Goal: Information Seeking & Learning: Learn about a topic

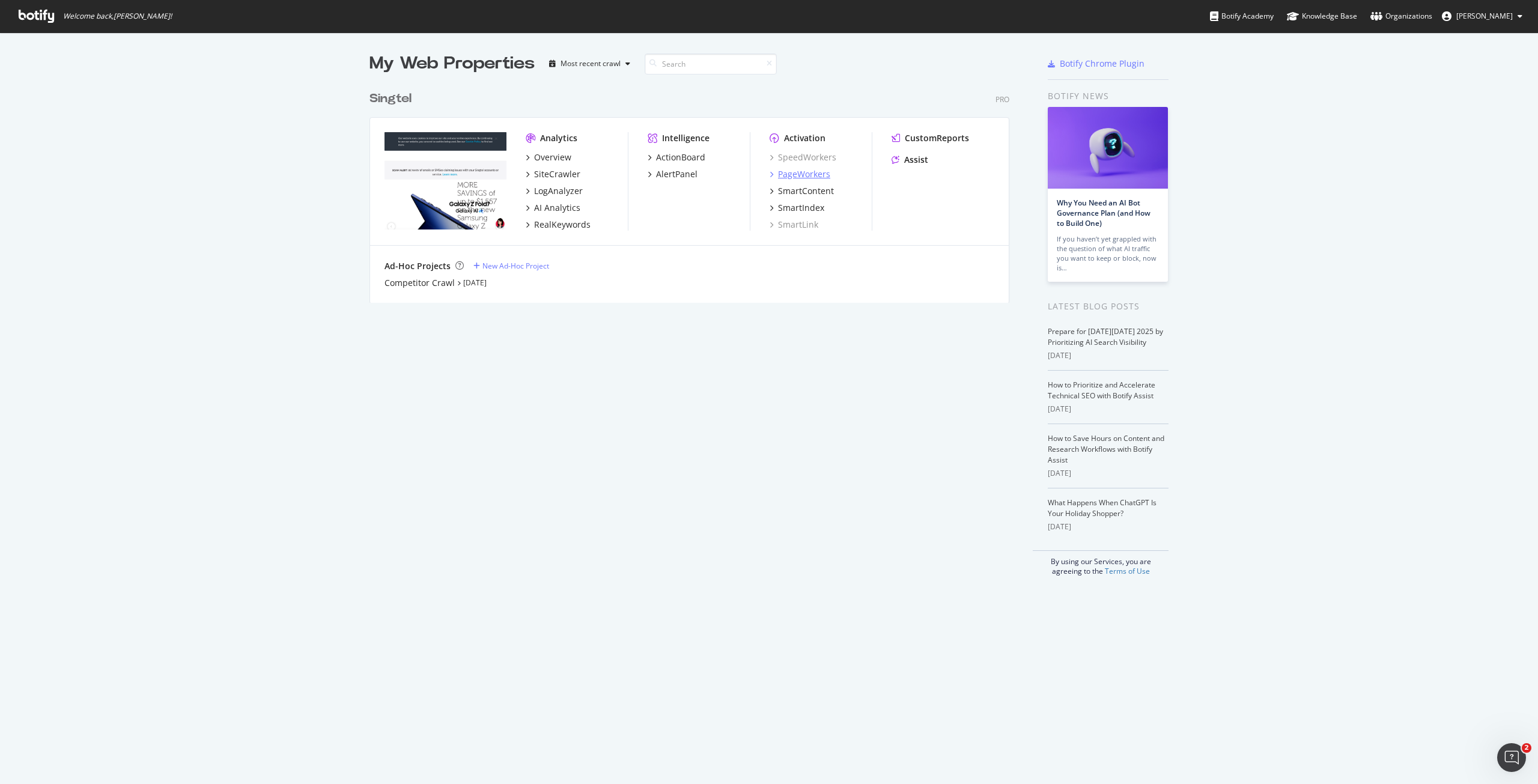
click at [814, 174] on div "PageWorkers" at bounding box center [804, 175] width 52 height 12
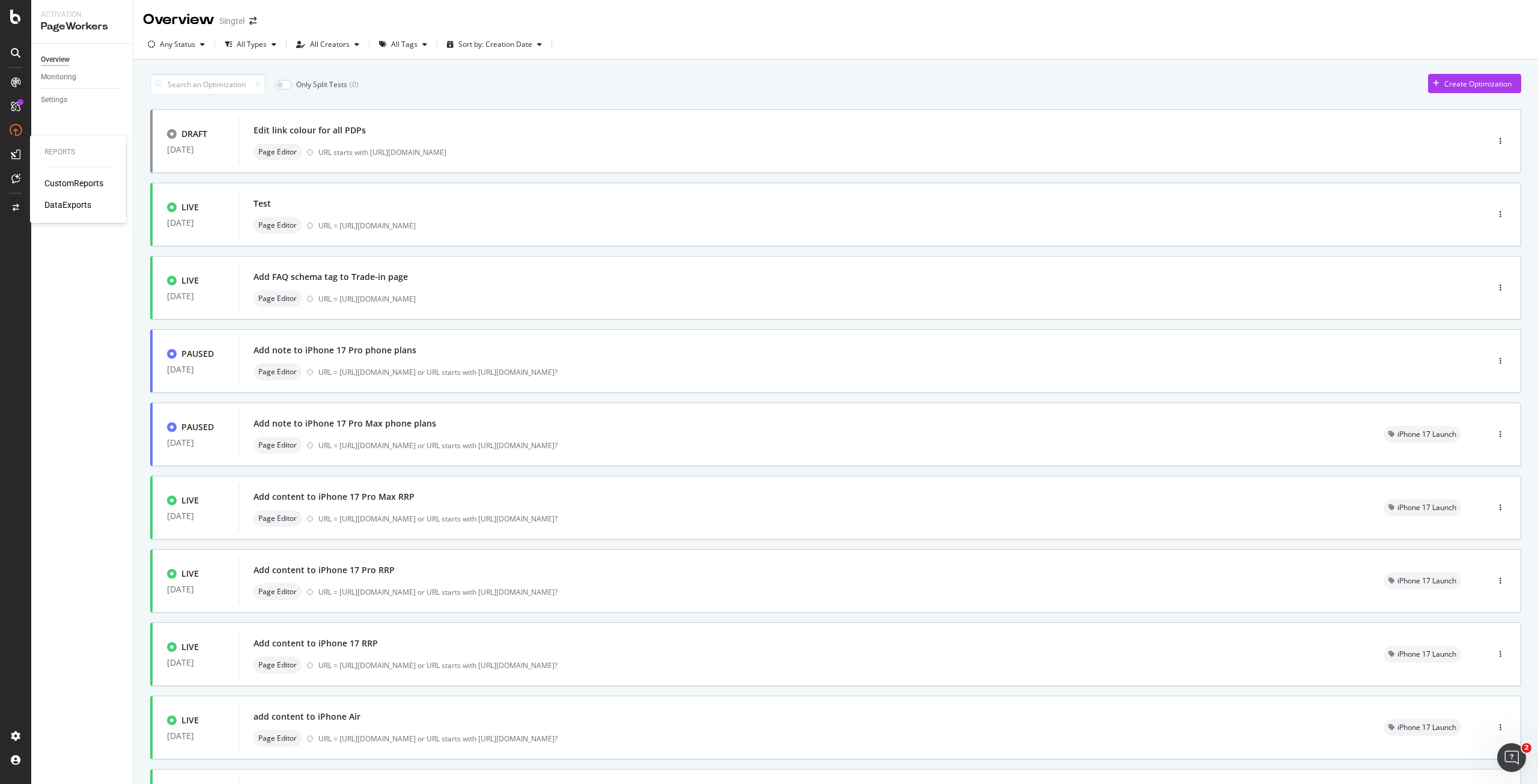
click at [57, 176] on div "Reports CustomReports DataExports" at bounding box center [78, 179] width 87 height 83
click at [61, 179] on div "CustomReports" at bounding box center [74, 183] width 58 height 12
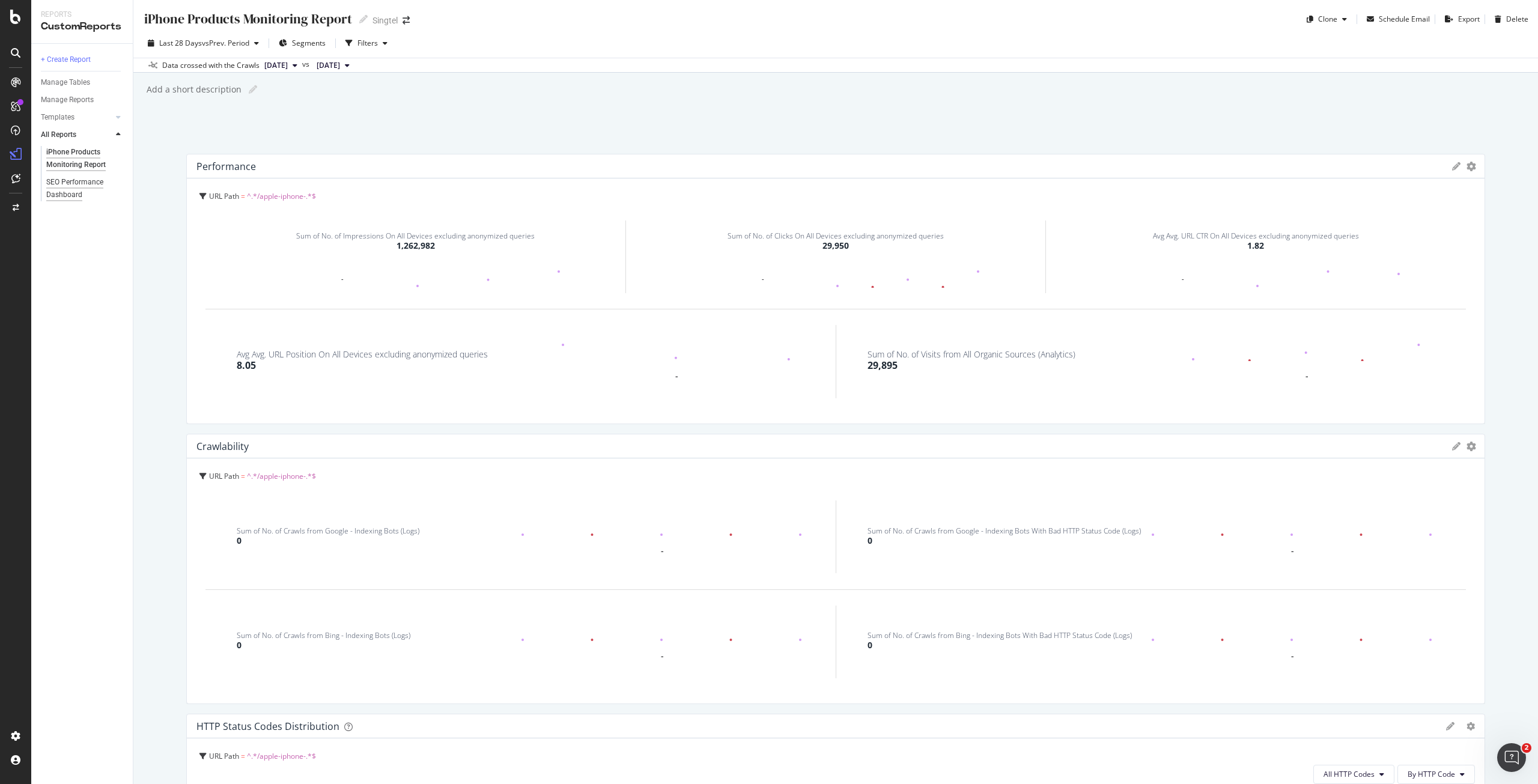
click at [80, 189] on div "SEO Performance Dashboard" at bounding box center [81, 188] width 69 height 25
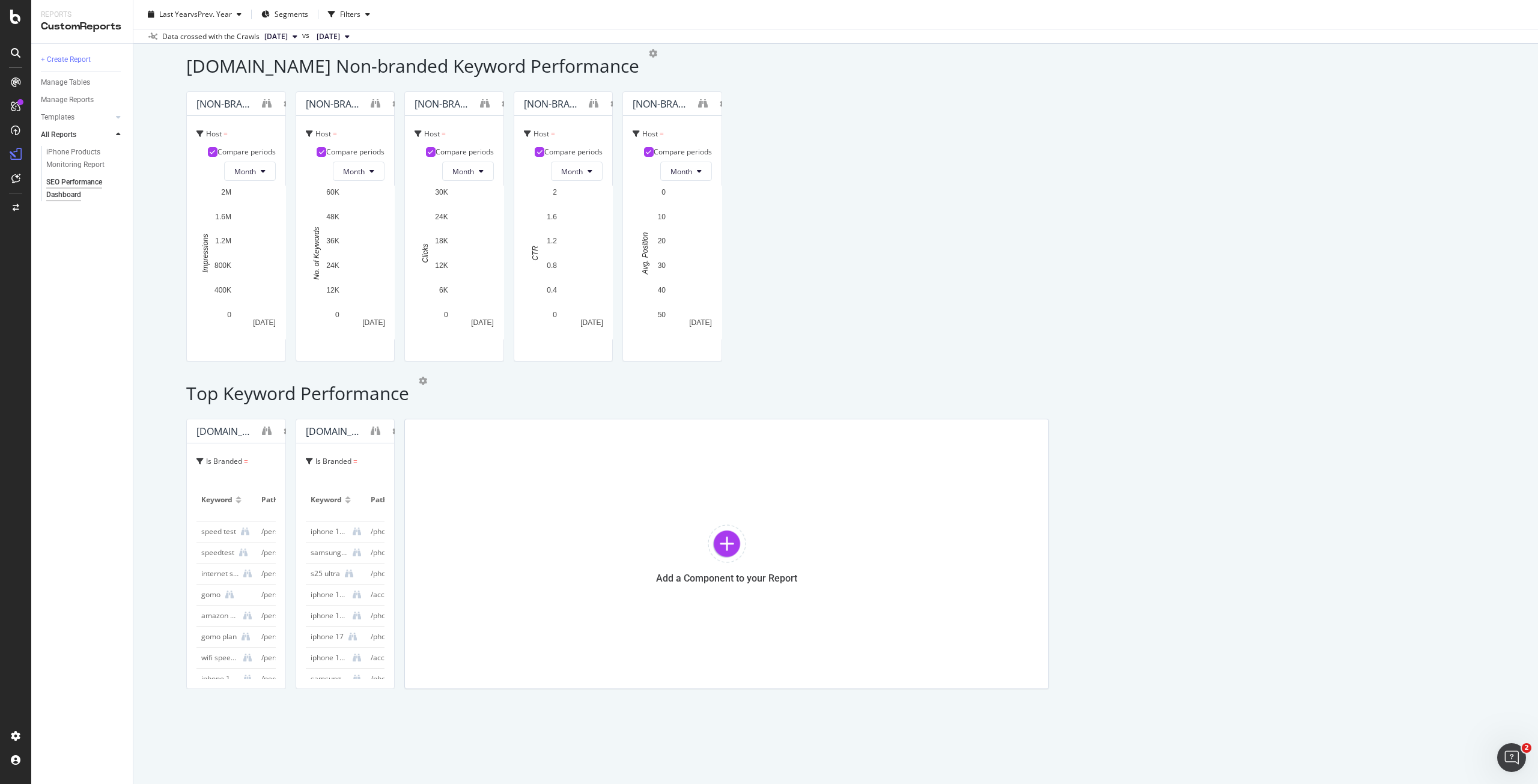
scroll to position [1681, 0]
click at [272, 426] on icon "binoculars" at bounding box center [267, 430] width 9 height 9
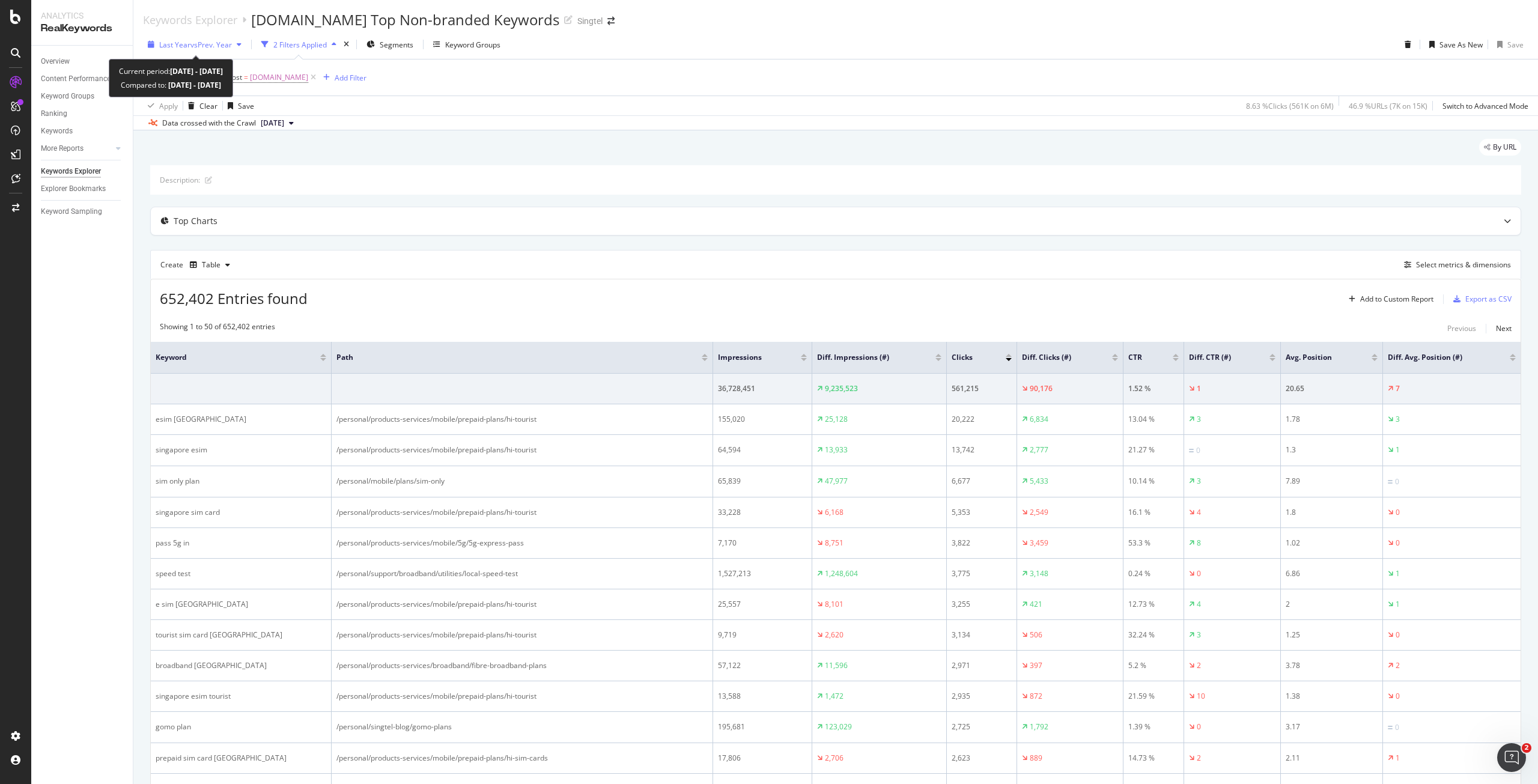
click at [218, 49] on span "vs Prev. Year" at bounding box center [211, 45] width 41 height 10
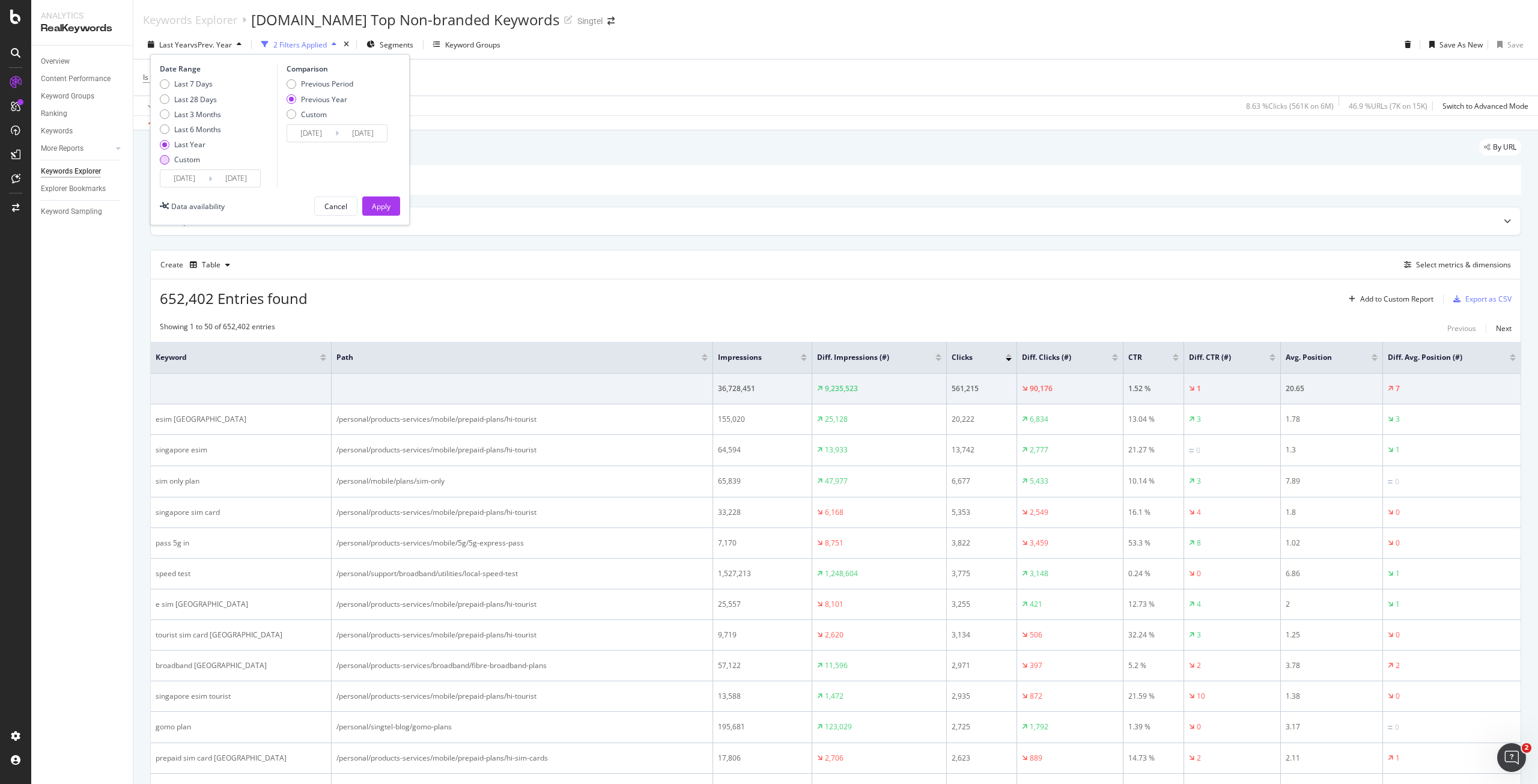
click at [190, 162] on div "Custom" at bounding box center [187, 160] width 26 height 10
type input "2025/09/07"
type input "2024/09/08"
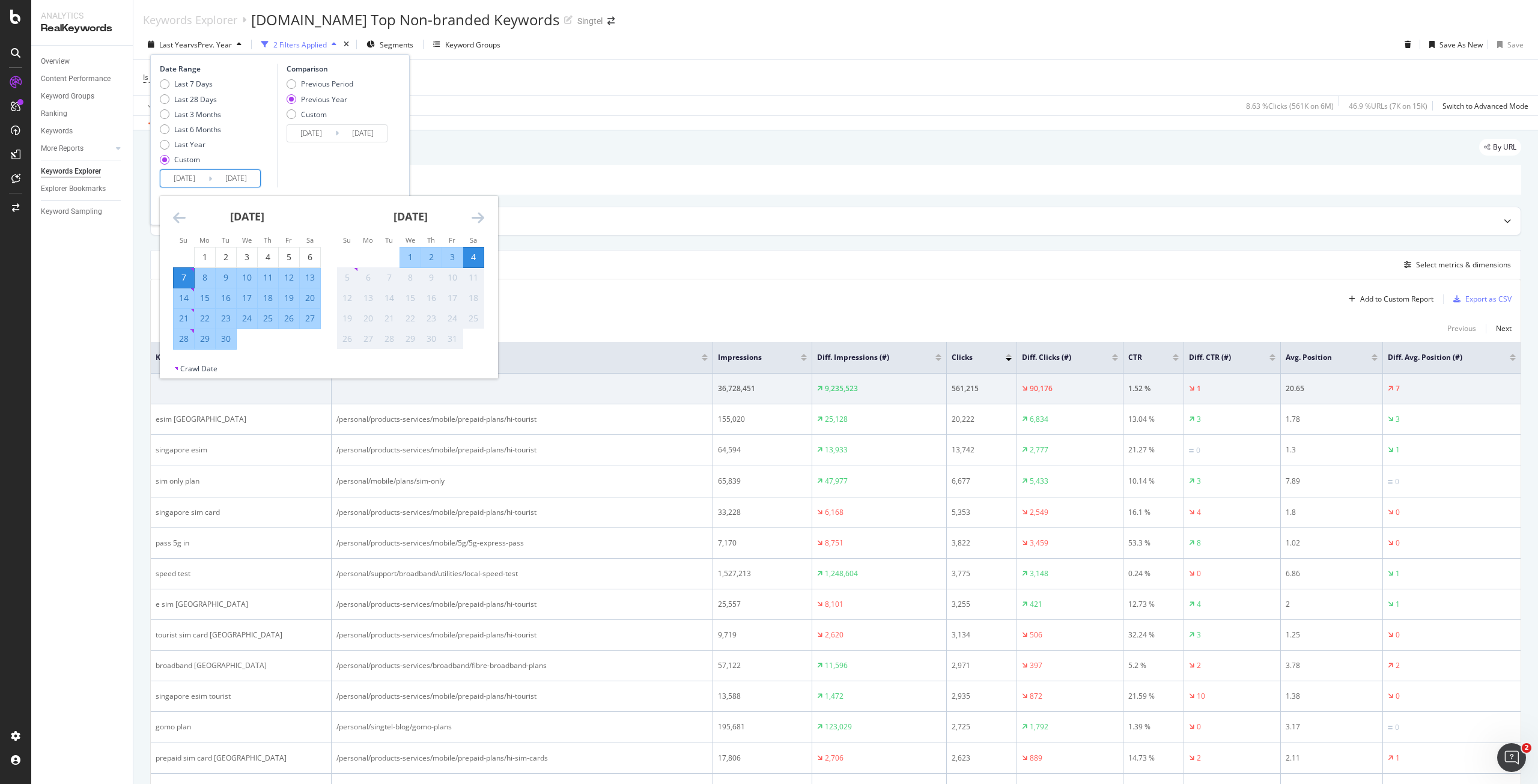
click at [190, 178] on input "2025/09/07" at bounding box center [185, 179] width 48 height 17
click at [193, 81] on div "Last 7 Days" at bounding box center [193, 84] width 39 height 10
type input "2025/09/28"
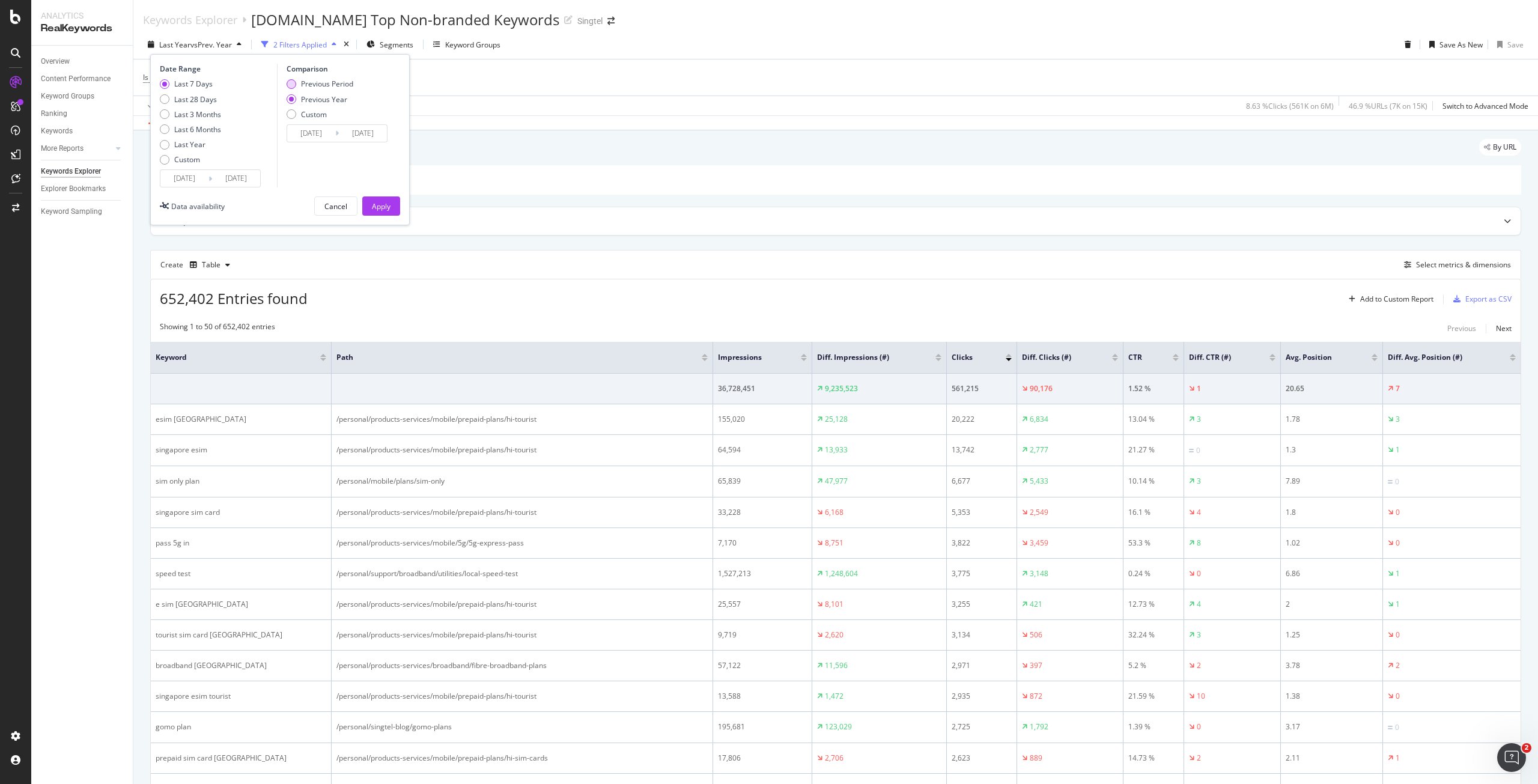
click at [345, 83] on div "Previous Period" at bounding box center [327, 84] width 52 height 10
type input "2025/09/21"
type input "2025/09/27"
click at [201, 175] on input "2025/09/28" at bounding box center [185, 179] width 48 height 17
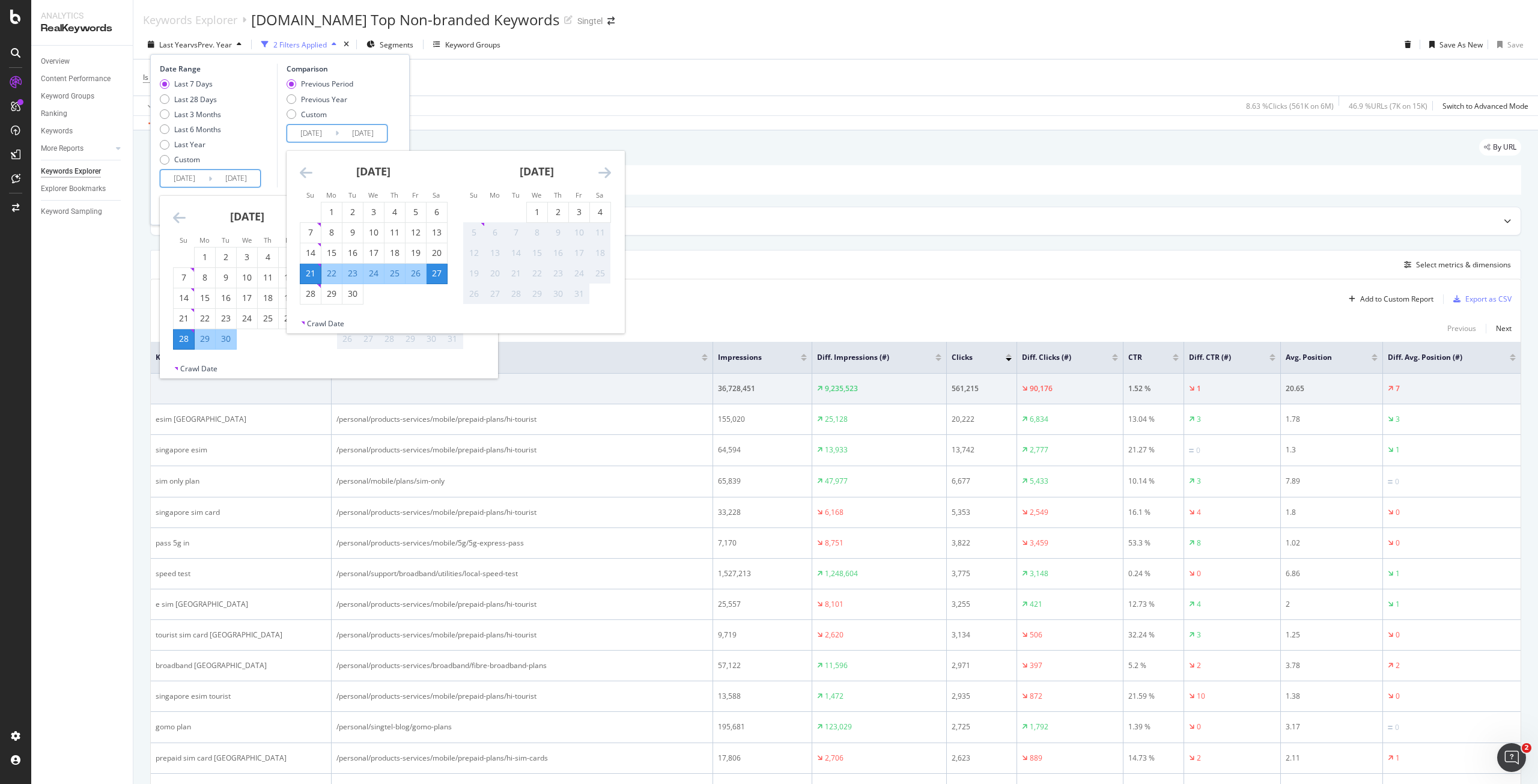
click at [322, 129] on input "2025/09/21" at bounding box center [311, 133] width 48 height 17
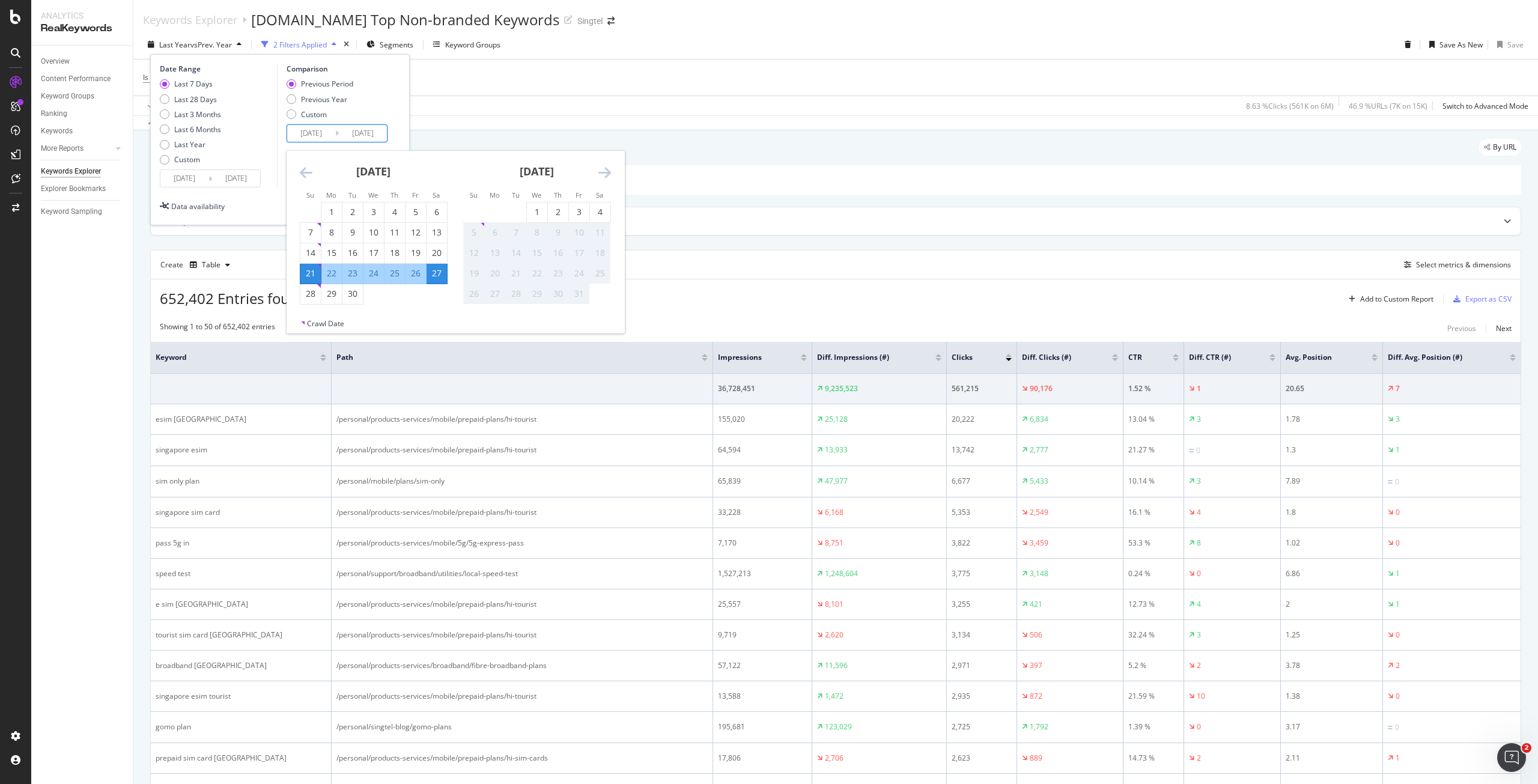
click at [398, 83] on div "Date Range Last 7 Days Last 28 Days Last 3 Months Last 6 Months Last Year Custo…" at bounding box center [279, 126] width 240 height 124
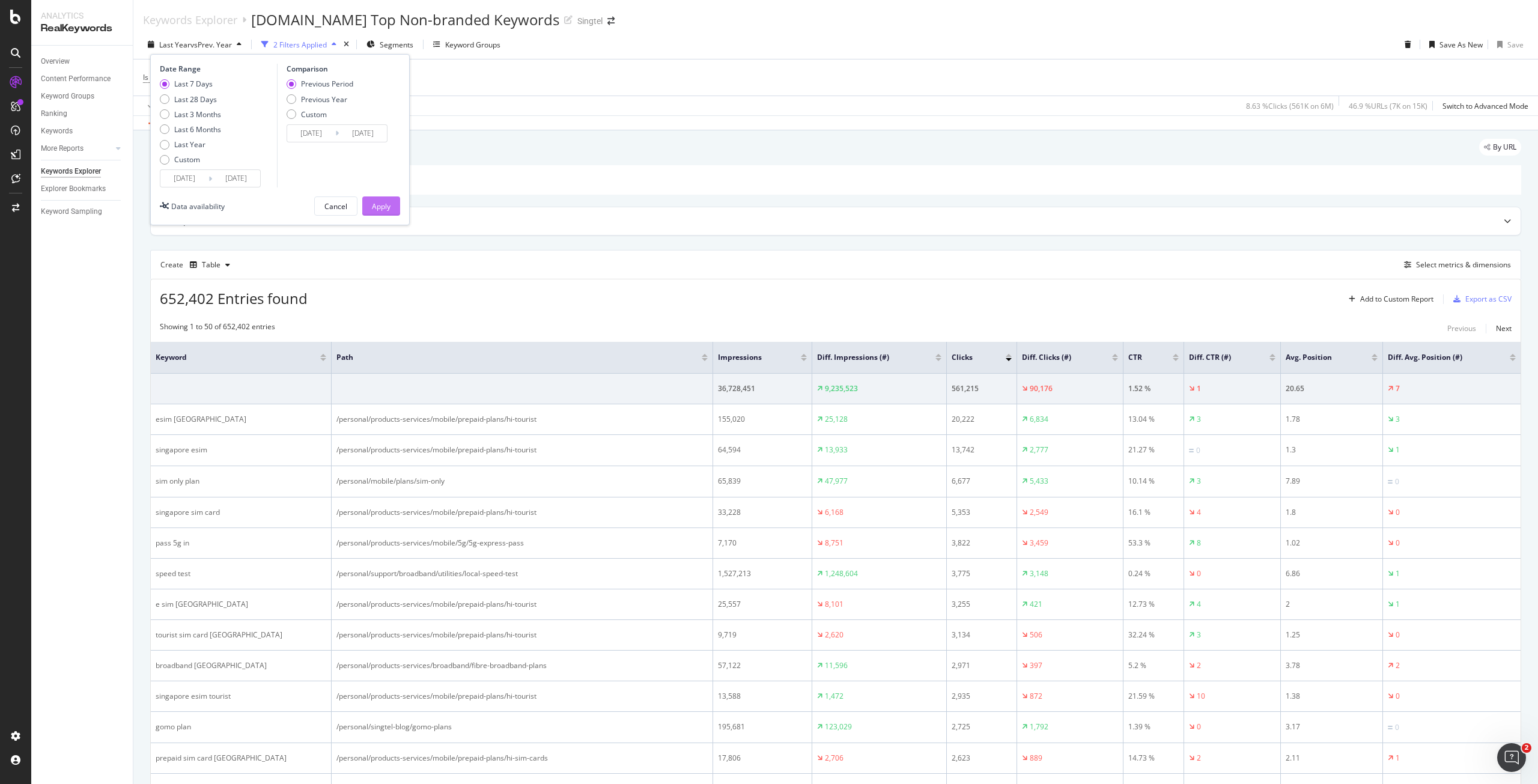
click at [395, 208] on button "Apply" at bounding box center [381, 205] width 38 height 19
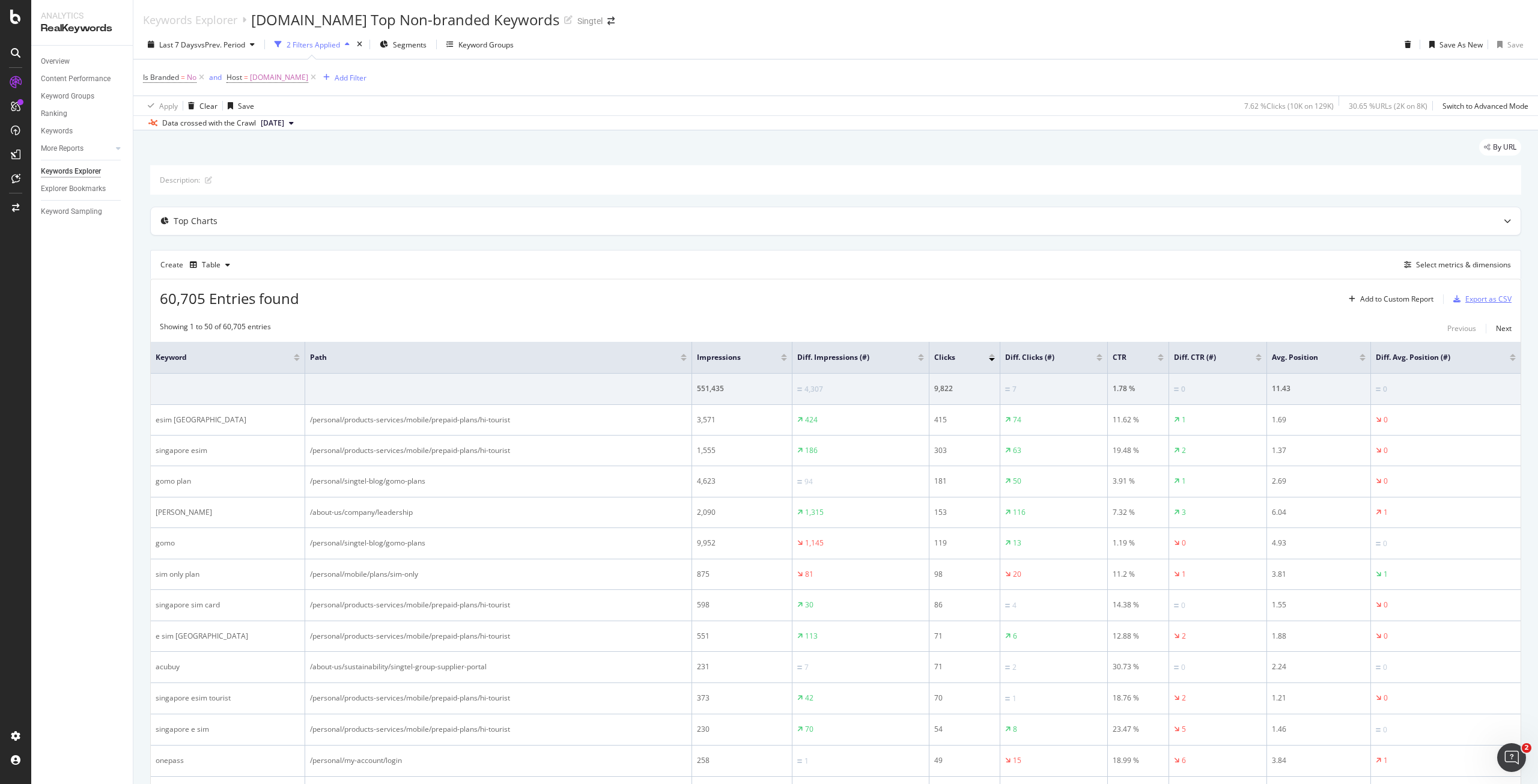
click at [1486, 295] on div "Export as CSV" at bounding box center [1488, 299] width 46 height 10
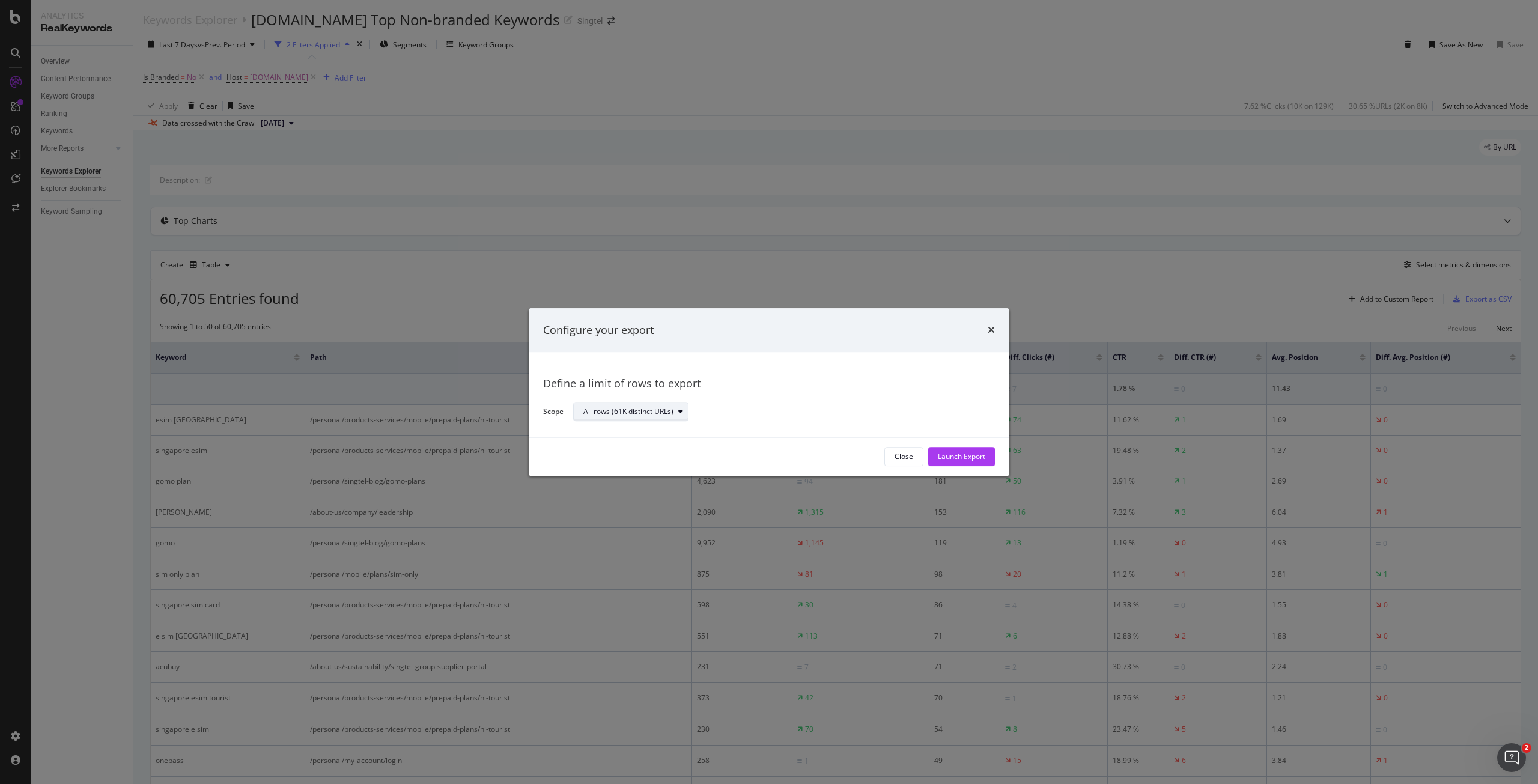
click at [665, 408] on div "All rows (61K distinct URLs)" at bounding box center [628, 412] width 90 height 7
click at [653, 450] on div "Define a limit" at bounding box center [637, 451] width 117 height 15
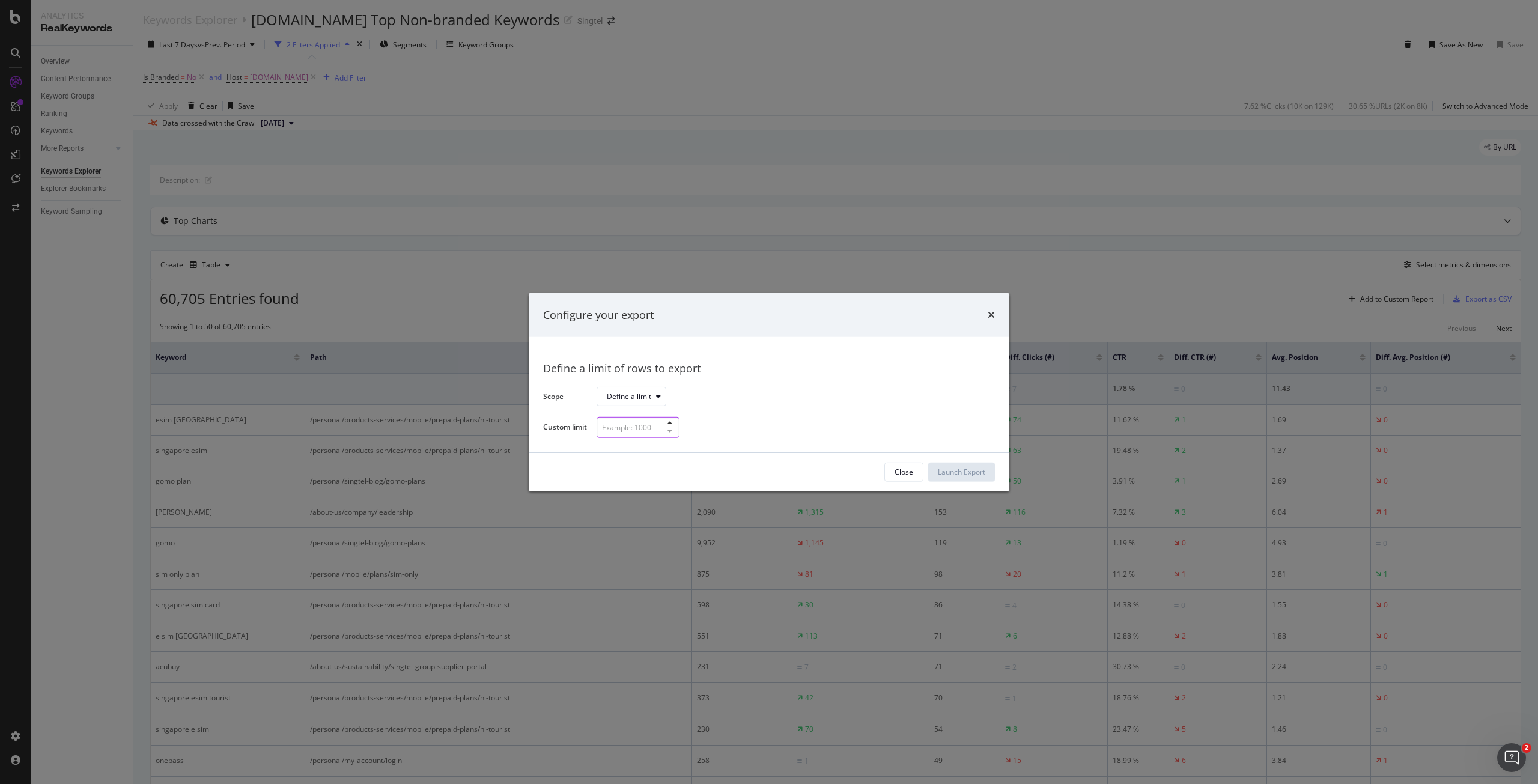
click at [646, 430] on input "modal" at bounding box center [638, 427] width 83 height 21
type input "30"
click at [984, 475] on div "Launch Export" at bounding box center [961, 472] width 47 height 10
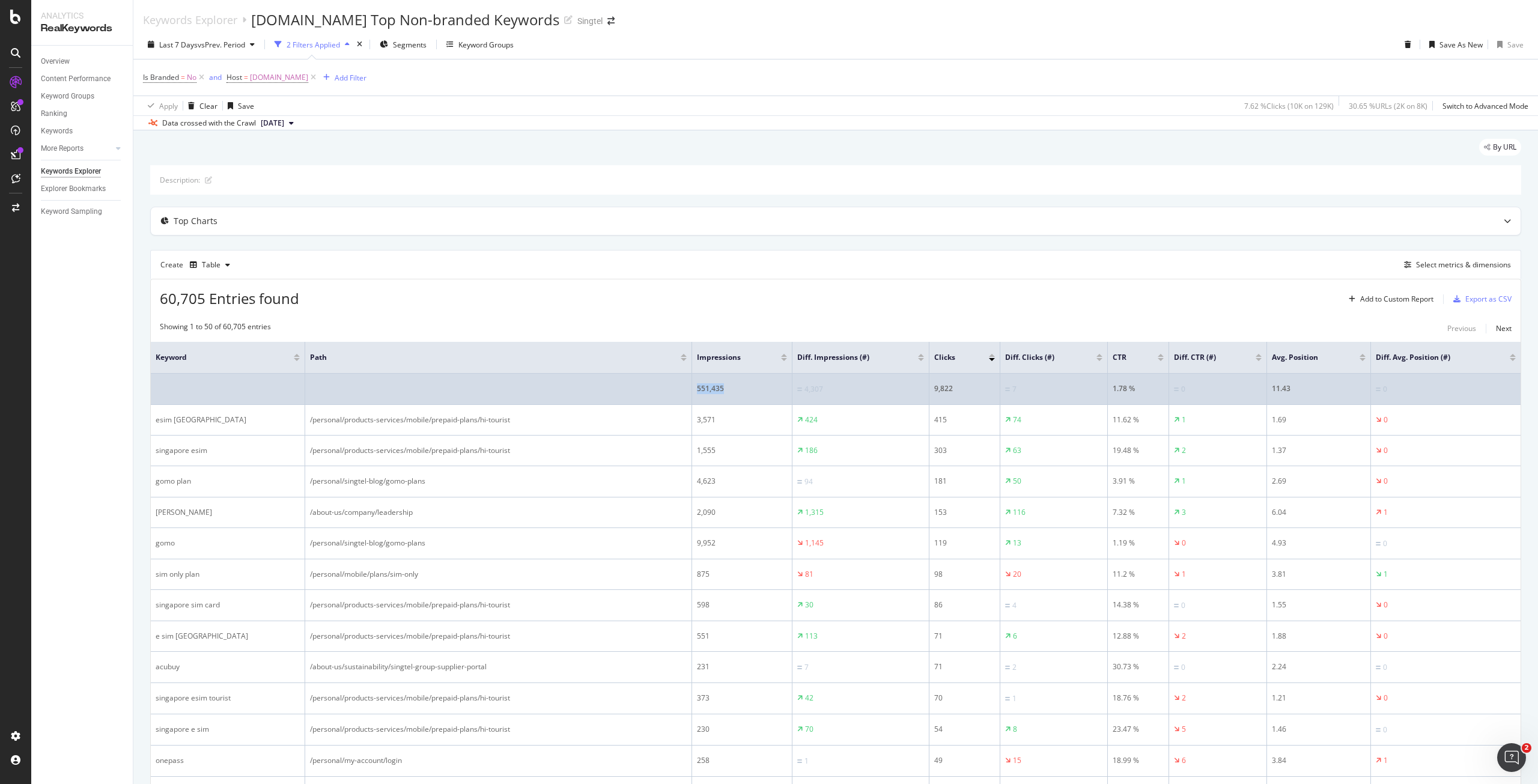
drag, startPoint x: 762, startPoint y: 394, endPoint x: 687, endPoint y: 388, distance: 75.2
click at [687, 388] on tr "551,435 4,307 9,822 7 1.78 % 0 11.43 0" at bounding box center [835, 389] width 1369 height 31
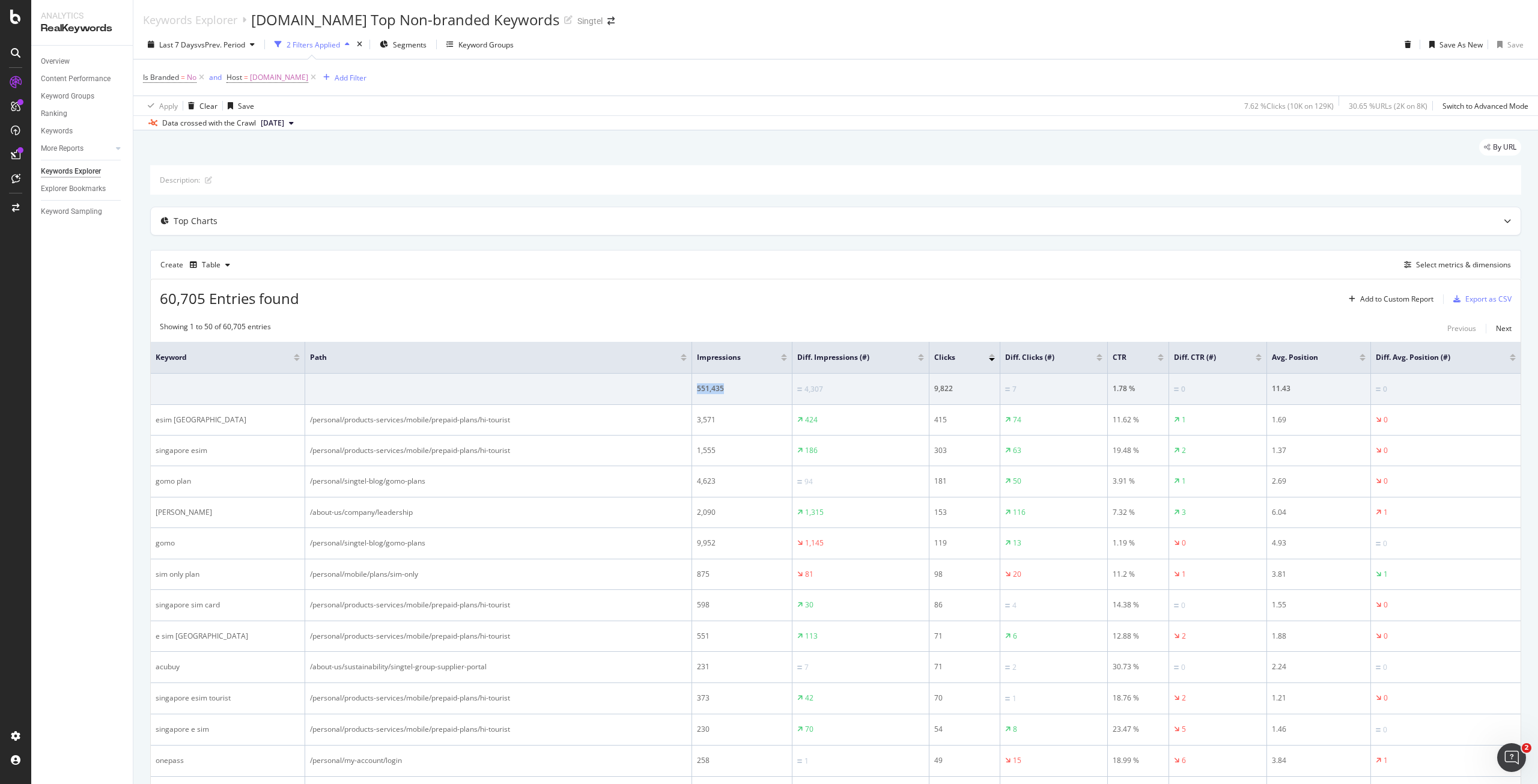
copy tr "551,435"
click at [236, 44] on span "vs Prev. Period" at bounding box center [221, 45] width 47 height 10
click at [193, 181] on input "2025/09/28" at bounding box center [185, 179] width 48 height 17
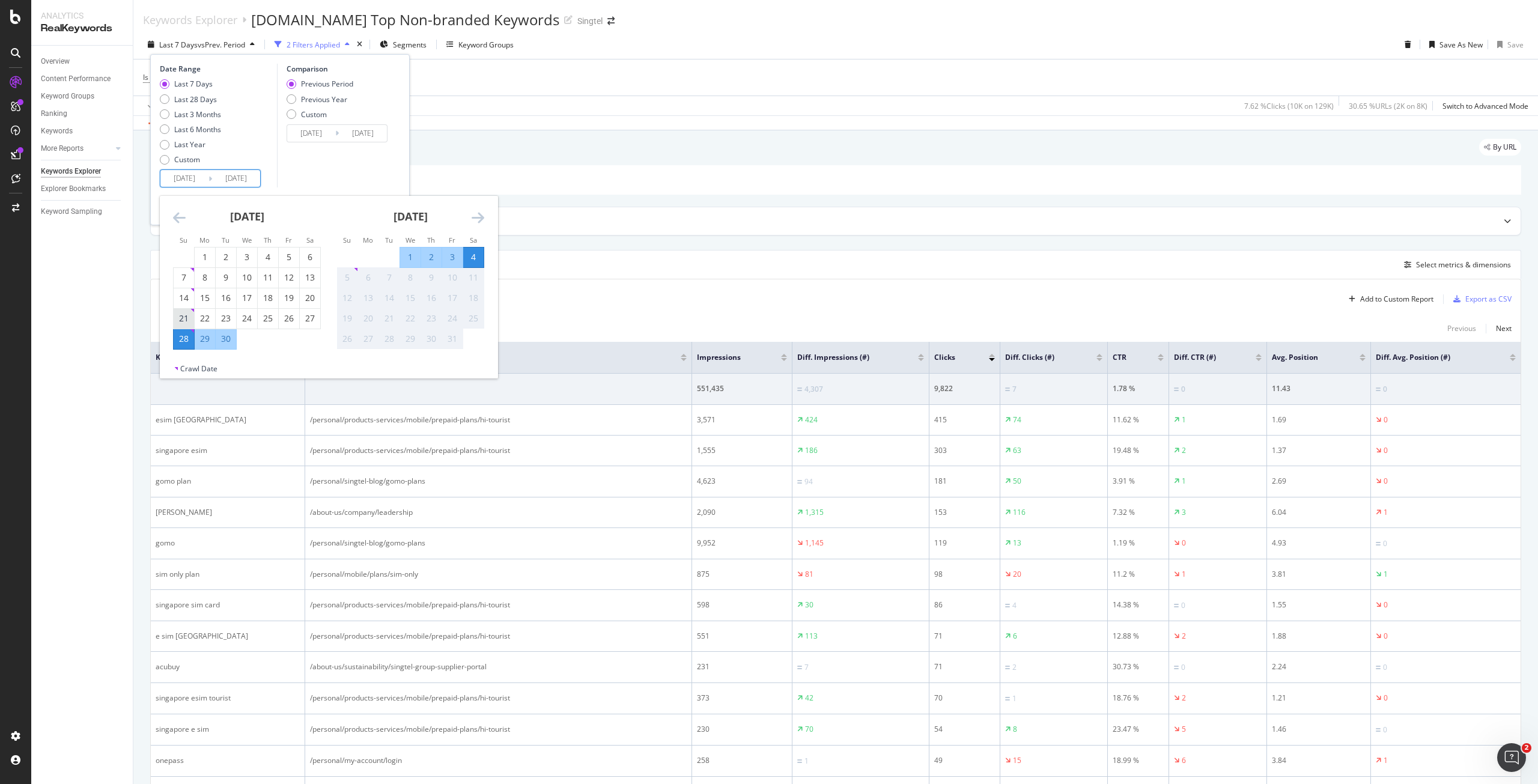
click at [187, 314] on div "21" at bounding box center [184, 318] width 21 height 12
type input "2025/09/21"
type input "2025/09/07"
type input "2025/09/20"
click at [311, 315] on div "27" at bounding box center [310, 318] width 21 height 12
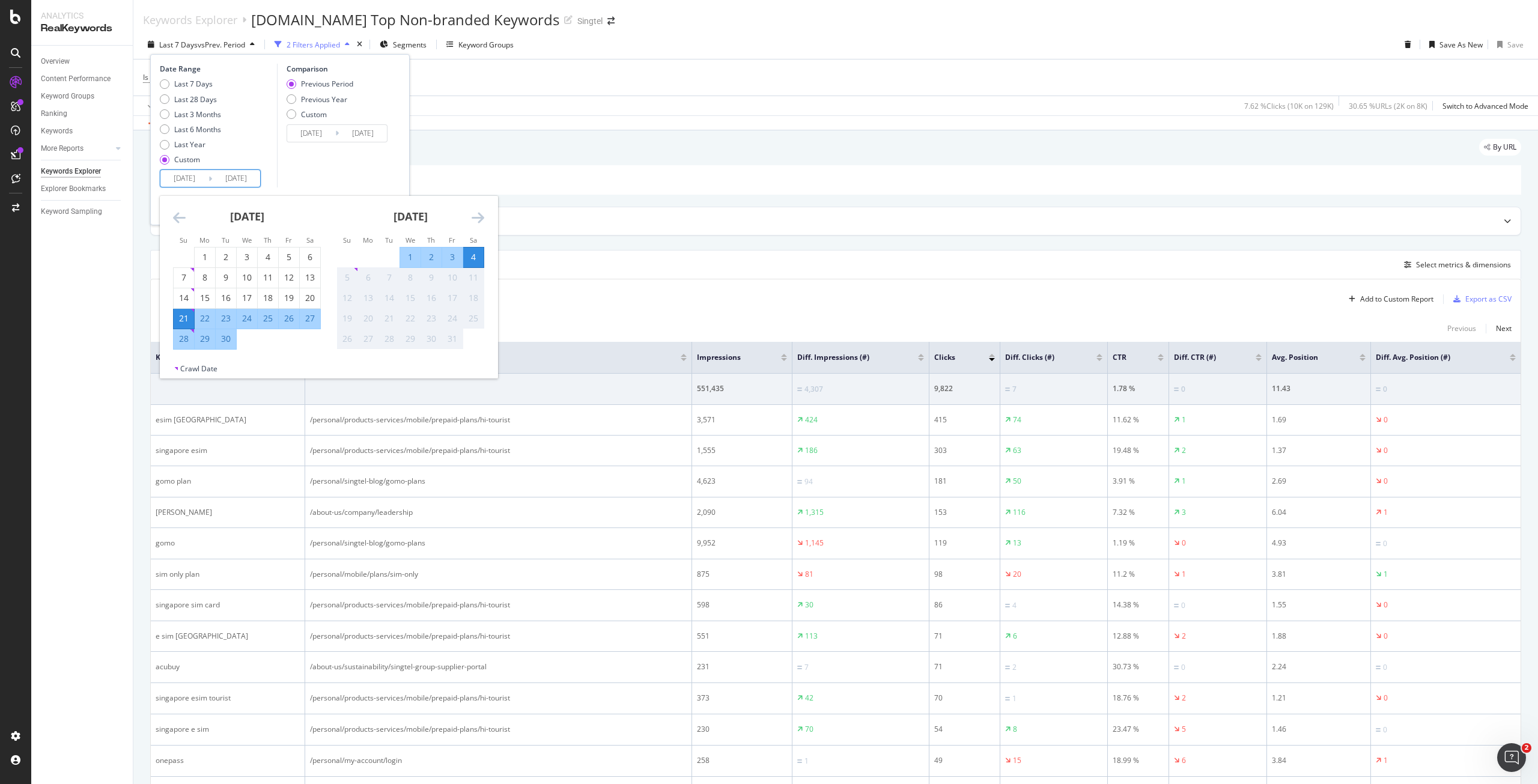
type input "2025/09/27"
type input "2025/09/14"
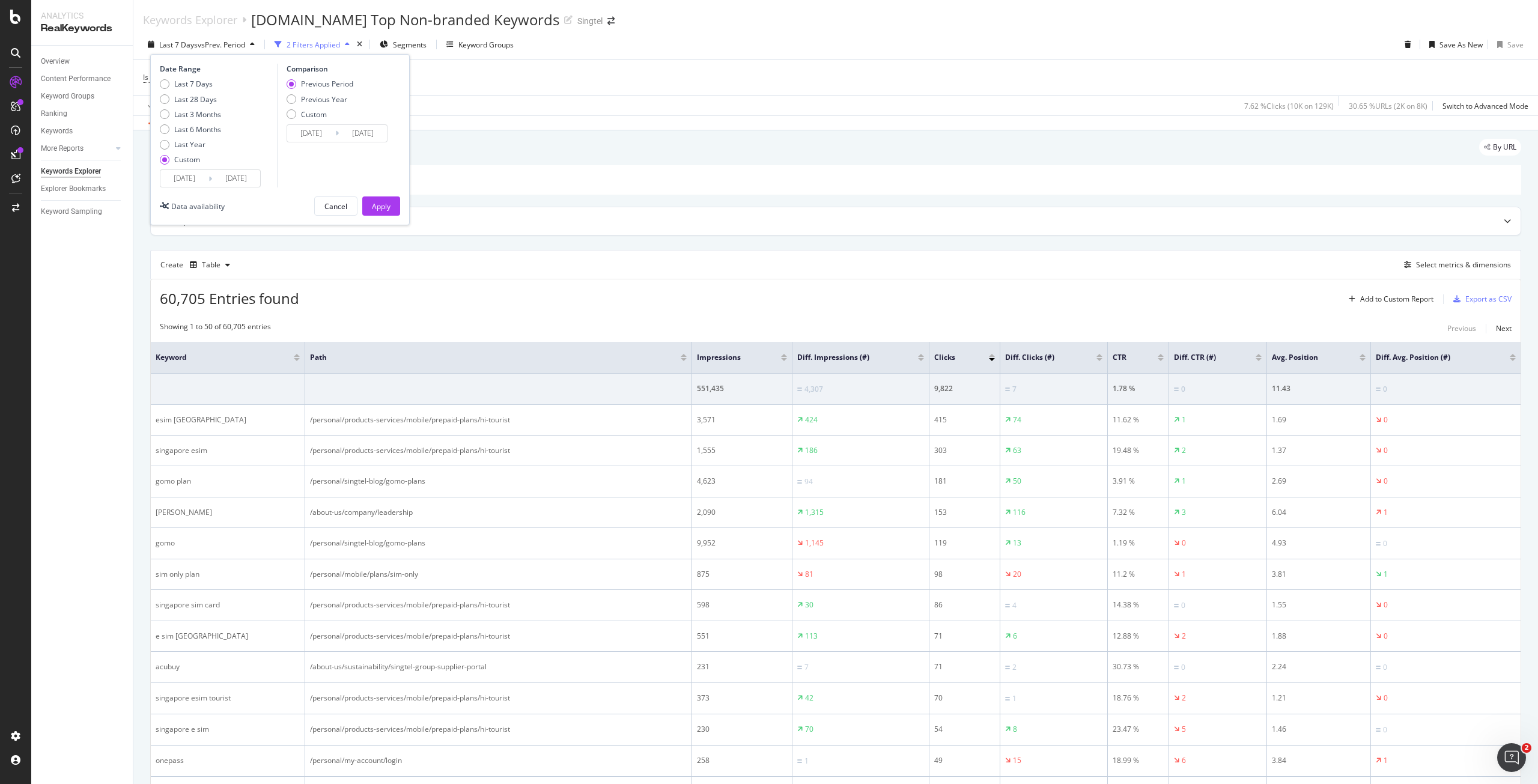
click at [332, 138] on input "2025/09/14" at bounding box center [311, 133] width 48 height 17
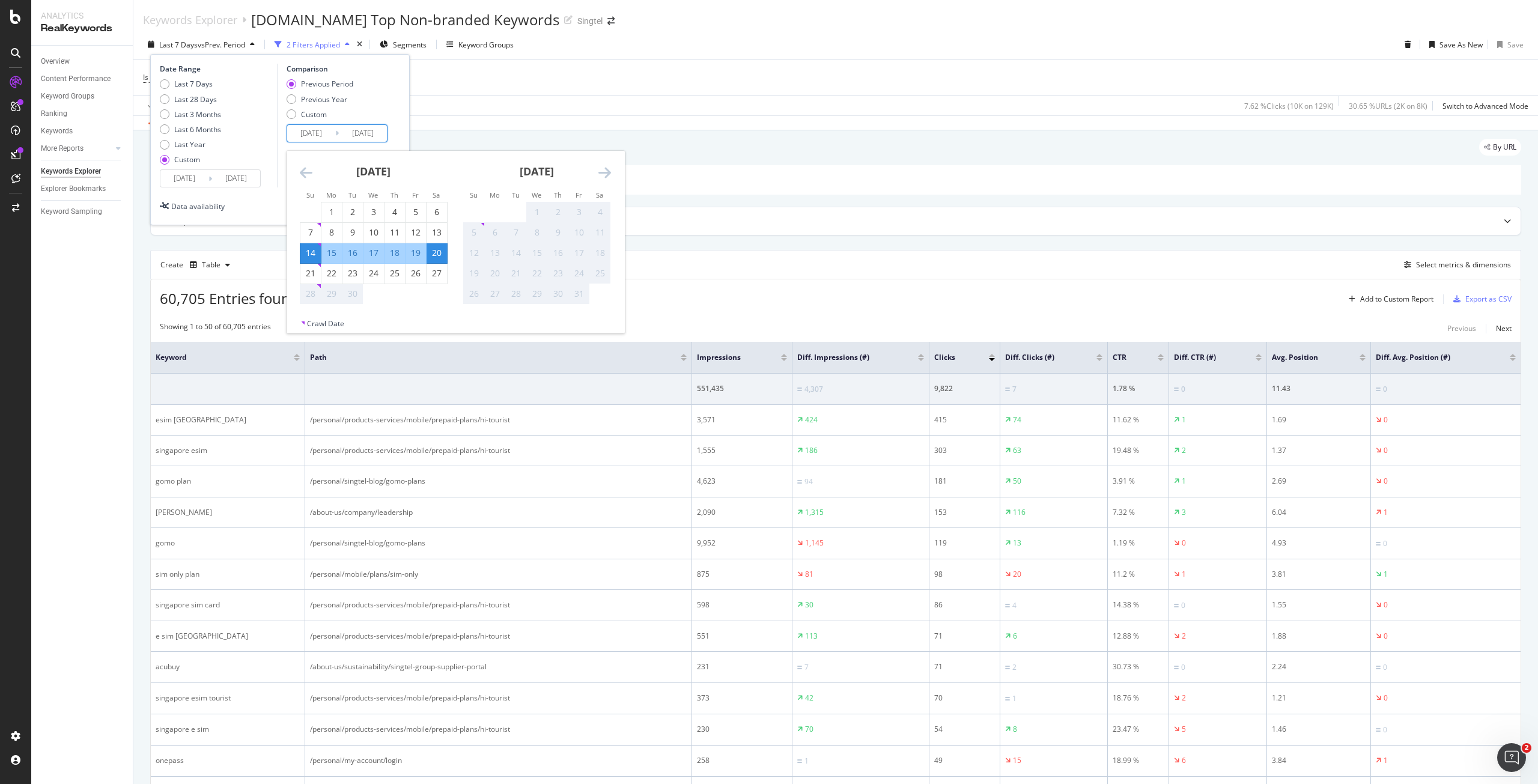
click at [279, 152] on div "Comparison Previous Period Previous Year Custom 2025/09/14 Navigate forward to …" at bounding box center [334, 126] width 114 height 124
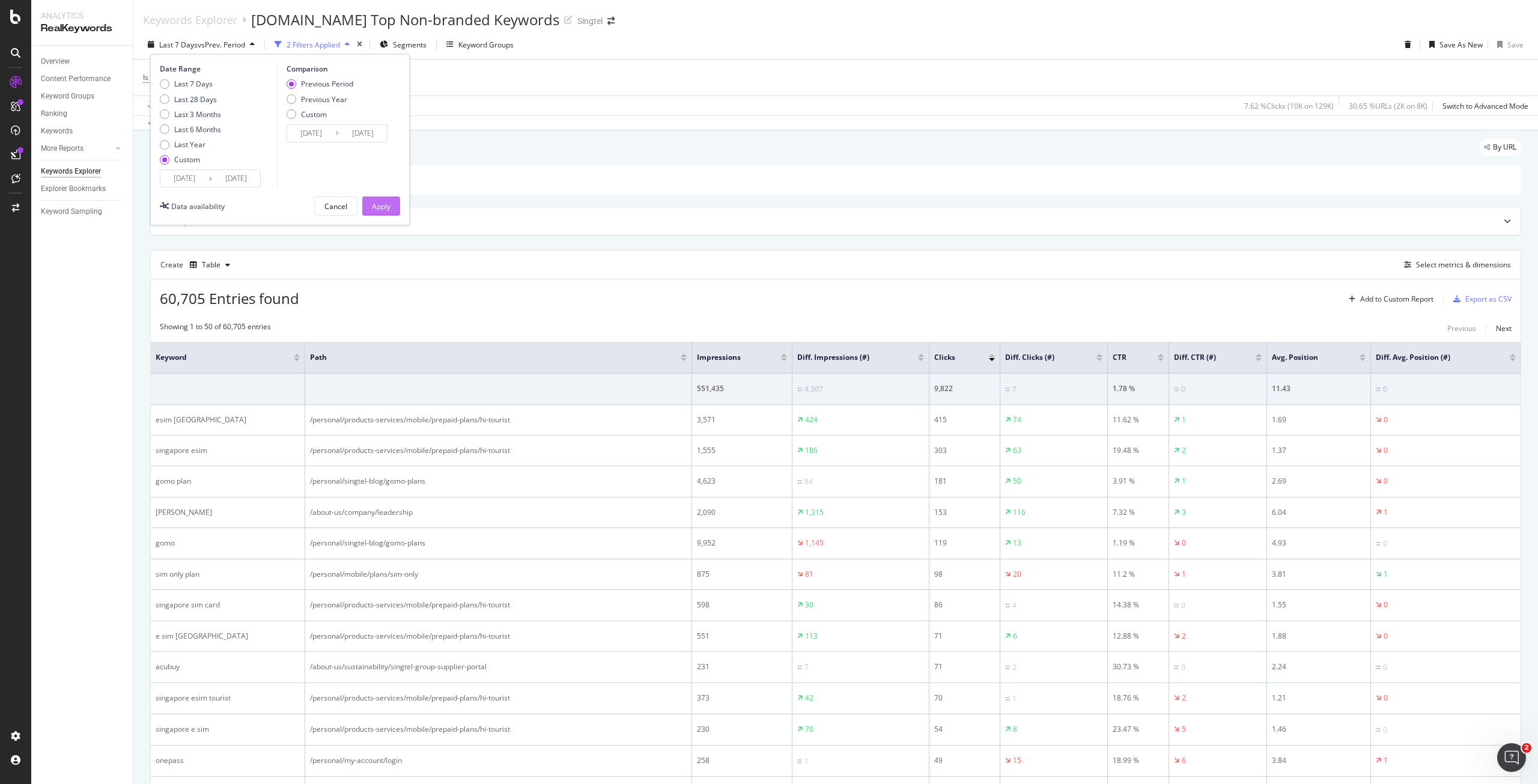
click at [376, 205] on div "Apply" at bounding box center [381, 206] width 19 height 10
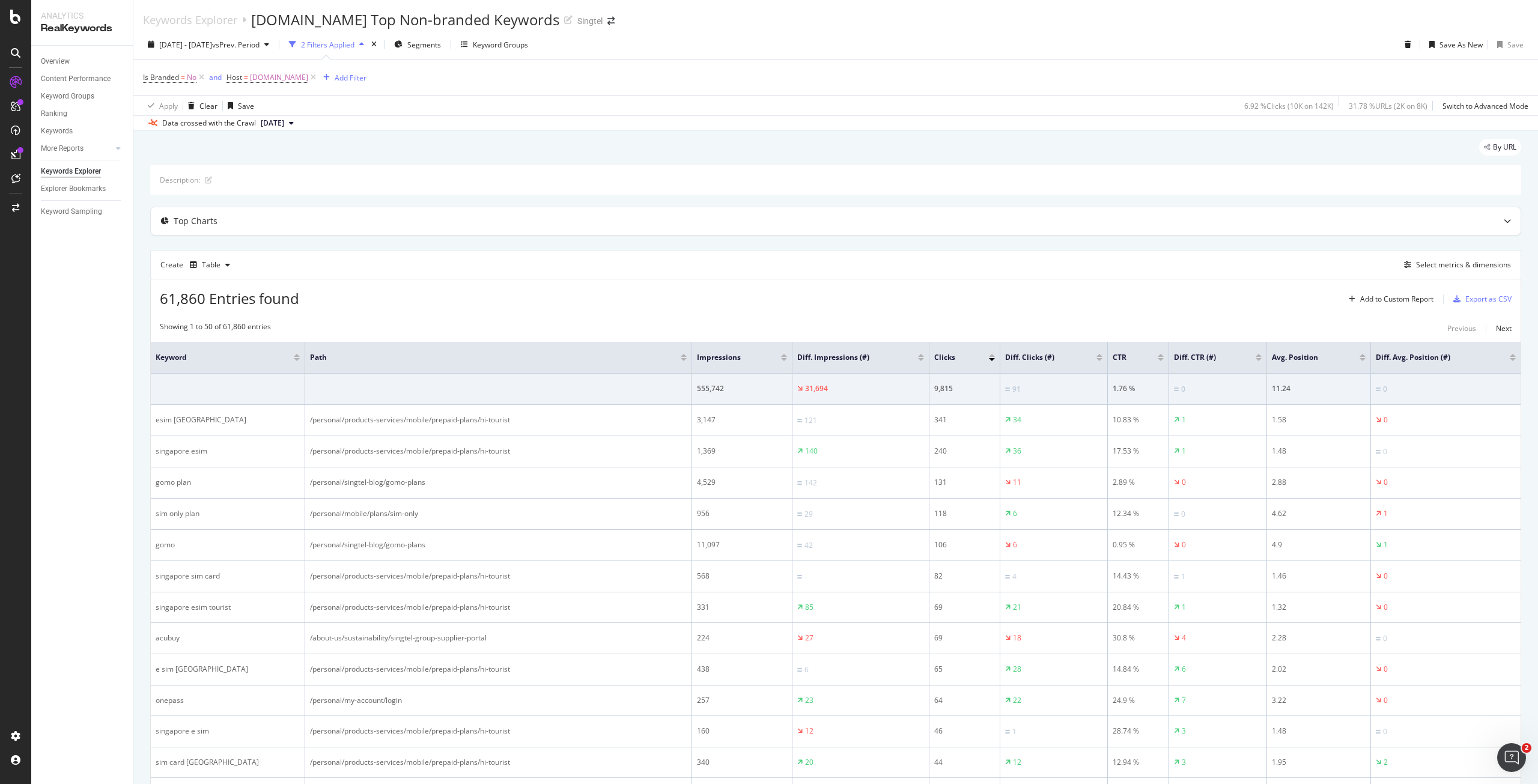
click at [1185, 290] on div "61,860 Entries found Add to Custom Report Export as CSV" at bounding box center [835, 294] width 1369 height 29
click at [1468, 295] on div "Export as CSV" at bounding box center [1488, 299] width 46 height 10
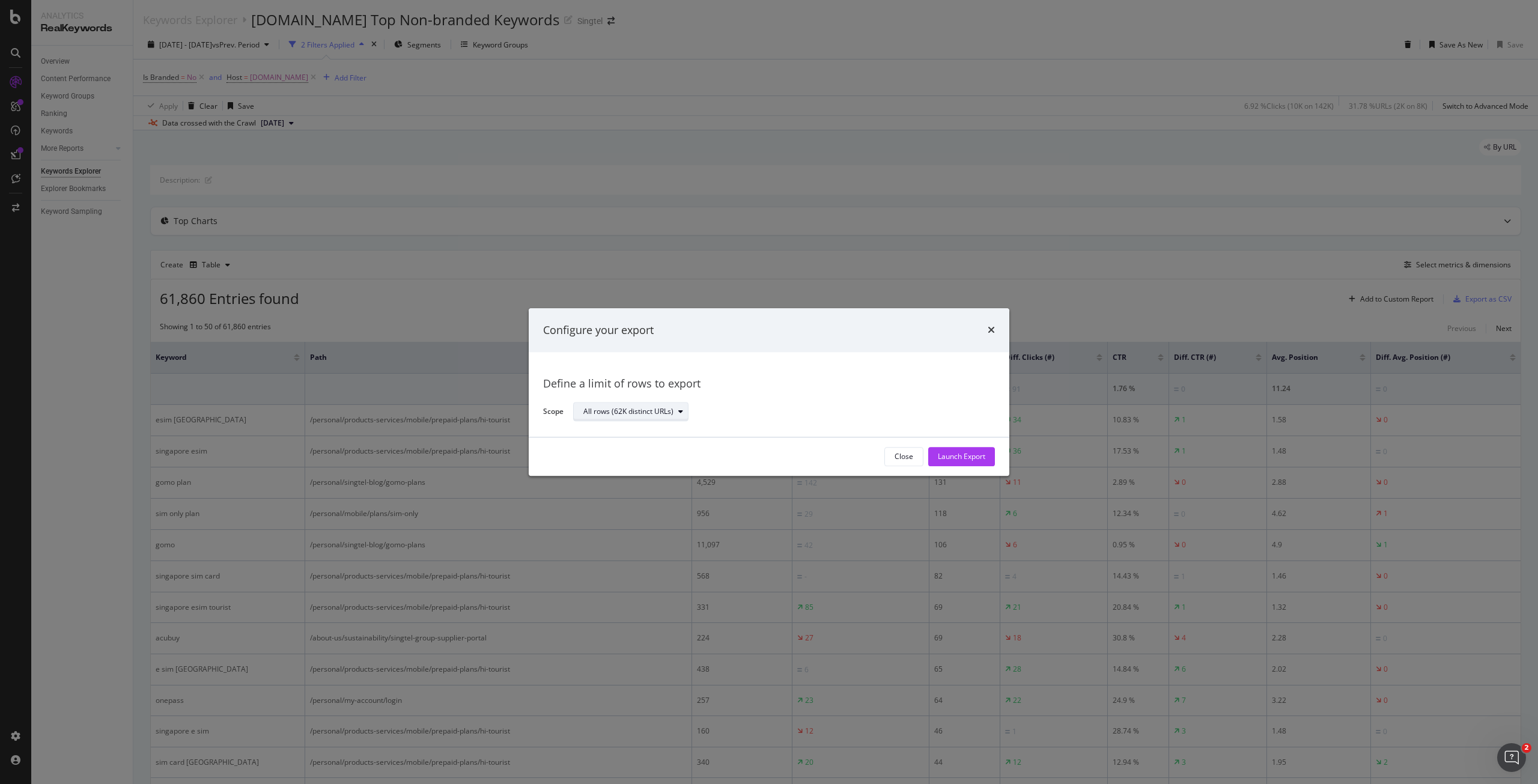
click at [673, 409] on div "All rows (62K distinct URLs)" at bounding box center [628, 412] width 90 height 7
click at [623, 451] on div "Define a limit" at bounding box center [610, 452] width 45 height 10
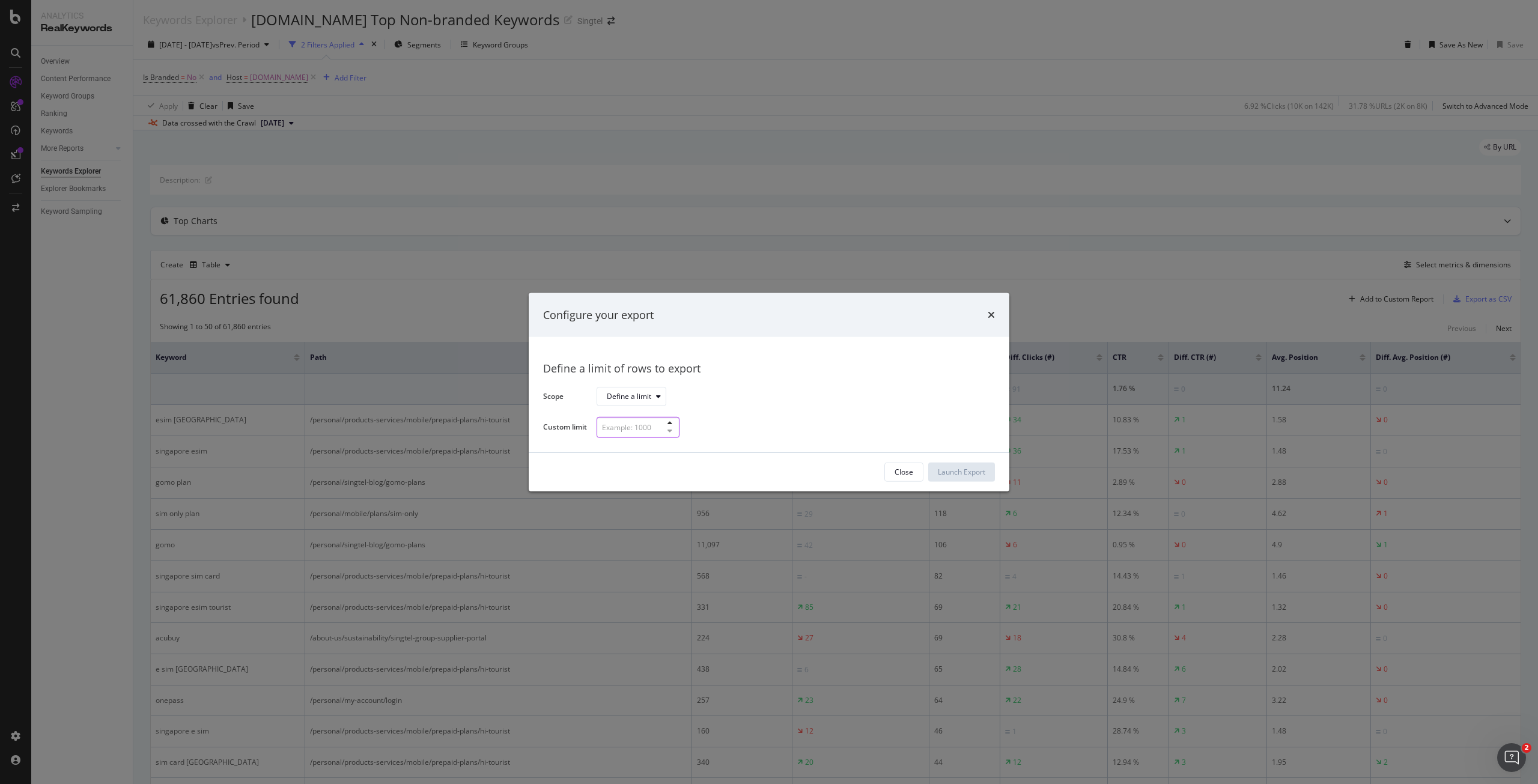
click at [637, 430] on input "modal" at bounding box center [638, 427] width 83 height 21
type input "30"
click at [949, 473] on div "Launch Export" at bounding box center [961, 472] width 47 height 10
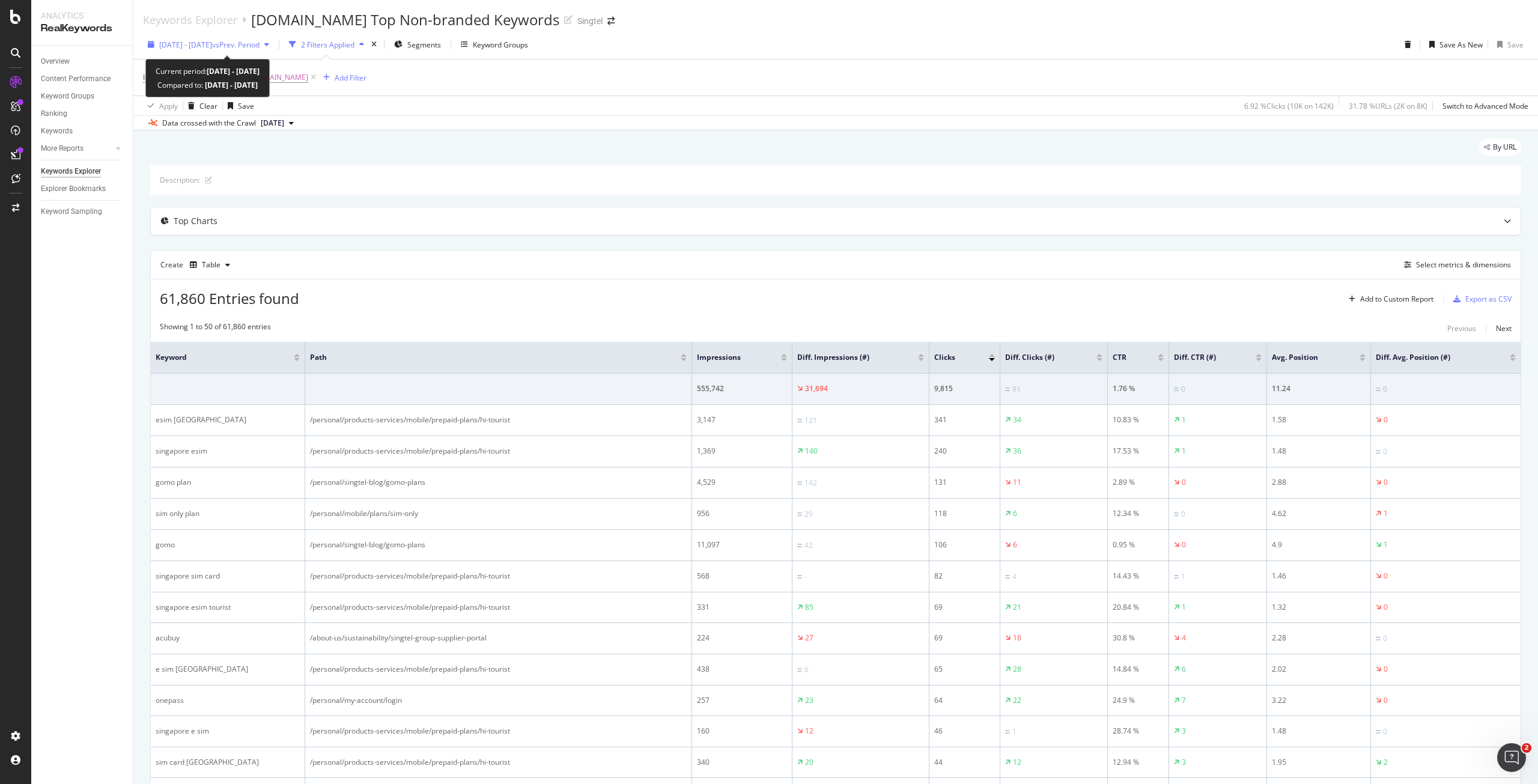
click at [260, 45] on span "vs Prev. Period" at bounding box center [236, 45] width 47 height 10
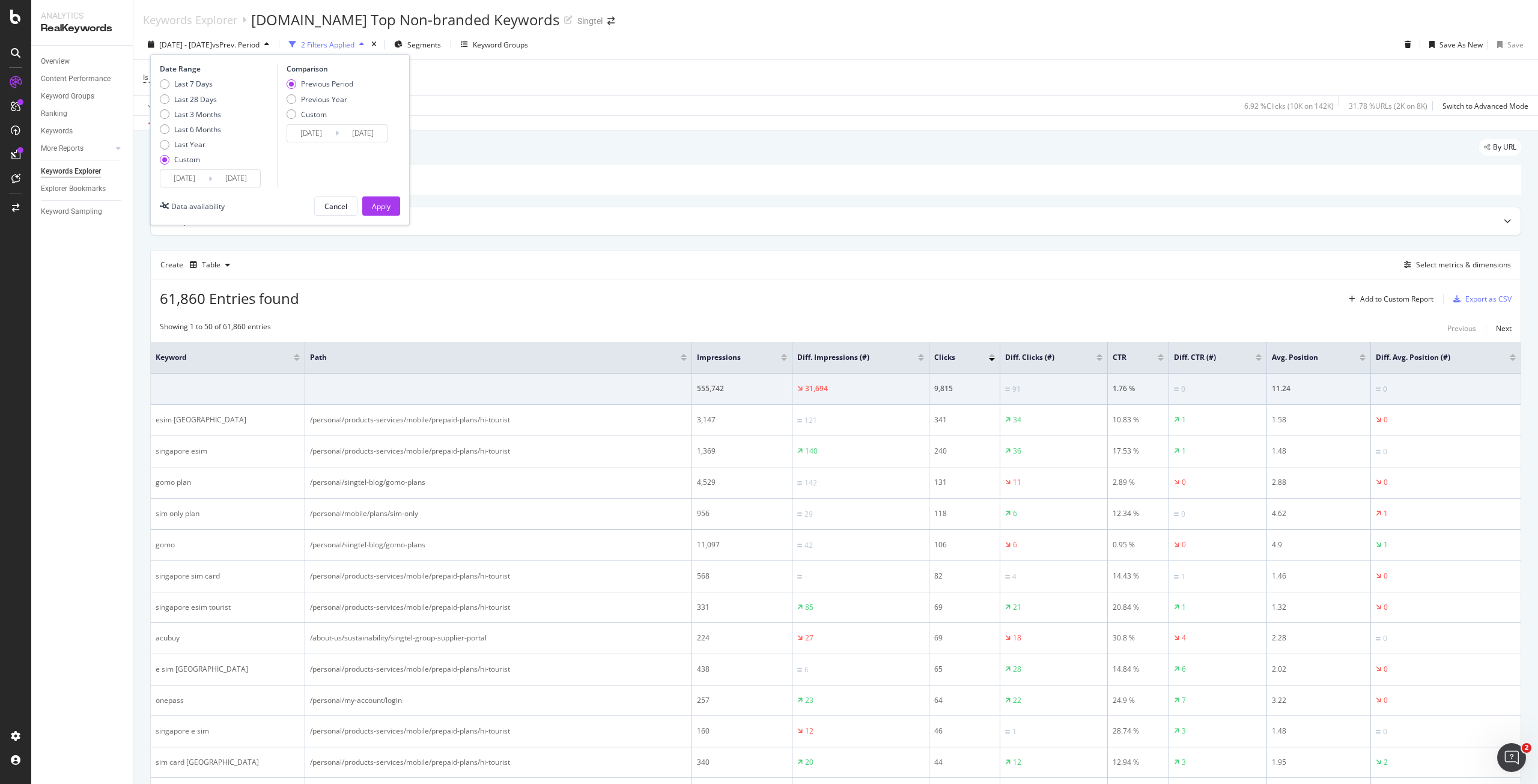
click at [185, 181] on input "2025/09/21" at bounding box center [185, 179] width 48 height 17
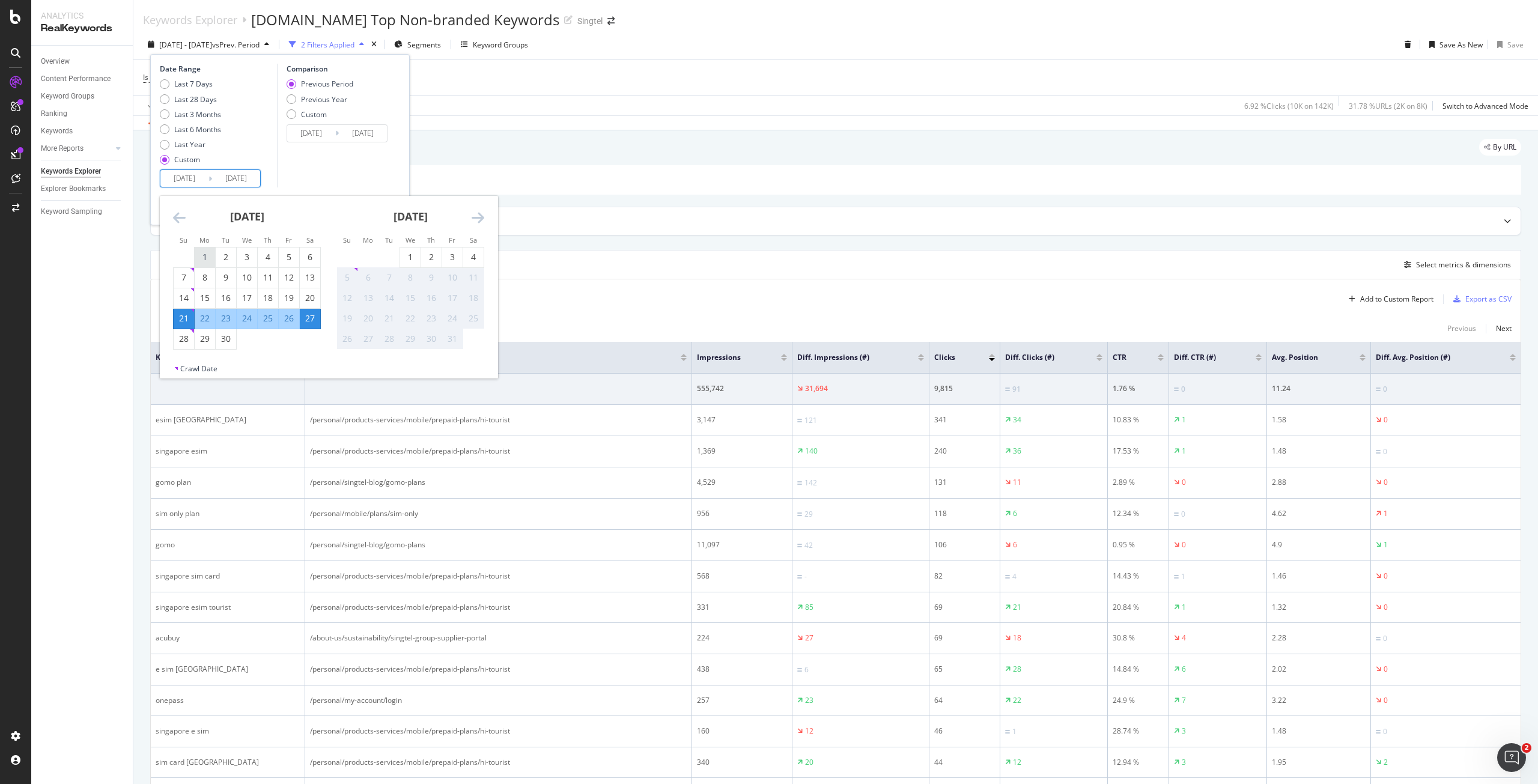
click at [205, 257] on div "1" at bounding box center [205, 257] width 21 height 12
type input "2025/09/01"
type input "2025/08/05"
type input "2025/08/31"
click at [233, 344] on div "30" at bounding box center [226, 339] width 21 height 12
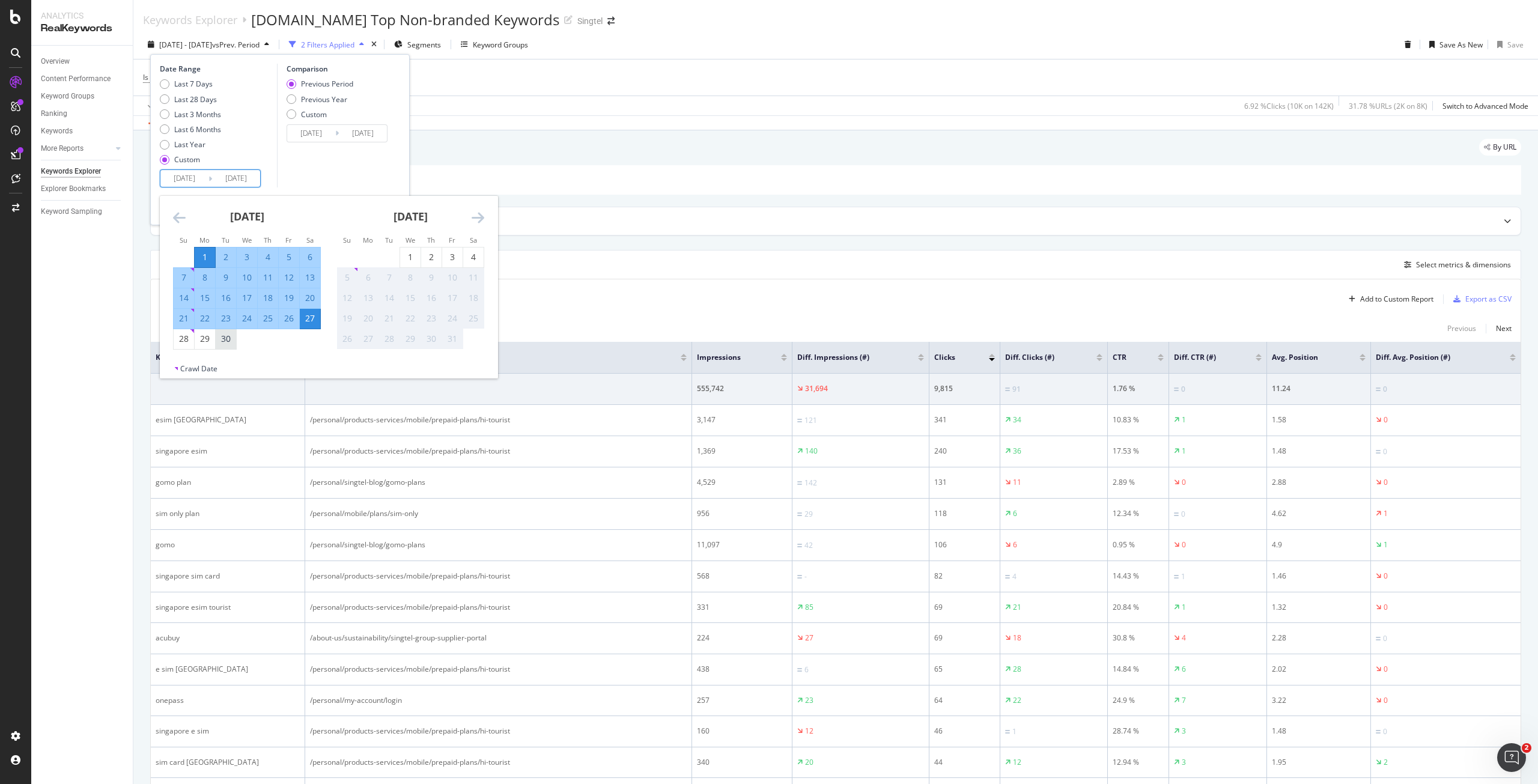
type input "2025/09/30"
click at [187, 181] on input "2025/09/01" at bounding box center [185, 179] width 48 height 17
click at [308, 133] on input "2025/08/02" at bounding box center [311, 133] width 48 height 17
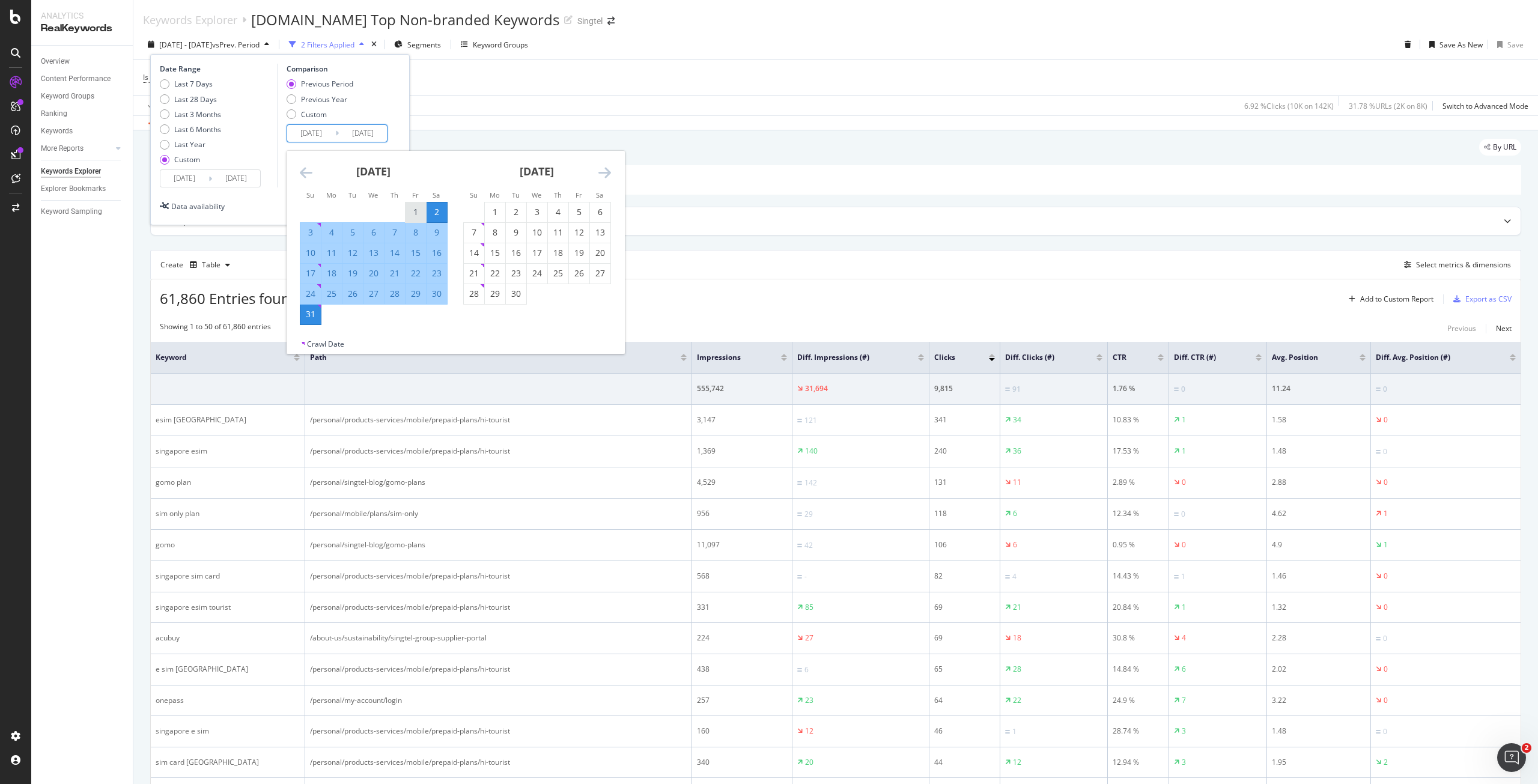
click at [414, 211] on div "1" at bounding box center [416, 212] width 21 height 12
type input "2025/08/01"
click at [401, 90] on div "Date Range Last 7 Days Last 28 Days Last 3 Months Last 6 Months Last Year Custo…" at bounding box center [280, 139] width 260 height 171
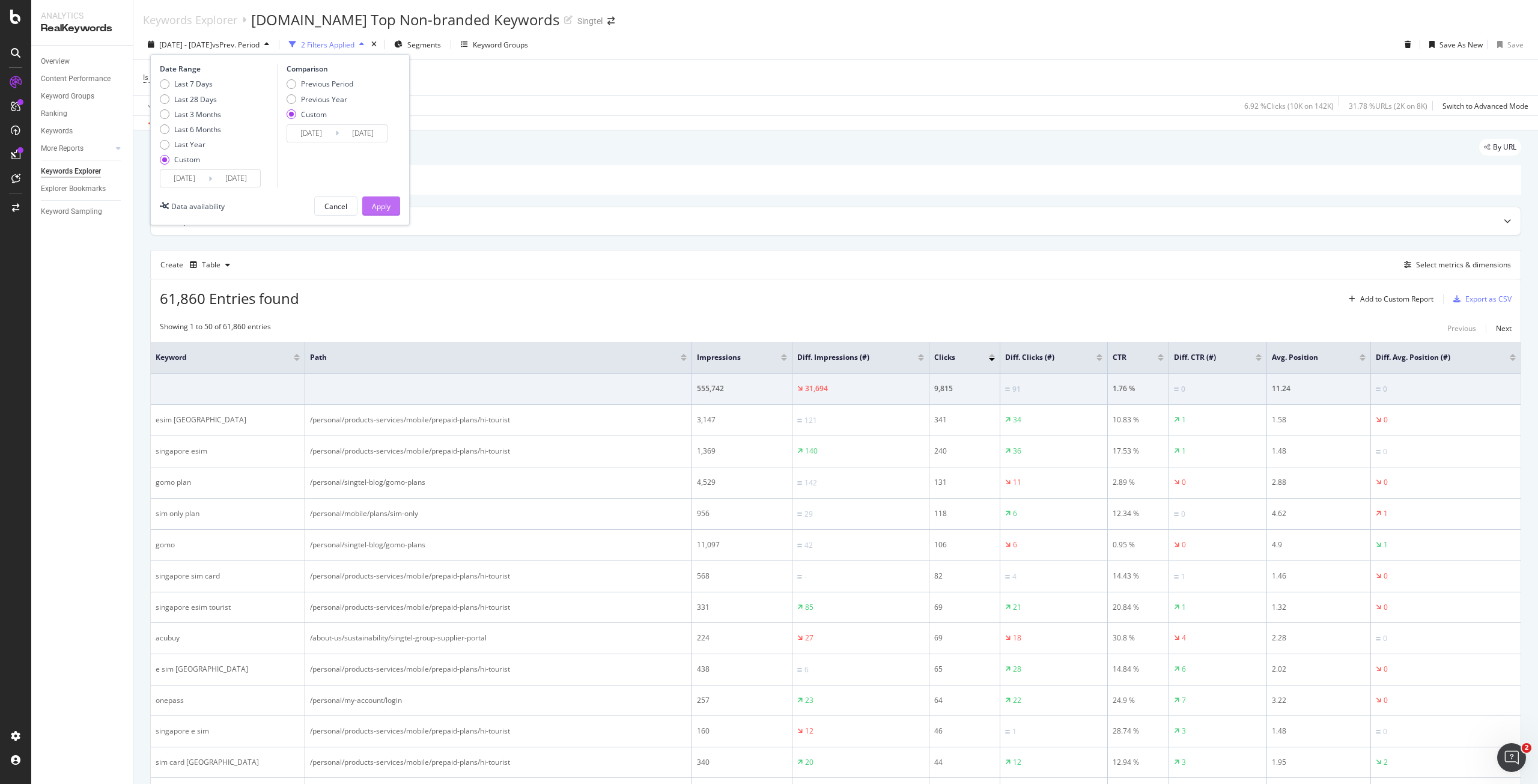
click at [389, 205] on button "Apply" at bounding box center [381, 205] width 38 height 19
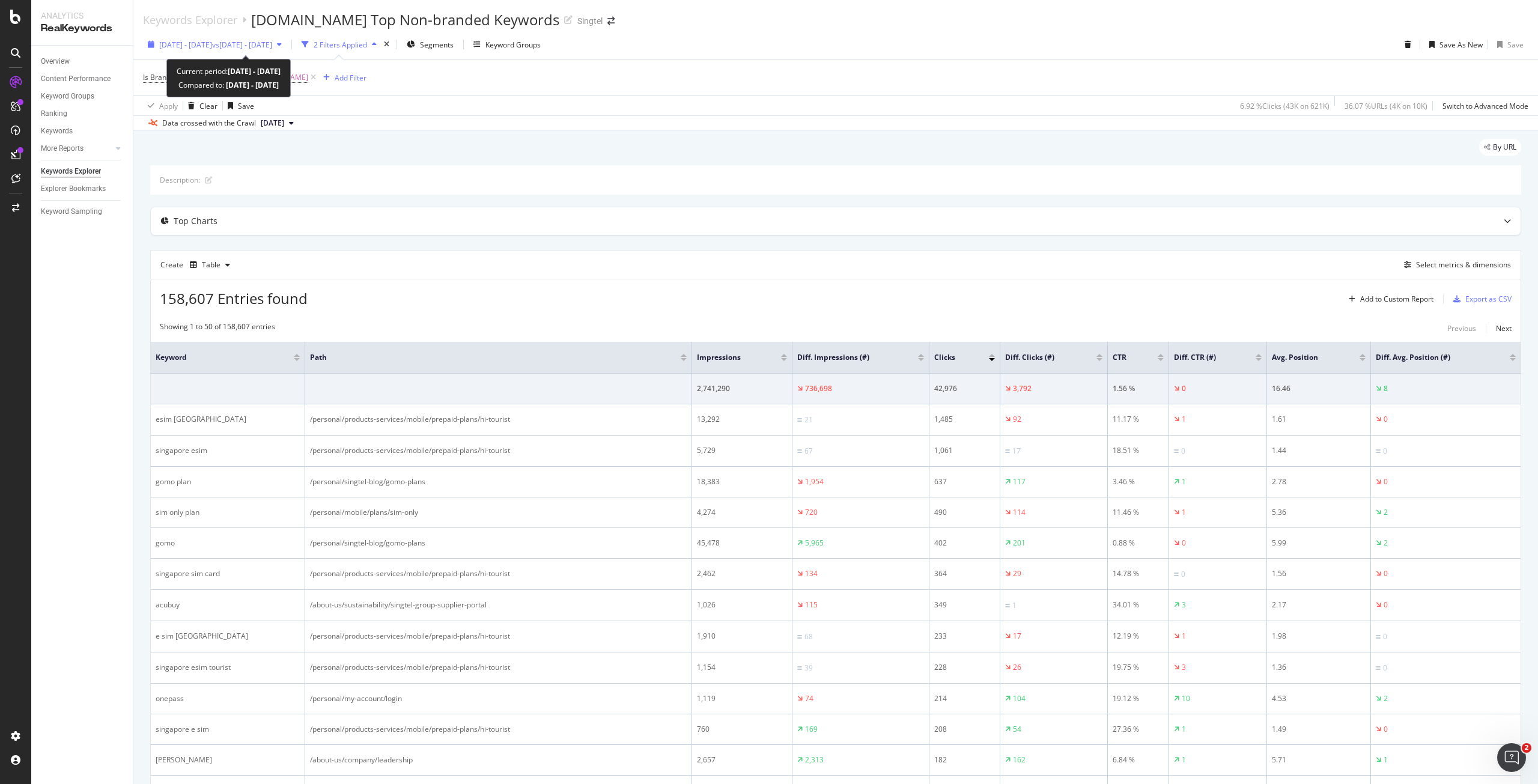
click at [272, 46] on span "vs 2025 Aug. 1st - Aug. 31st" at bounding box center [242, 45] width 60 height 10
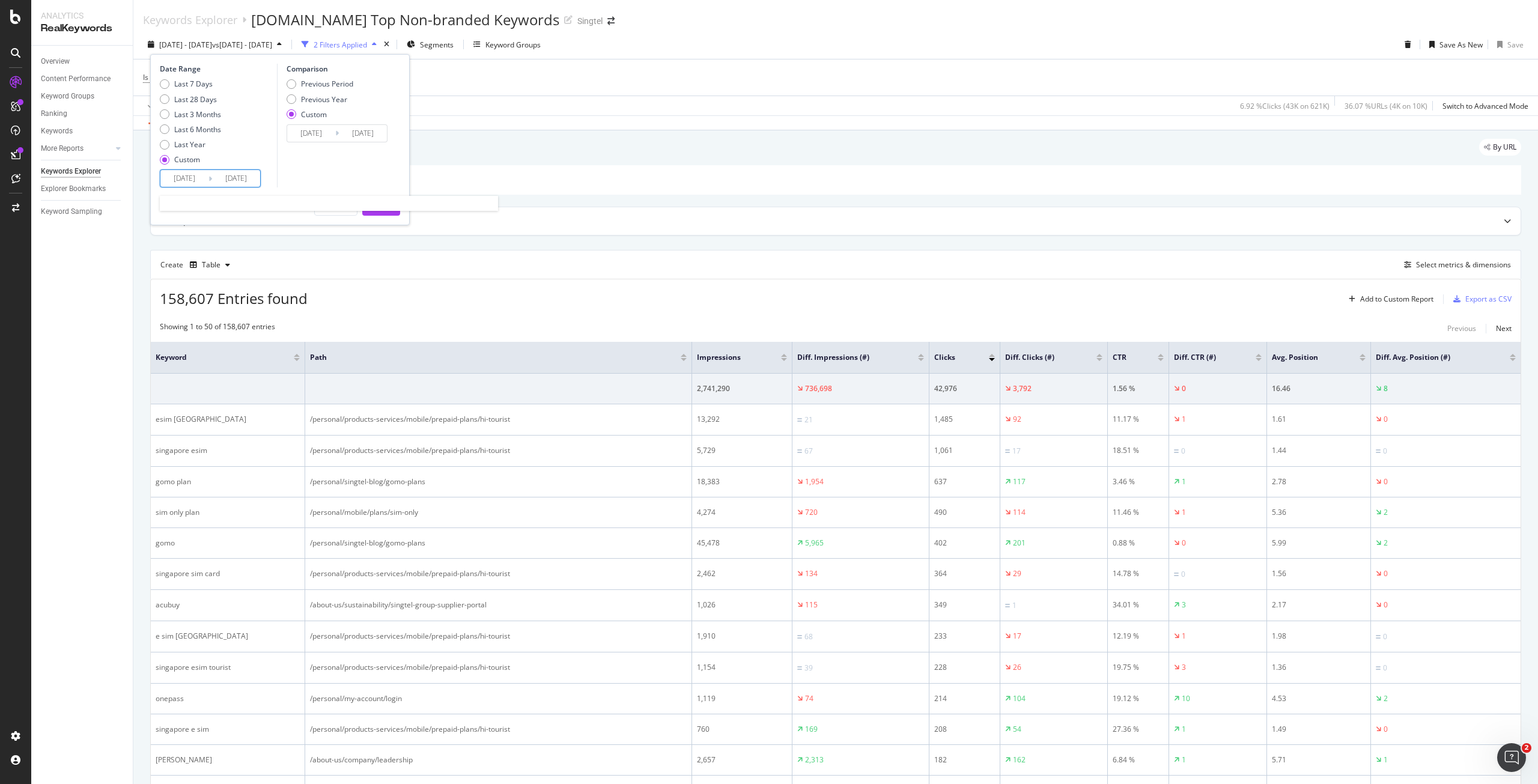
click at [198, 179] on input "2025/09/01" at bounding box center [185, 179] width 48 height 17
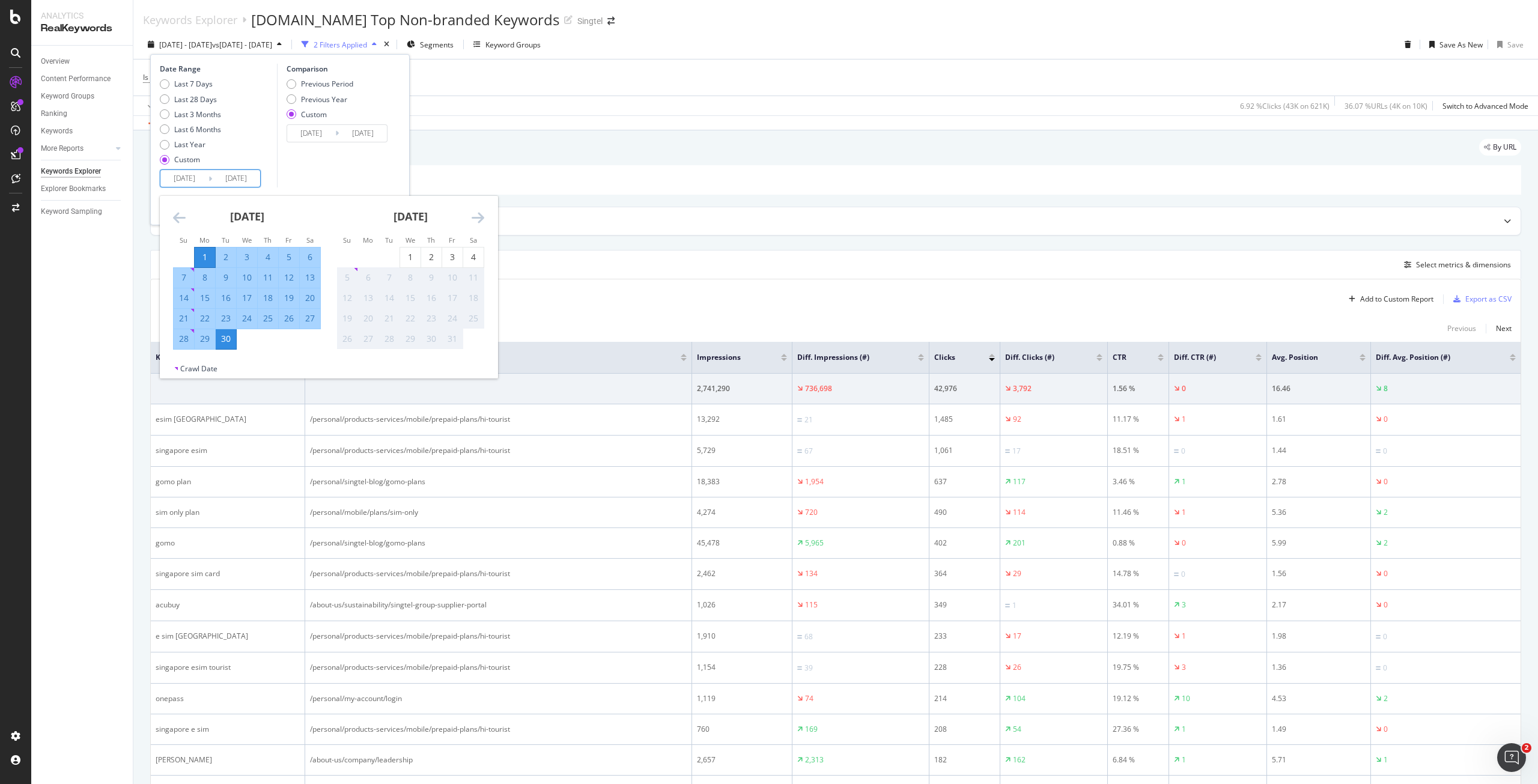
click at [179, 214] on icon "Move backward to switch to the previous month." at bounding box center [179, 217] width 13 height 15
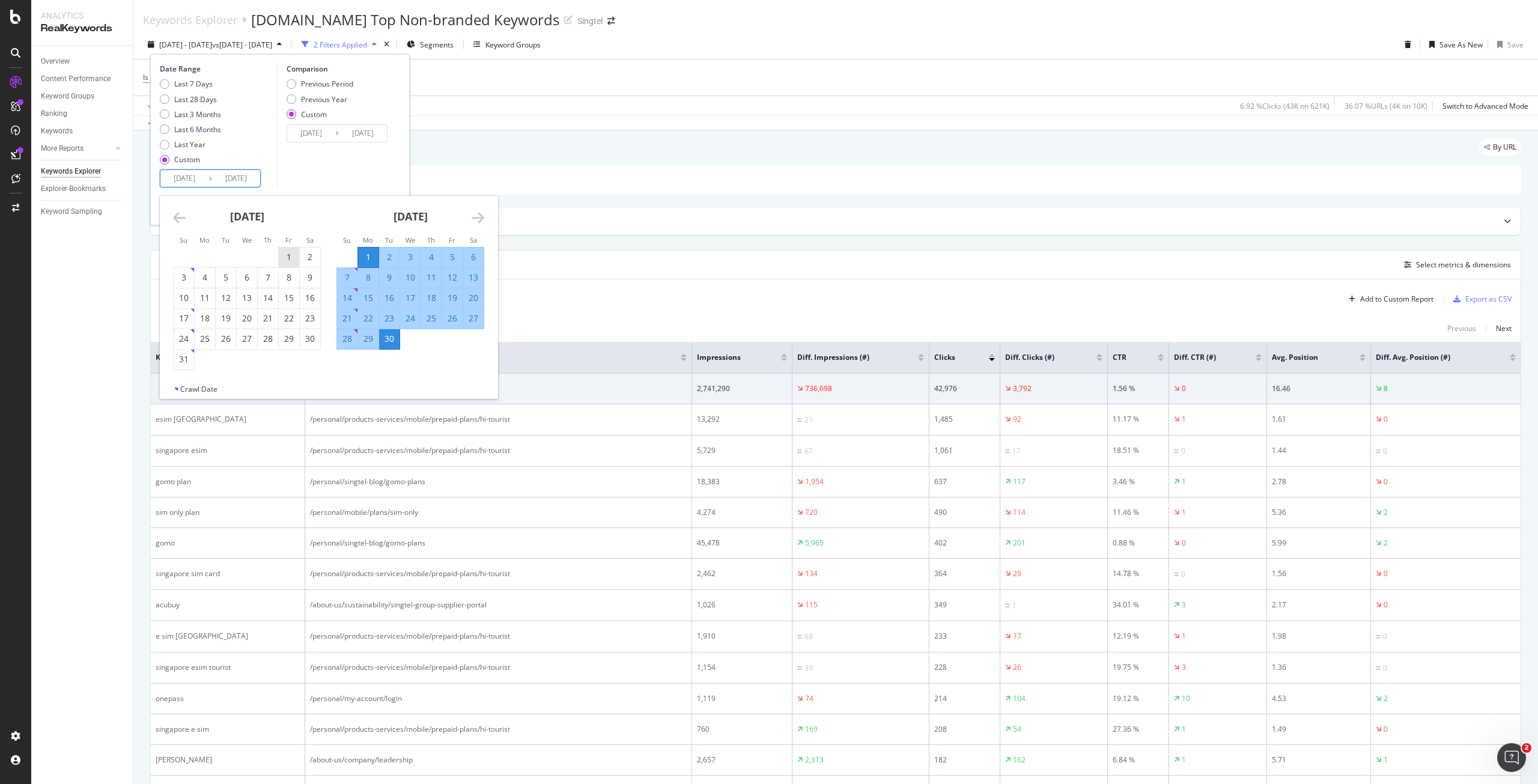
click at [288, 262] on div "1" at bounding box center [289, 257] width 21 height 12
type input "2025/08/01"
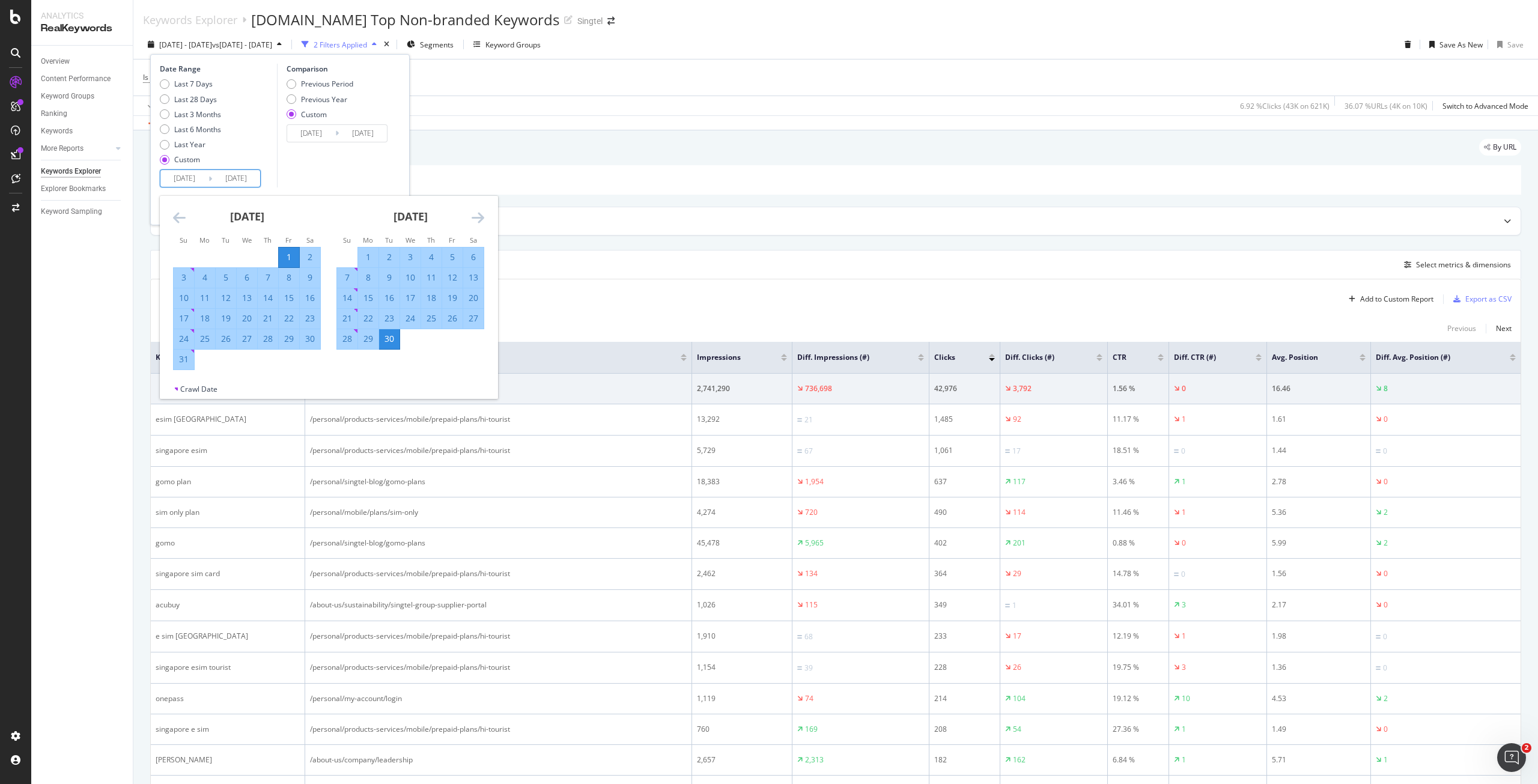
click at [190, 363] on div "31" at bounding box center [184, 359] width 21 height 12
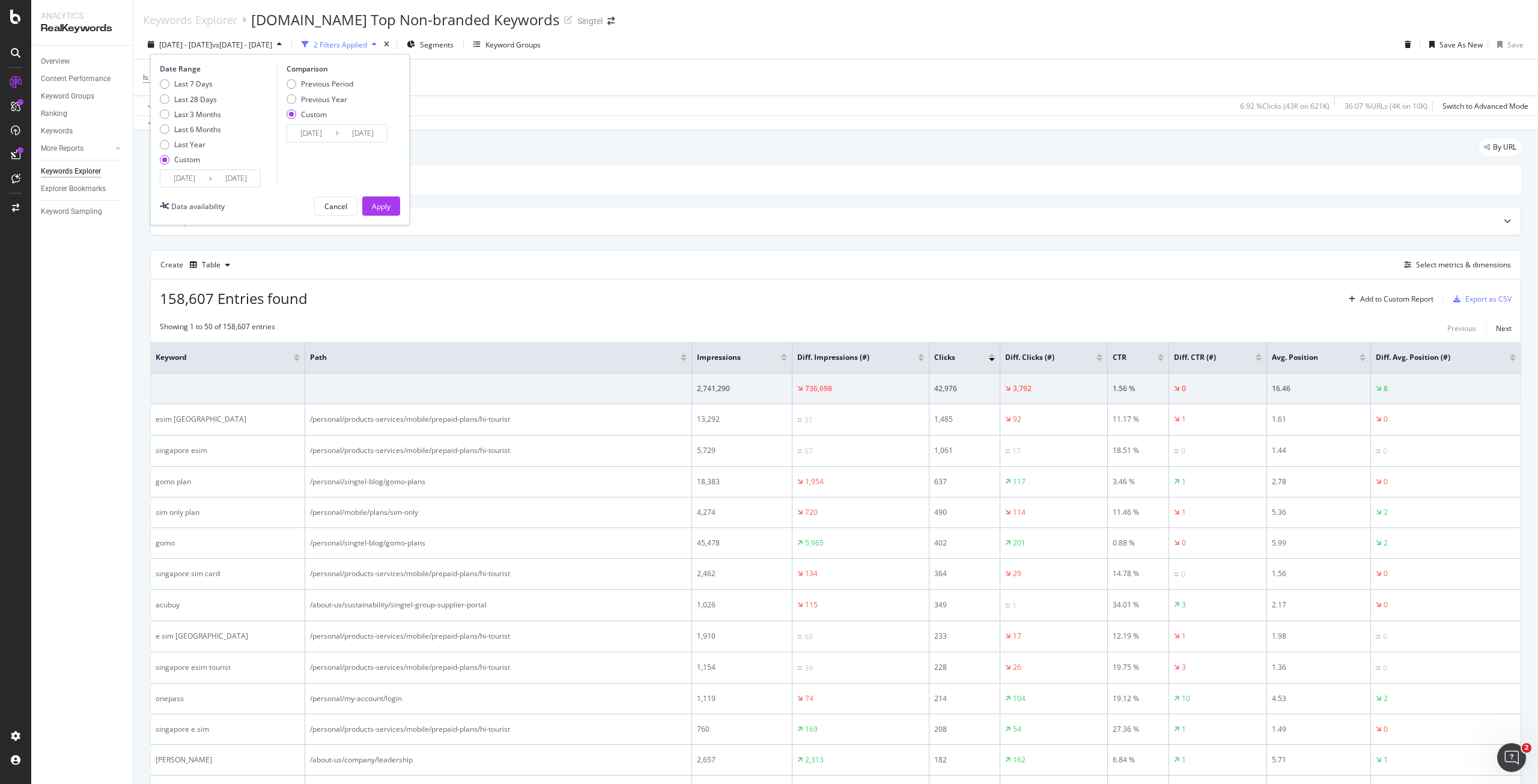
type input "2025/08/31"
click at [340, 85] on div "Previous Period" at bounding box center [327, 84] width 52 height 10
type input "2025/07/01"
type input "2025/07/31"
click at [309, 138] on input "2025/07/01" at bounding box center [311, 133] width 48 height 17
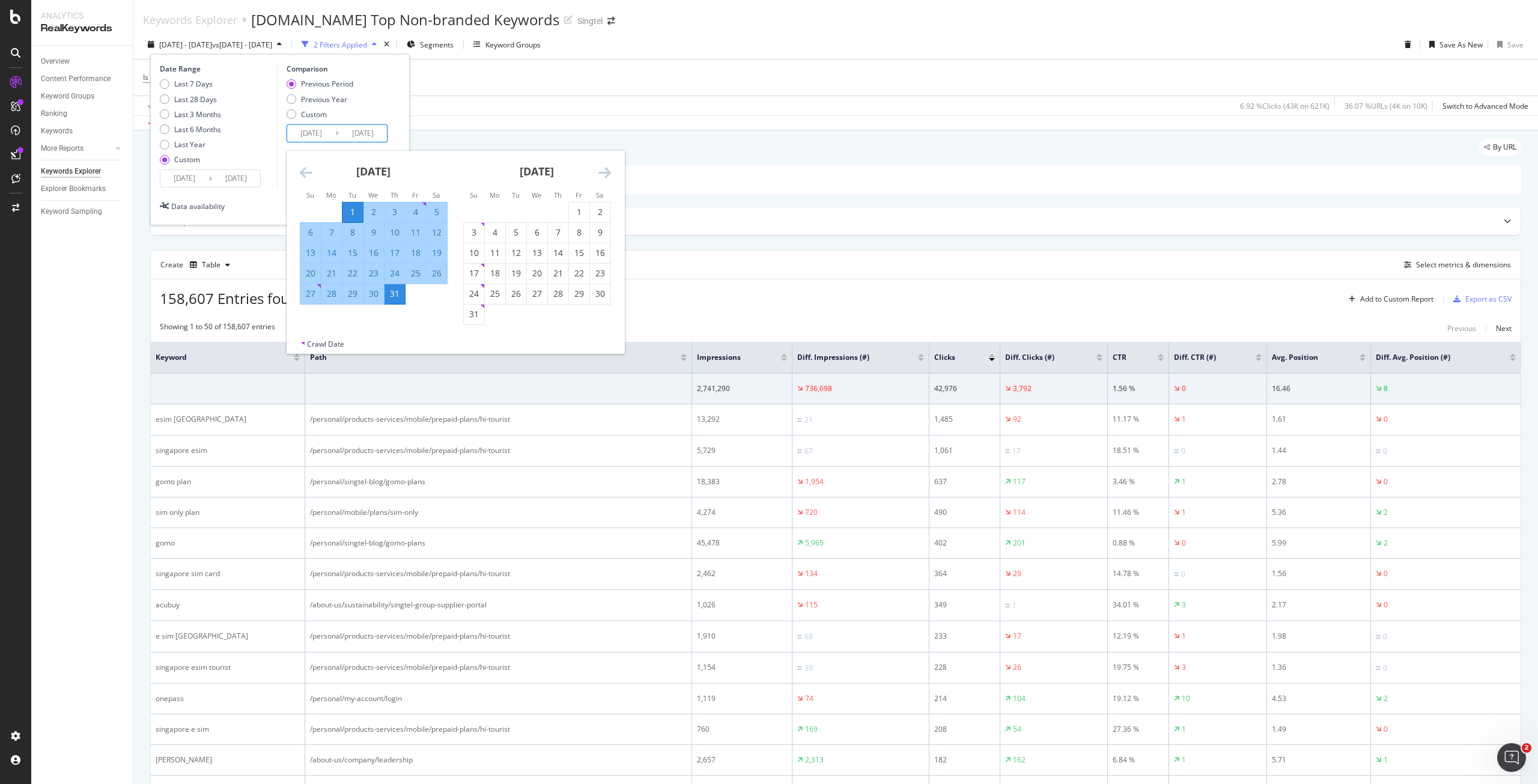
click at [384, 93] on div "Previous Period Previous Year Custom" at bounding box center [339, 101] width 105 height 45
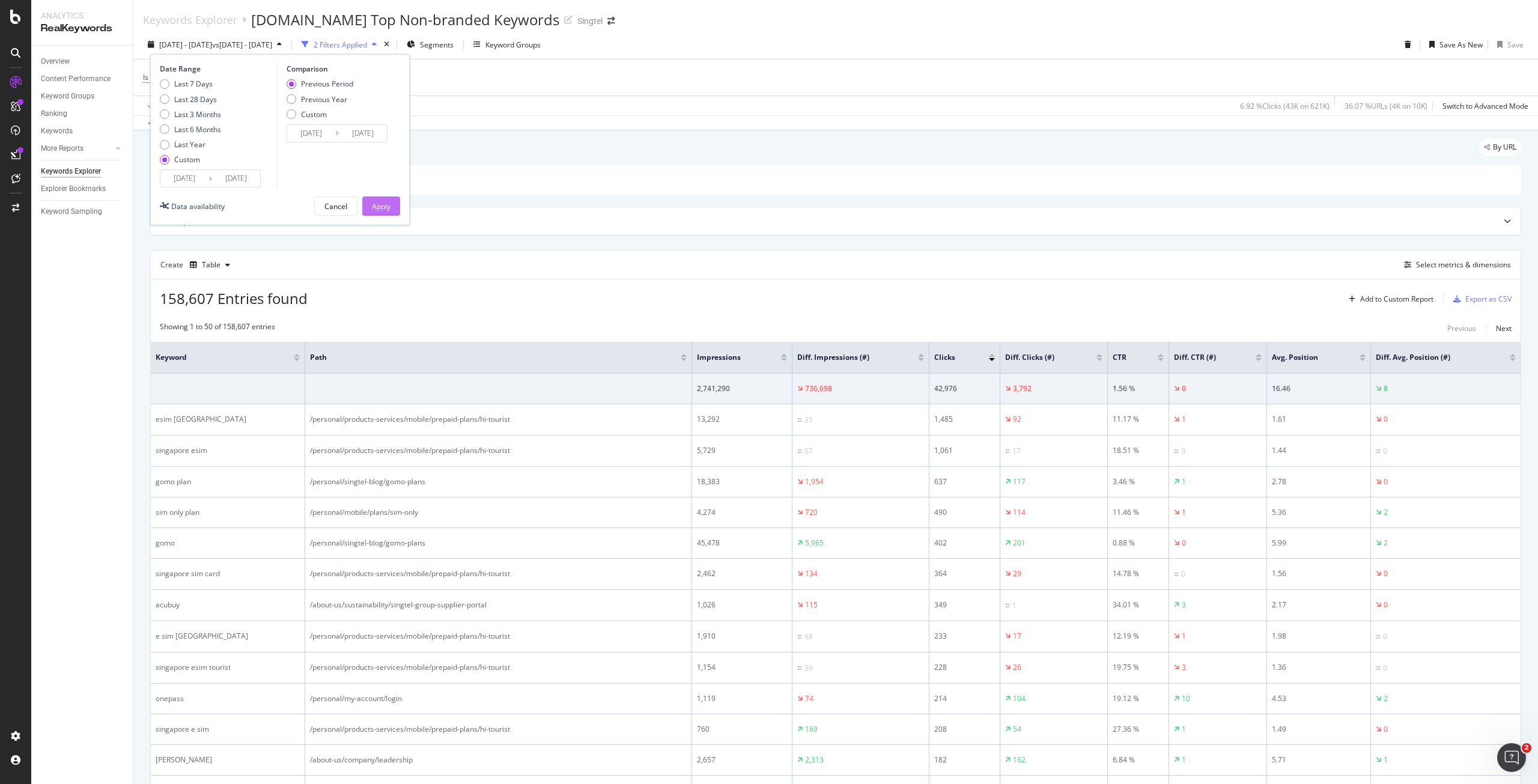
click at [382, 208] on div "Apply" at bounding box center [381, 206] width 19 height 10
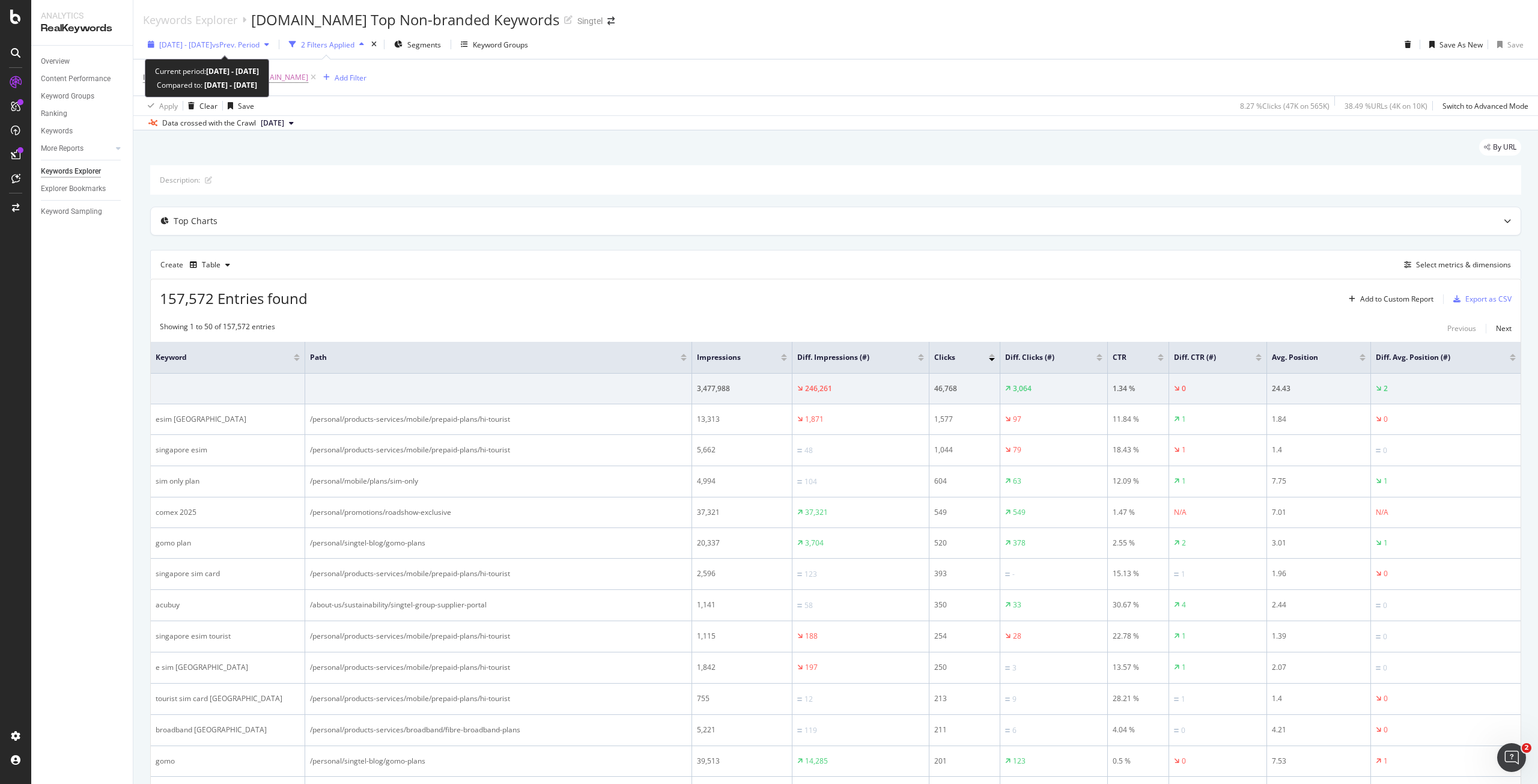
click at [260, 41] on span "vs Prev. Period" at bounding box center [236, 45] width 47 height 10
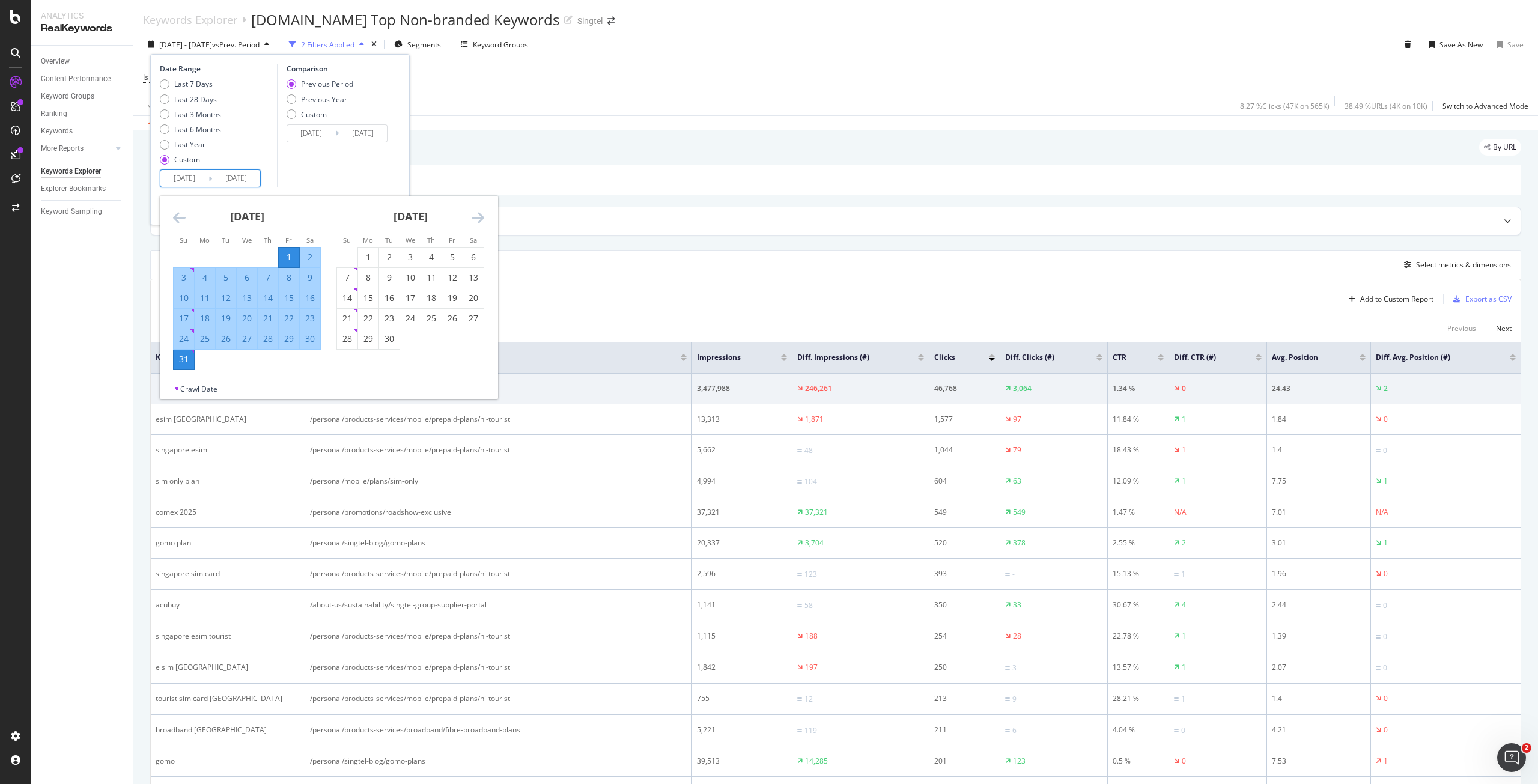
click at [167, 176] on input "2025/08/01" at bounding box center [185, 179] width 48 height 17
click at [375, 260] on div "1" at bounding box center [368, 257] width 21 height 12
type input "2025/09/01"
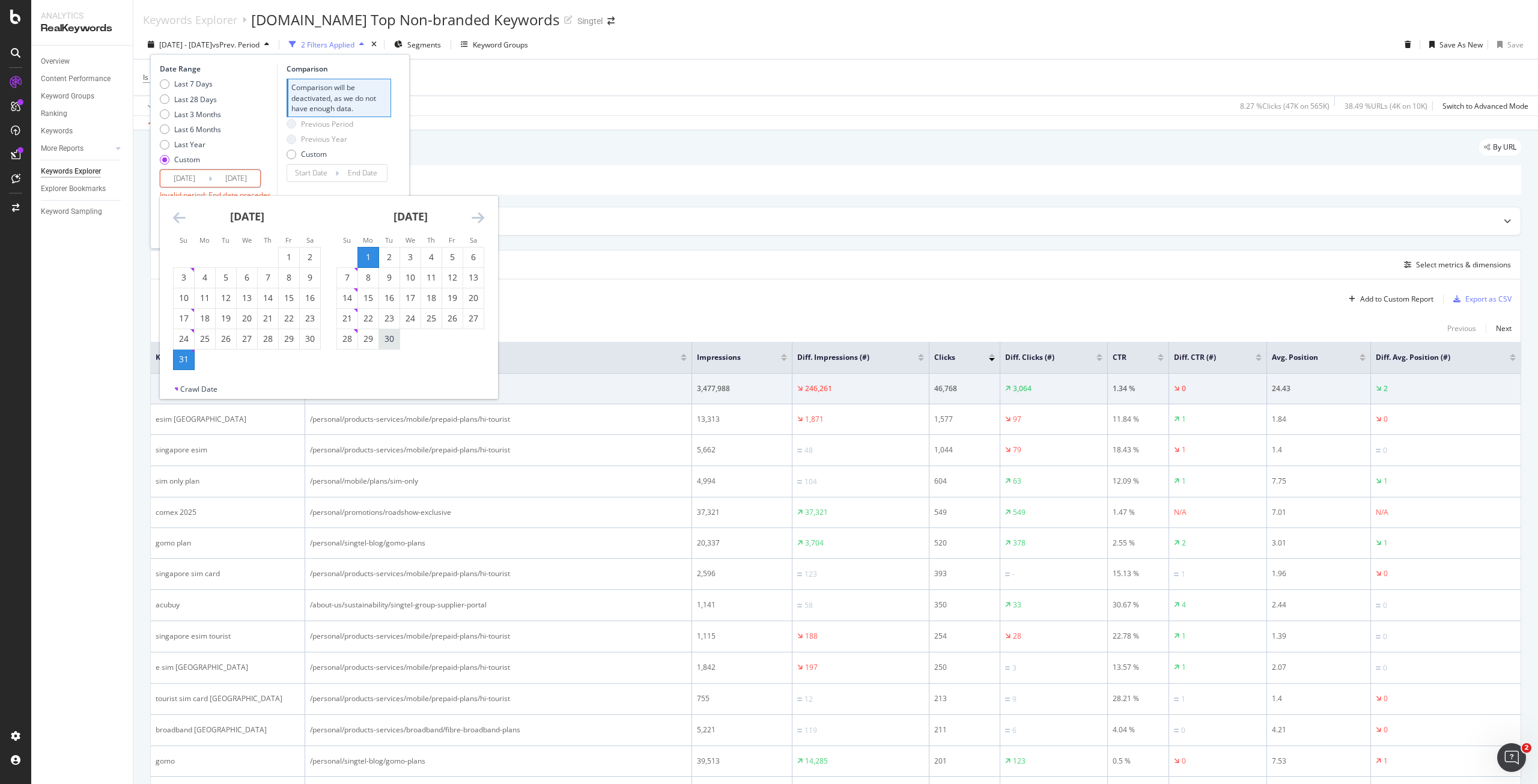
click at [394, 342] on div "30" at bounding box center [389, 339] width 21 height 12
type input "2025/09/30"
type input "2025/08/02"
type input "2025/08/31"
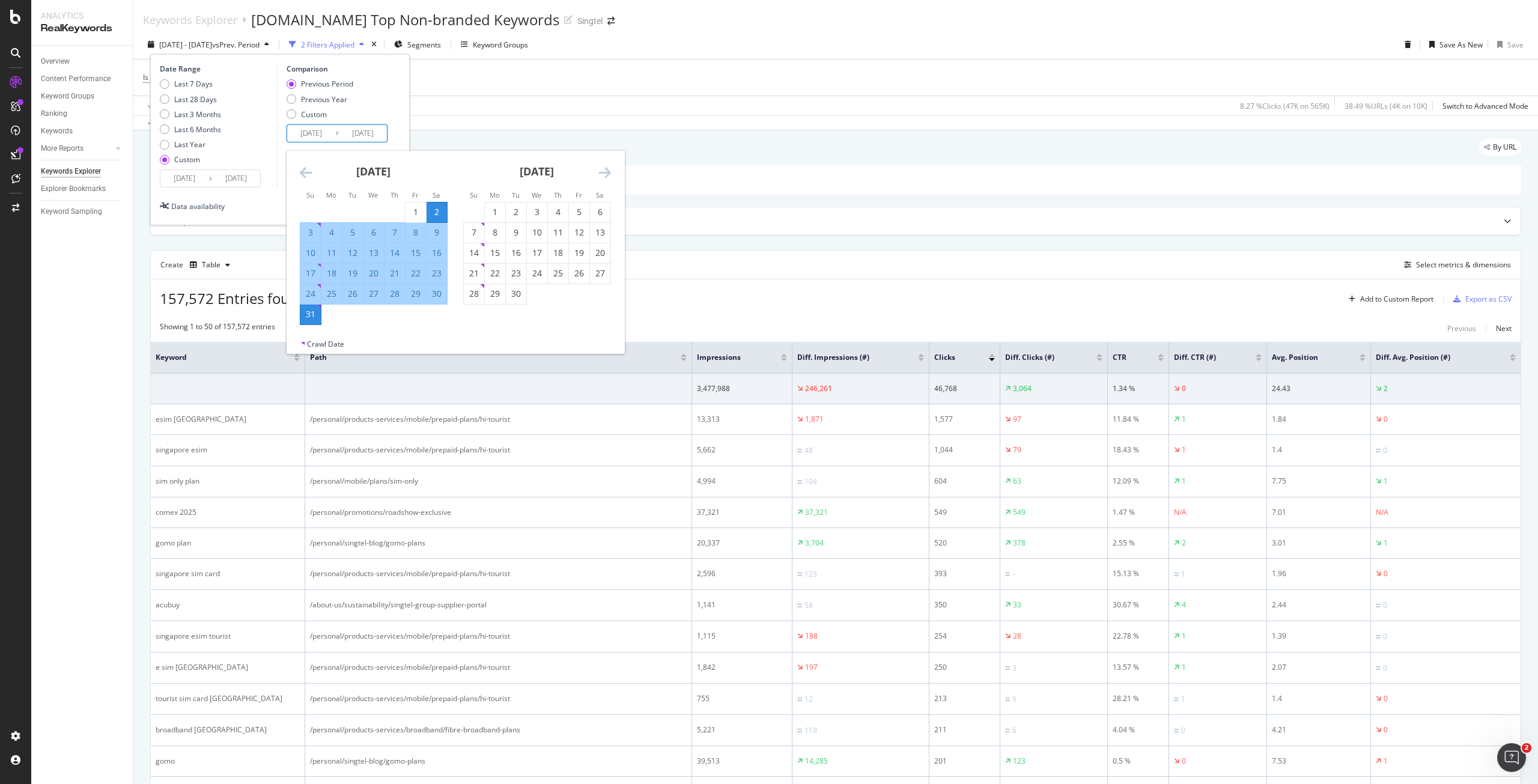
click at [316, 132] on input "2025/08/02" at bounding box center [311, 133] width 48 height 17
click at [413, 210] on div "1" at bounding box center [416, 212] width 21 height 12
type input "2025/08/01"
click at [380, 99] on div "Previous Period Previous Year Custom" at bounding box center [339, 101] width 105 height 45
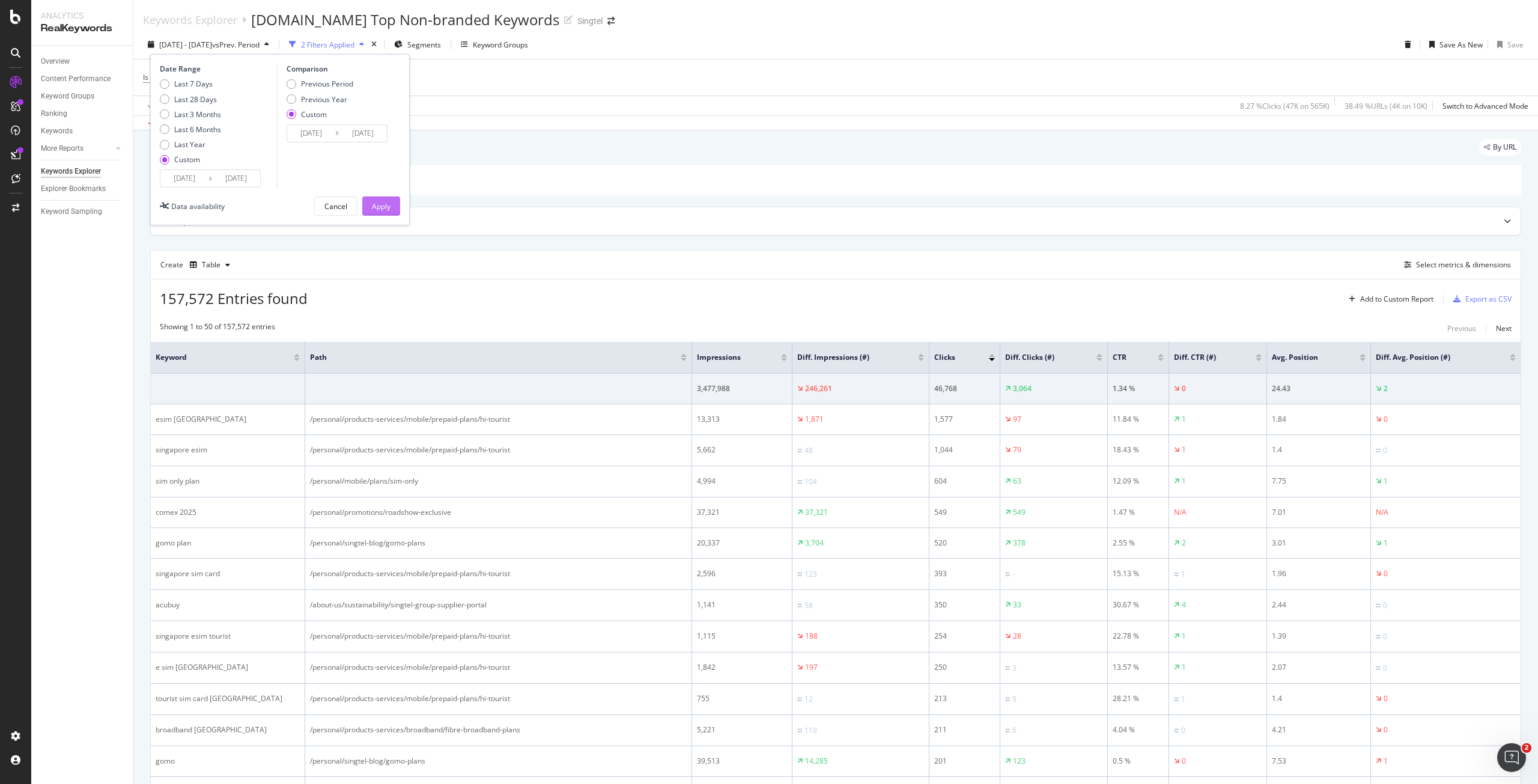
click at [382, 211] on div "Apply" at bounding box center [381, 205] width 19 height 18
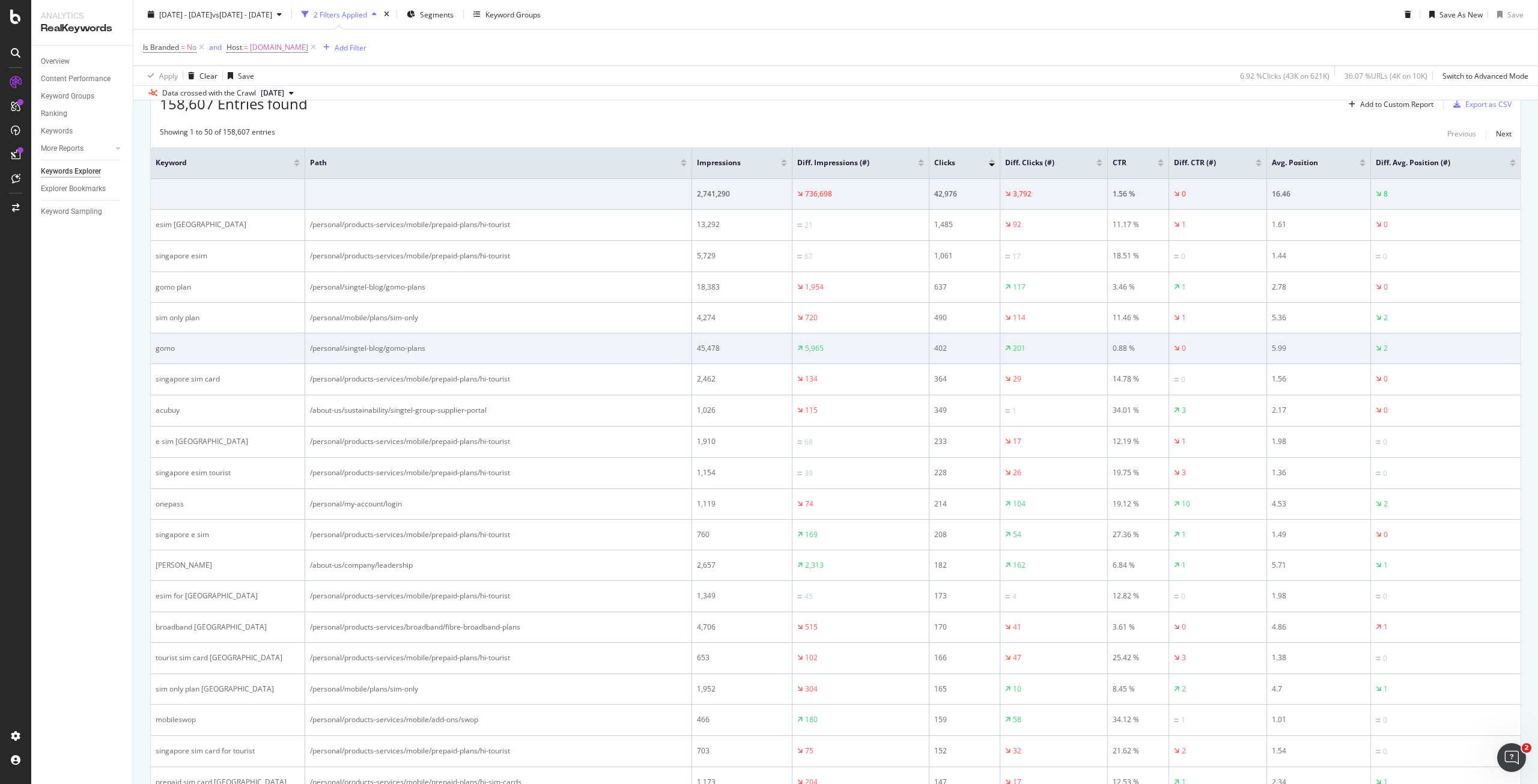
scroll to position [46, 0]
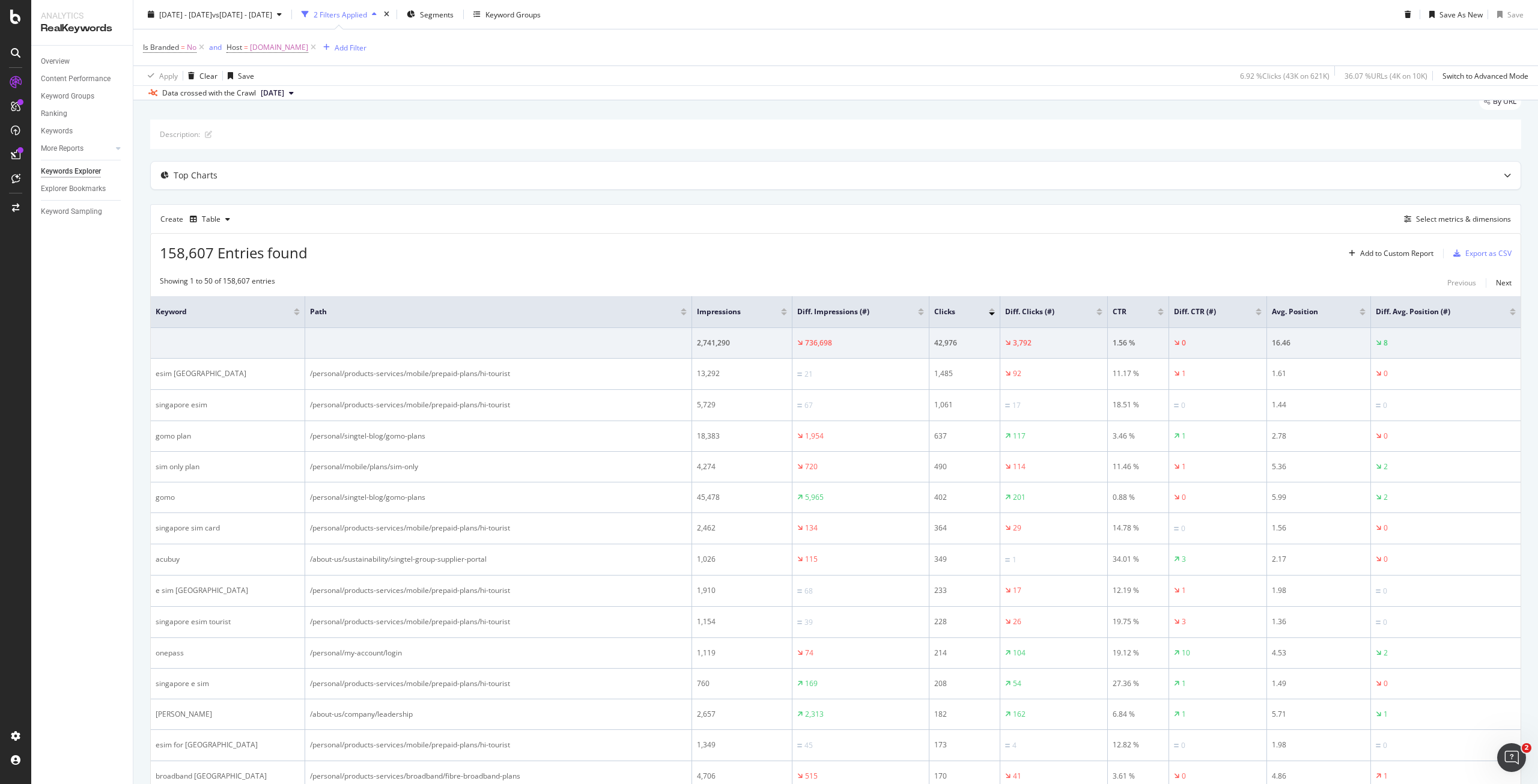
click at [919, 313] on div at bounding box center [921, 313] width 6 height 3
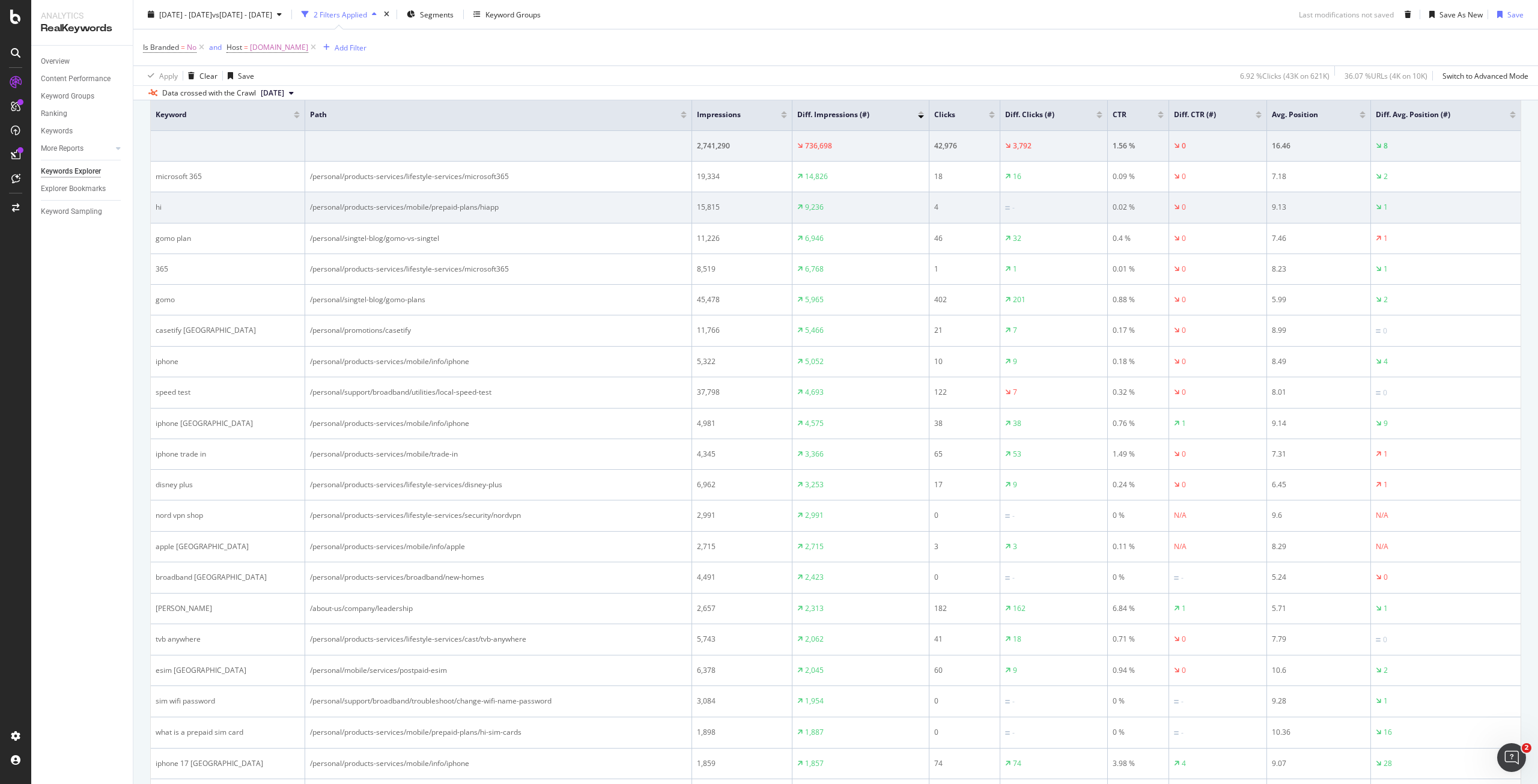
scroll to position [240, 0]
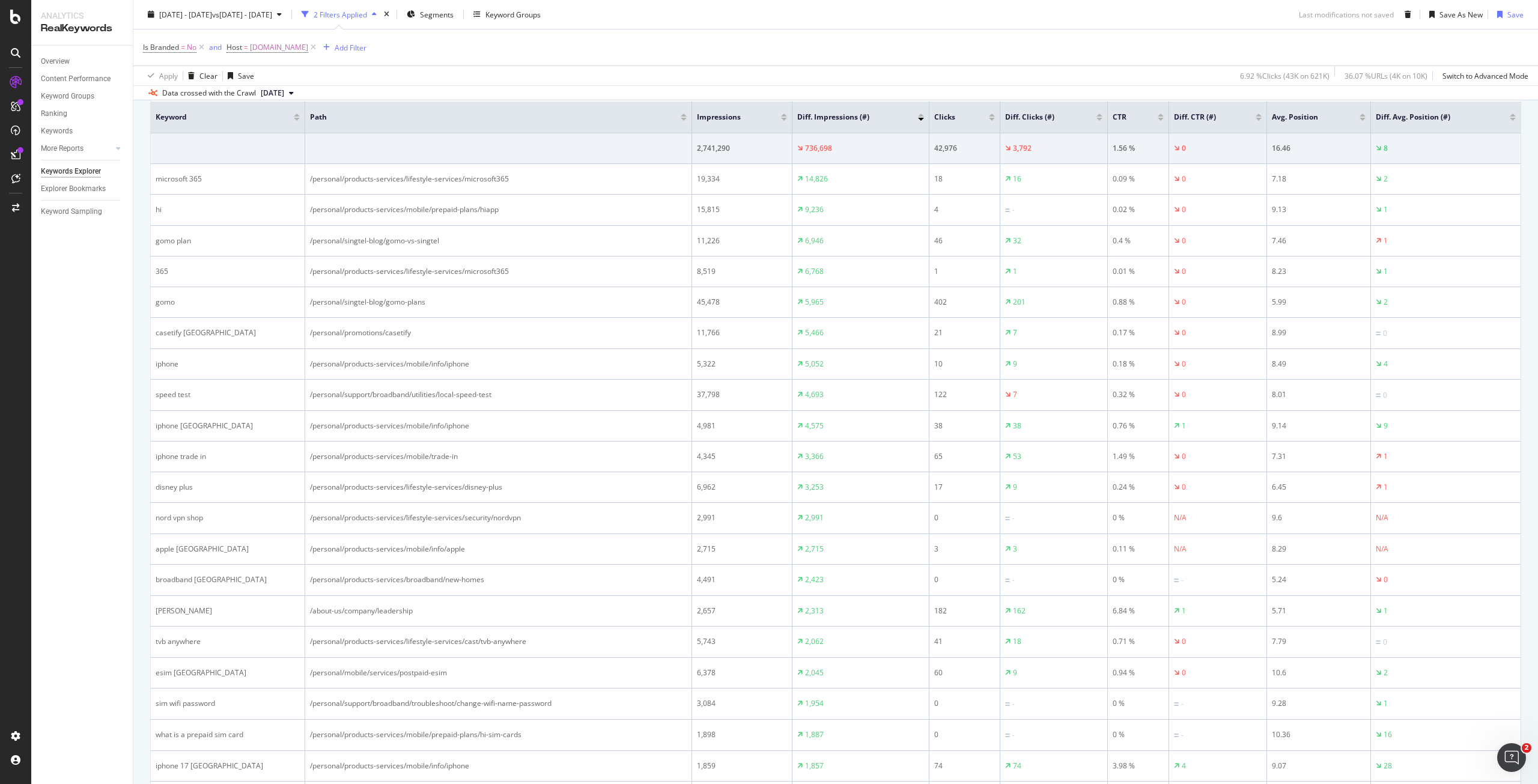
click at [993, 114] on div at bounding box center [991, 114] width 6 height 3
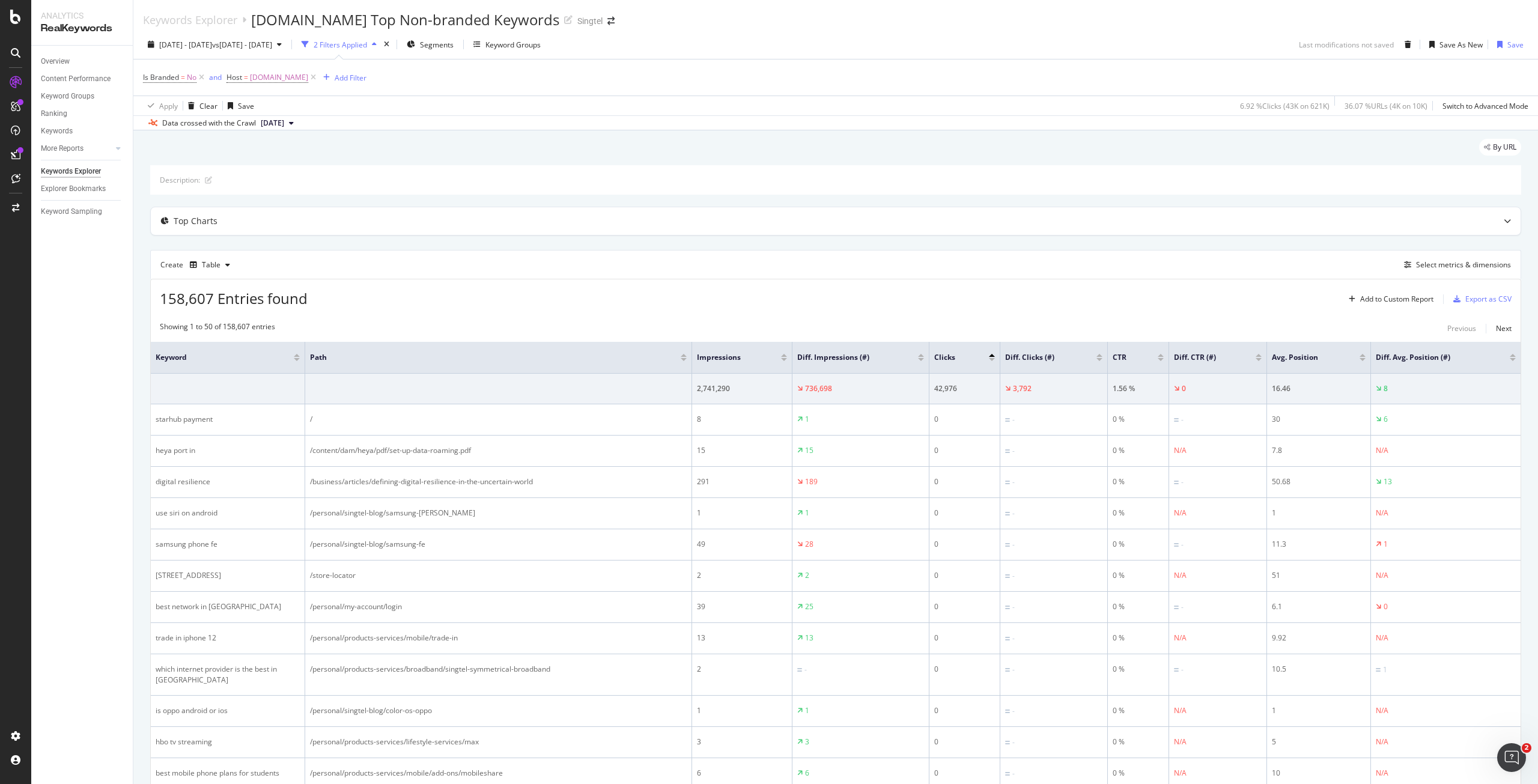
click at [991, 359] on div at bounding box center [991, 358] width 6 height 3
click at [1481, 307] on div "Export as CSV" at bounding box center [1479, 298] width 63 height 18
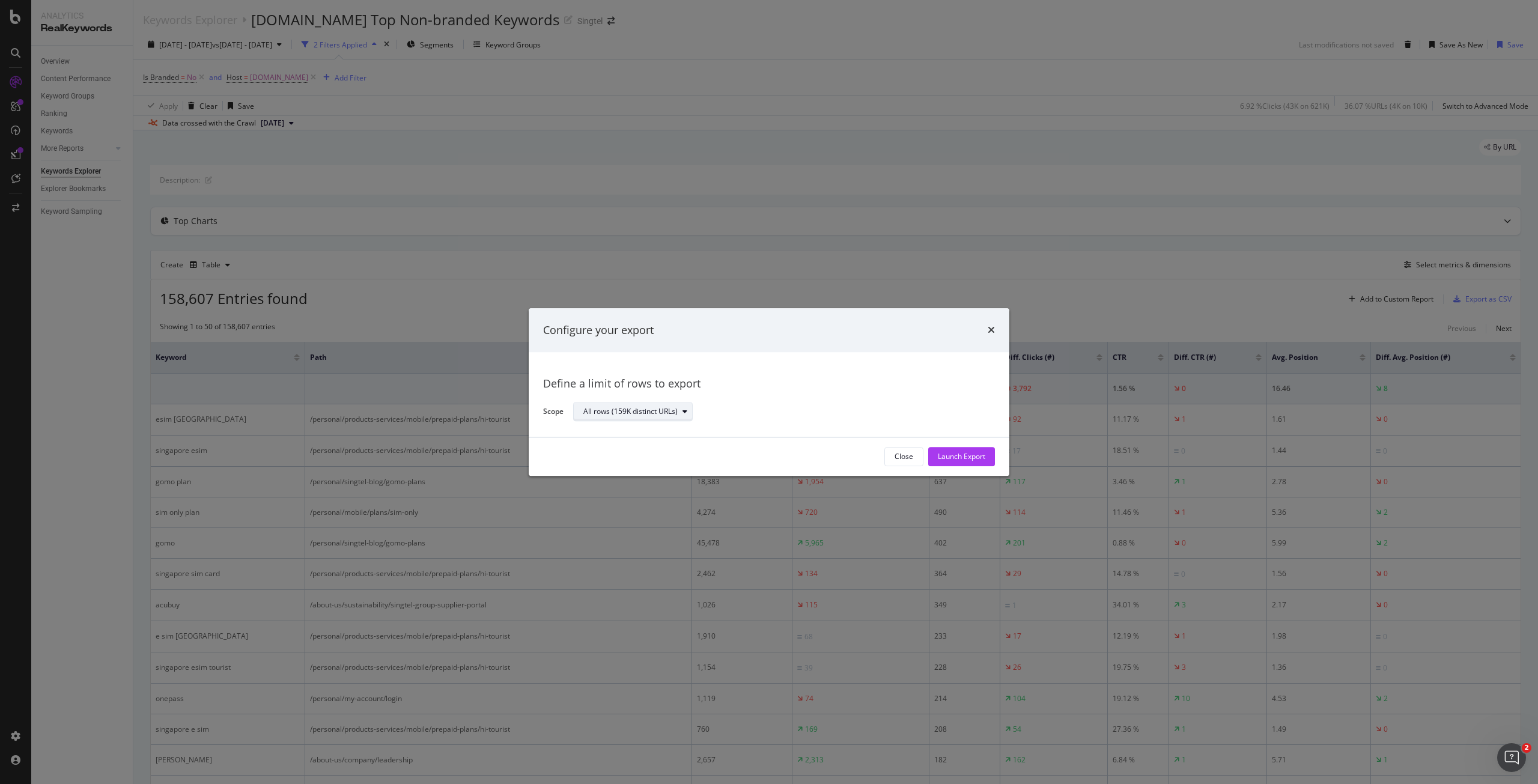
click at [646, 408] on div "All rows (159K distinct URLs)" at bounding box center [630, 412] width 95 height 7
click at [638, 448] on div "Define a limit" at bounding box center [639, 451] width 120 height 15
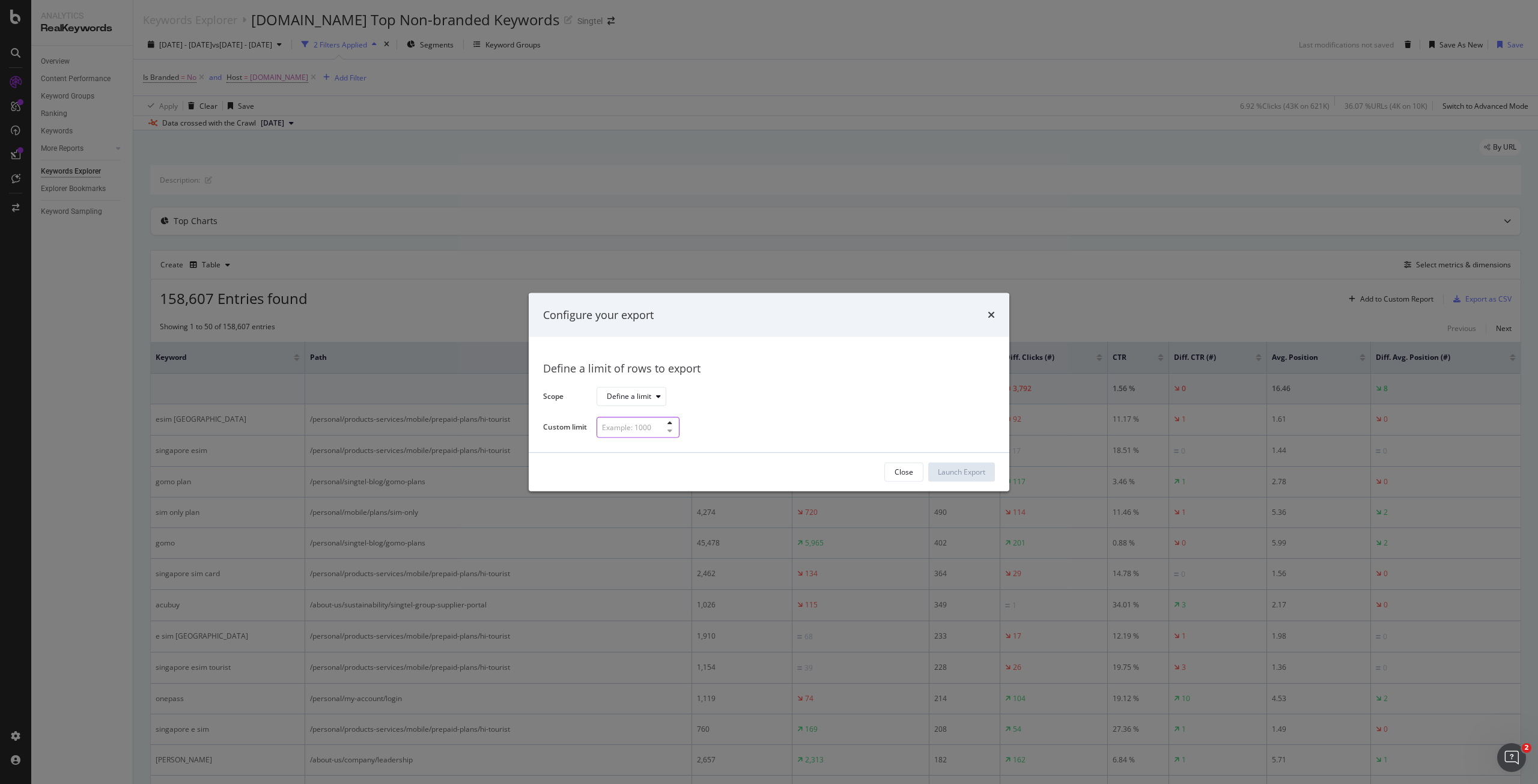
click at [634, 432] on input "modal" at bounding box center [638, 427] width 83 height 21
type input "30"
click at [954, 475] on div "Launch Export" at bounding box center [961, 472] width 47 height 10
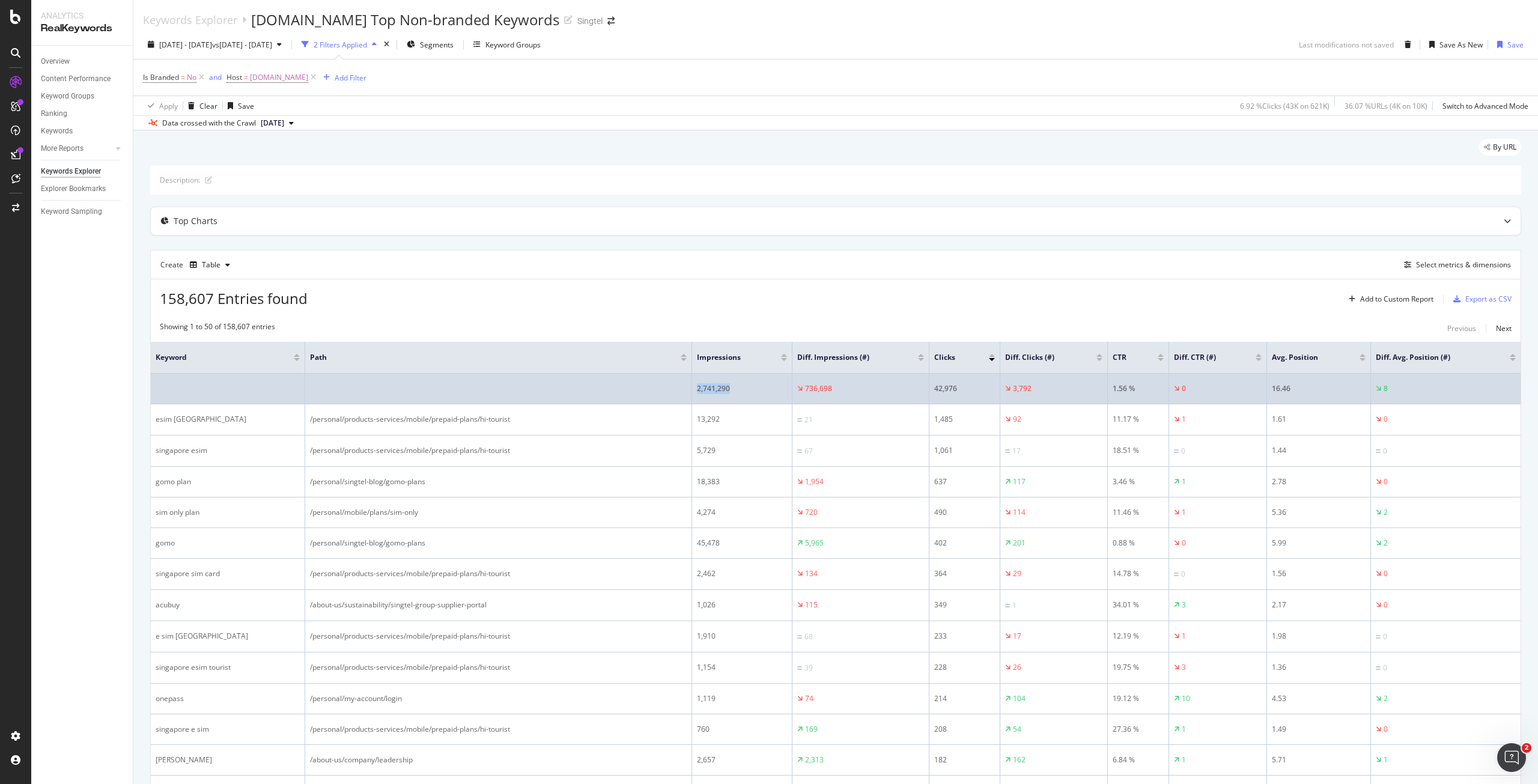
drag, startPoint x: 742, startPoint y: 389, endPoint x: 692, endPoint y: 380, distance: 50.8
click at [692, 380] on td "2,741,290" at bounding box center [742, 389] width 101 height 31
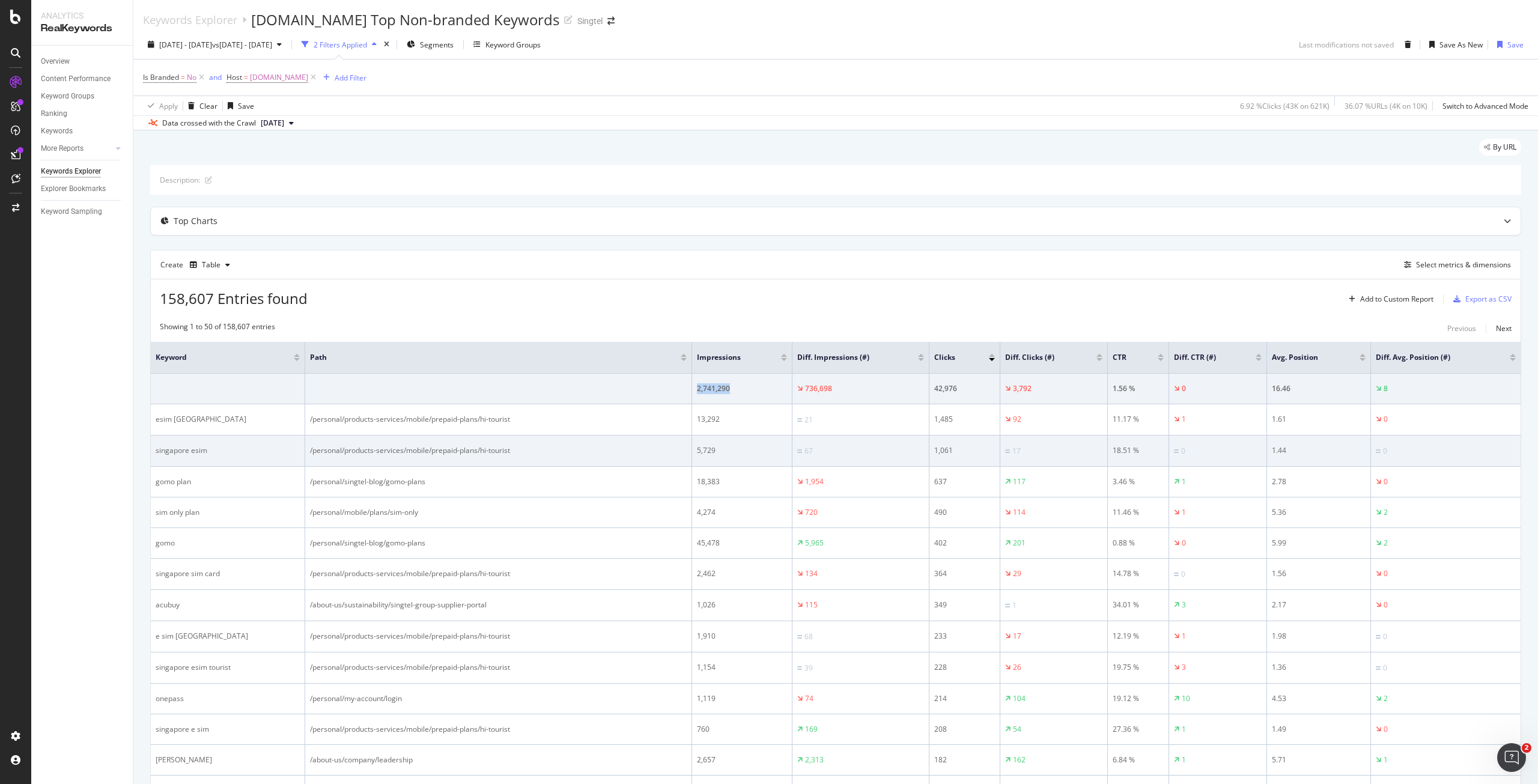
copy div "2,741,290"
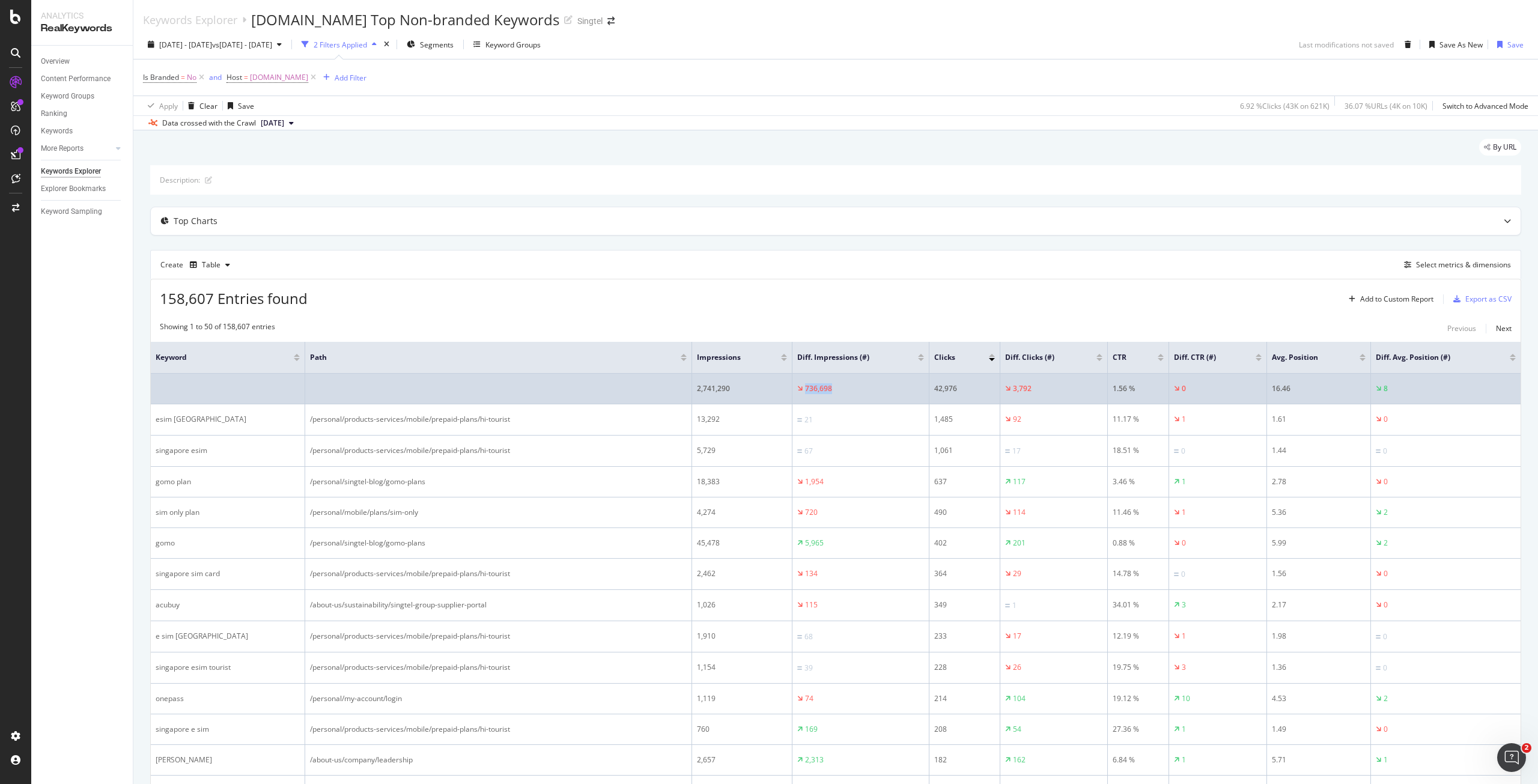
drag, startPoint x: 844, startPoint y: 388, endPoint x: 796, endPoint y: 383, distance: 48.3
click at [796, 383] on td "736,698" at bounding box center [861, 389] width 137 height 31
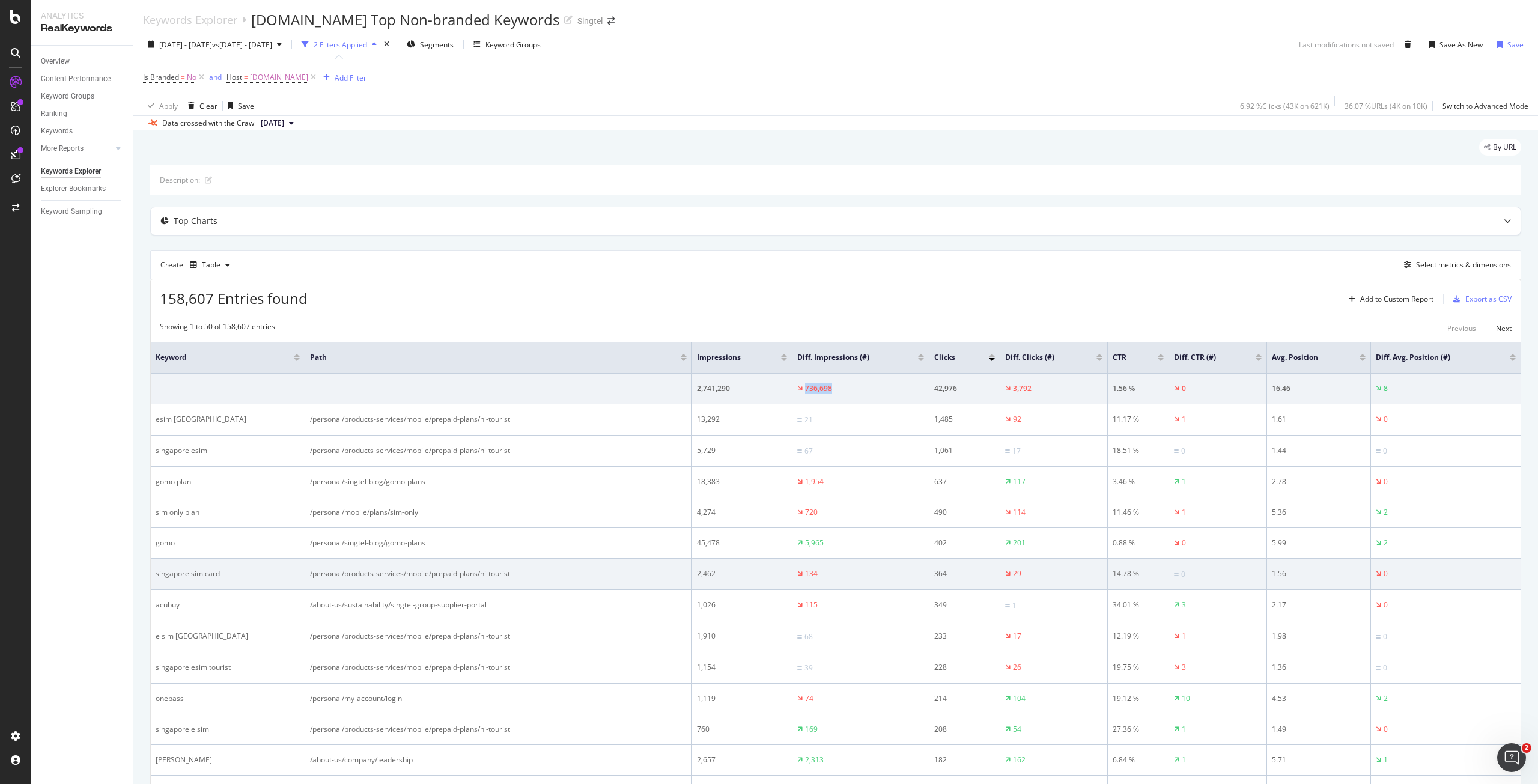
copy div "736,698"
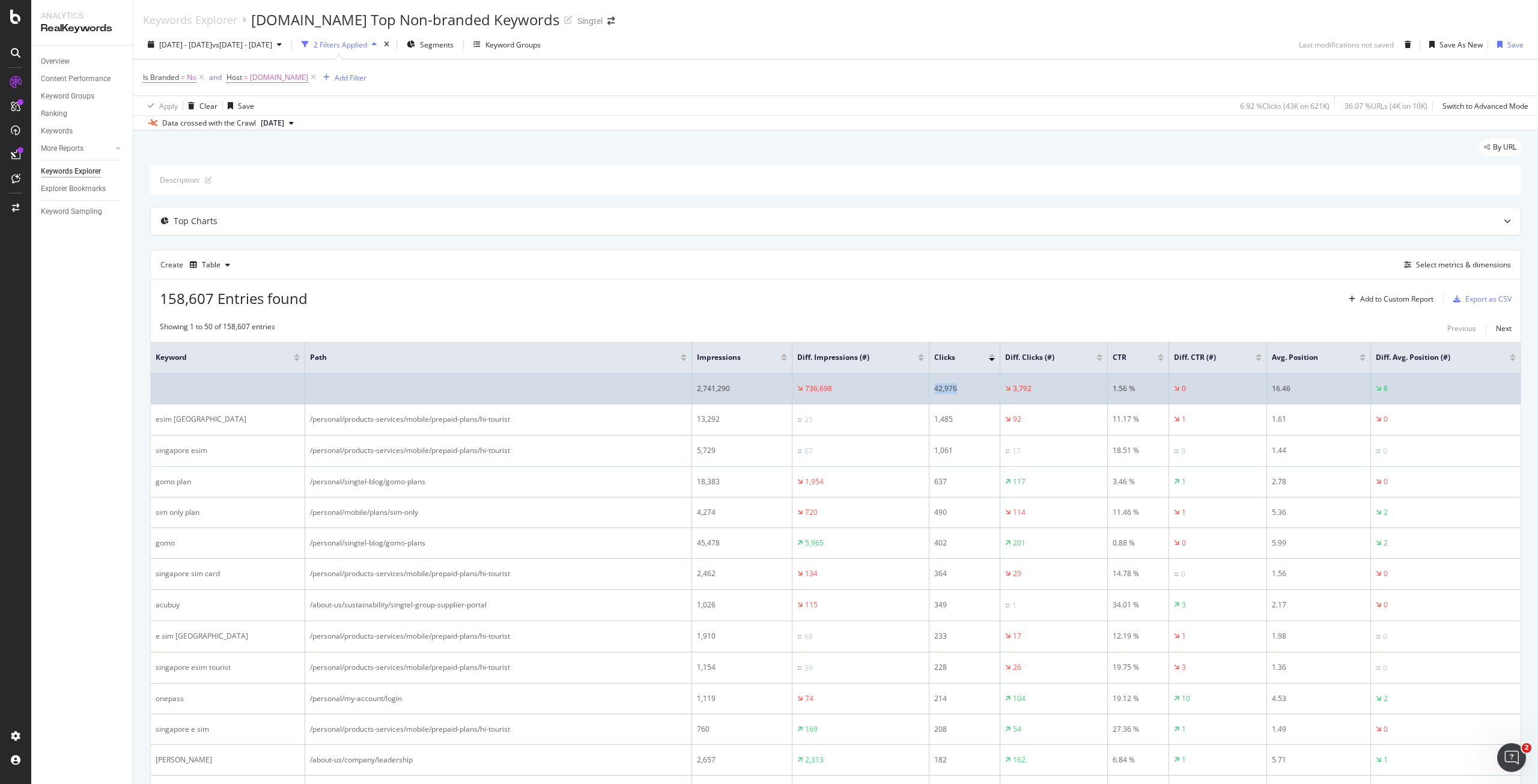
drag, startPoint x: 984, startPoint y: 389, endPoint x: 930, endPoint y: 389, distance: 54.0
click at [930, 389] on td "42,976" at bounding box center [965, 389] width 70 height 31
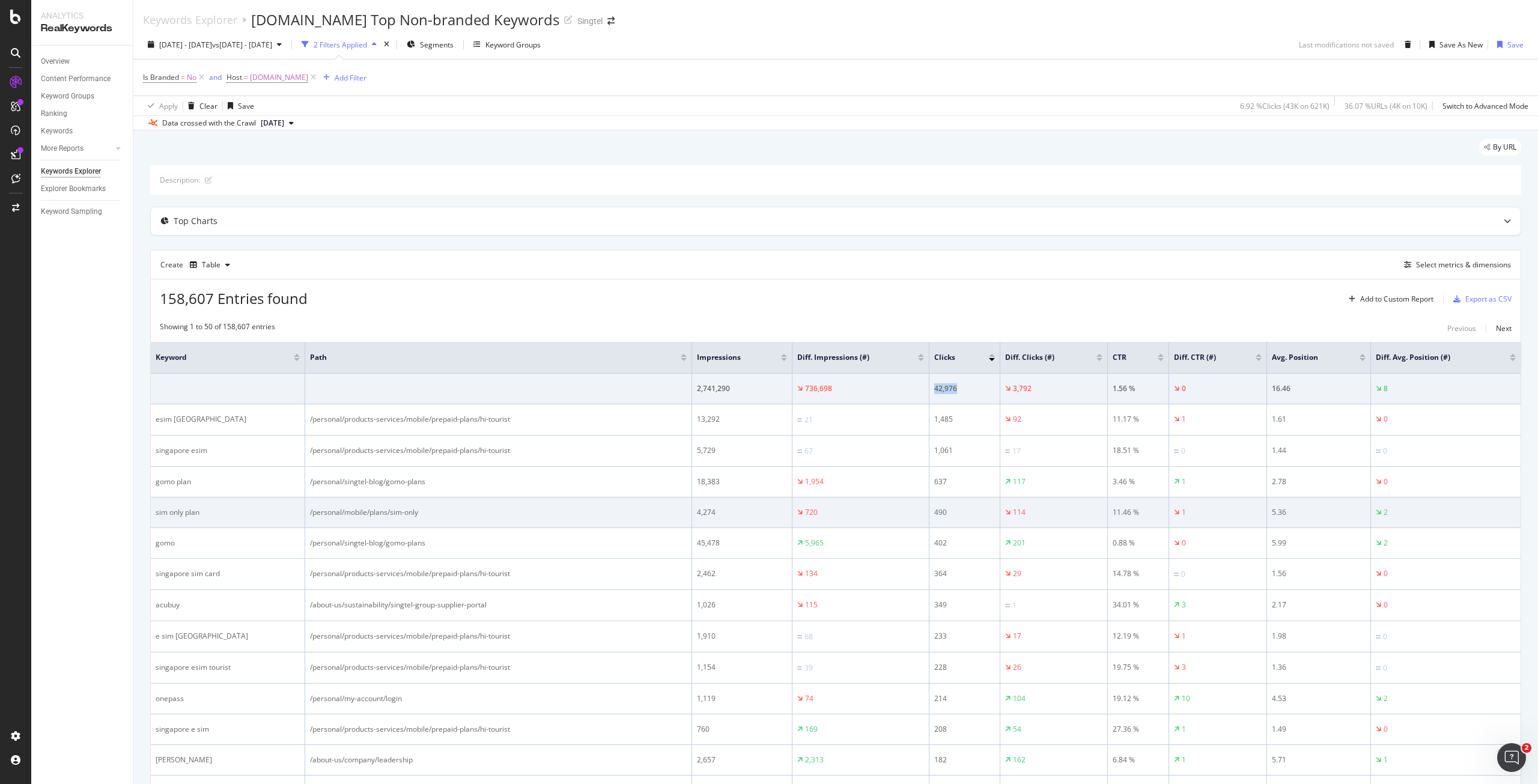
copy div "42,976"
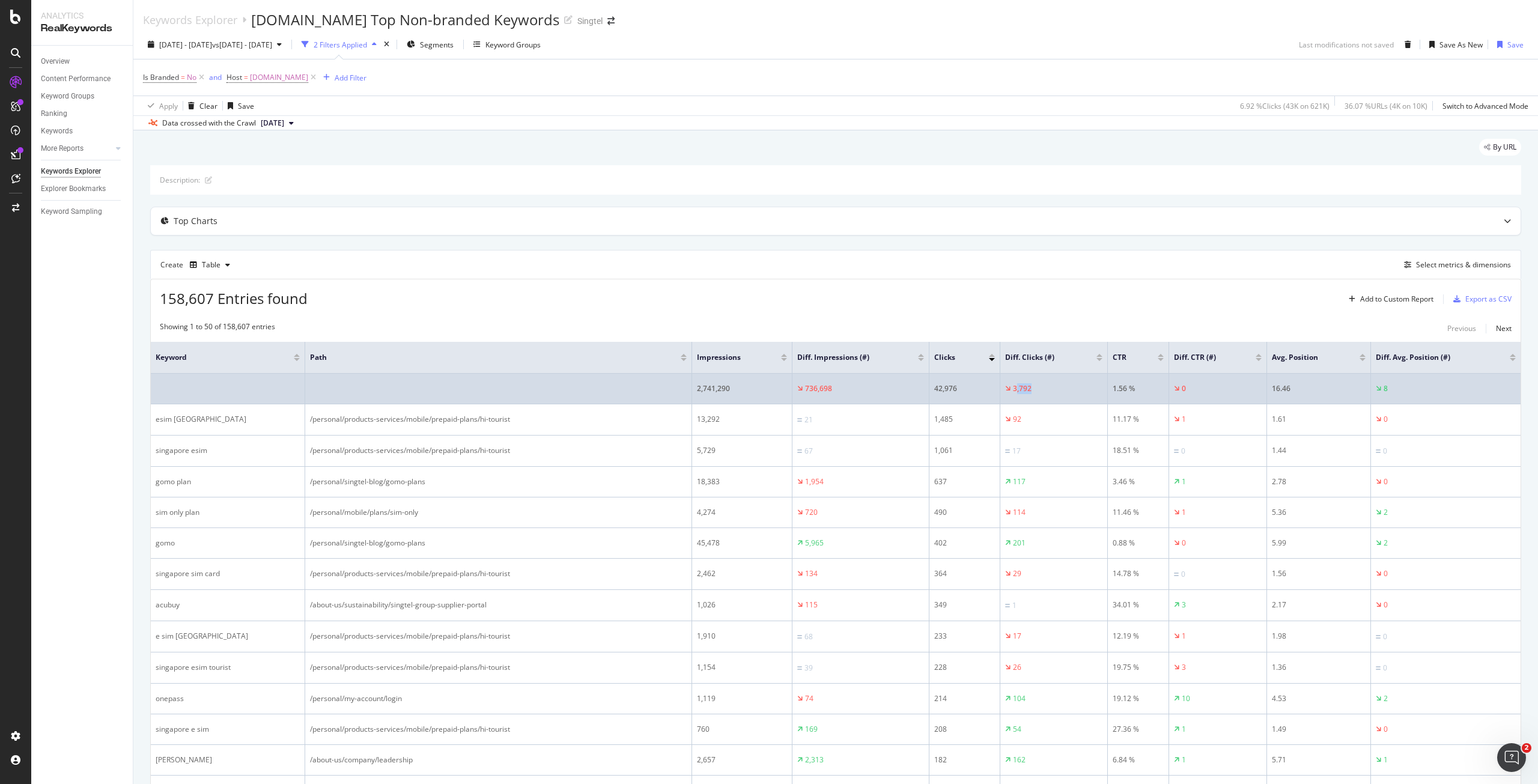
drag, startPoint x: 1068, startPoint y: 392, endPoint x: 1016, endPoint y: 390, distance: 52.0
click at [1016, 390] on div "3,792" at bounding box center [1053, 389] width 97 height 11
click at [1013, 385] on div "3,792" at bounding box center [1022, 389] width 19 height 11
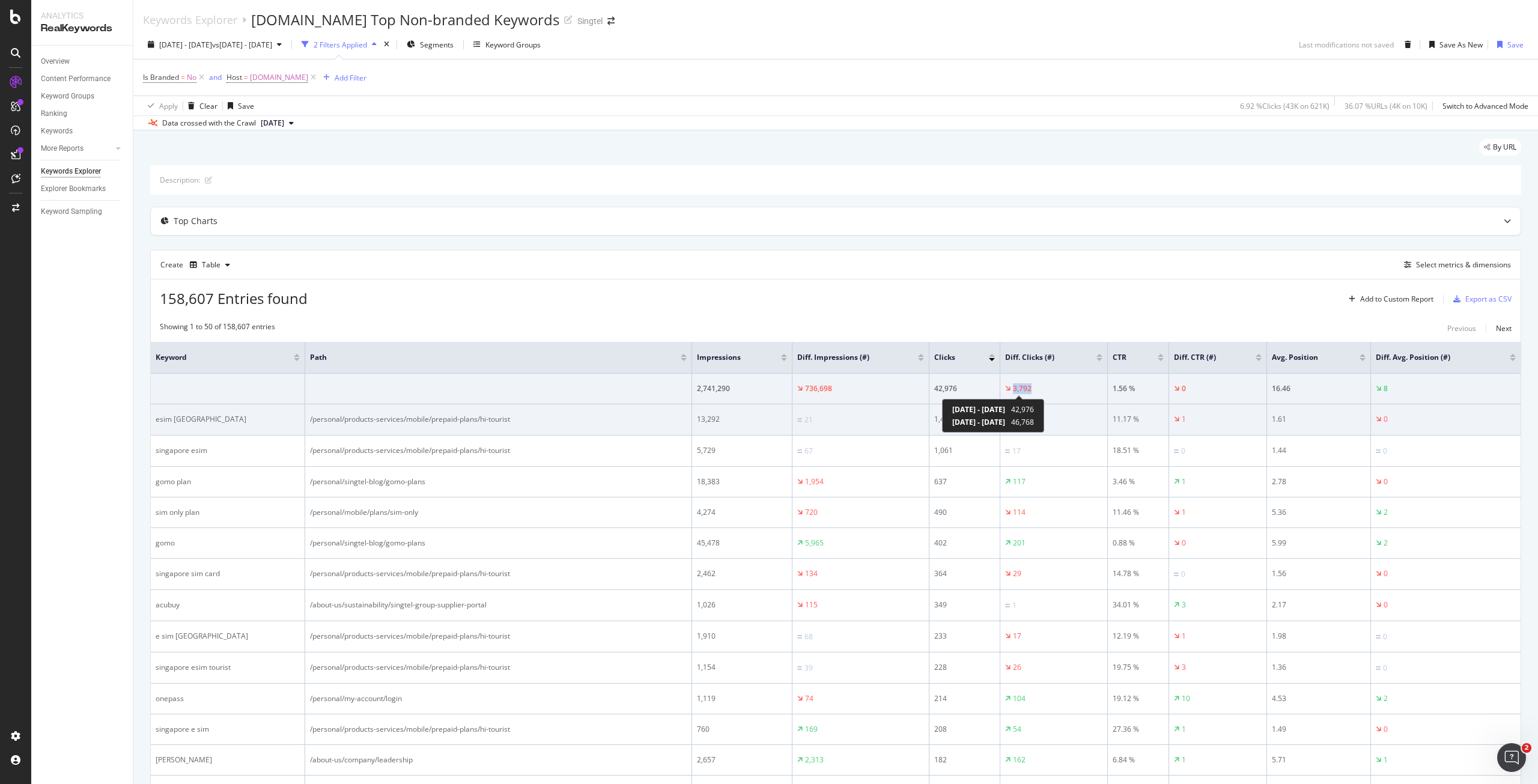
copy div "3,792"
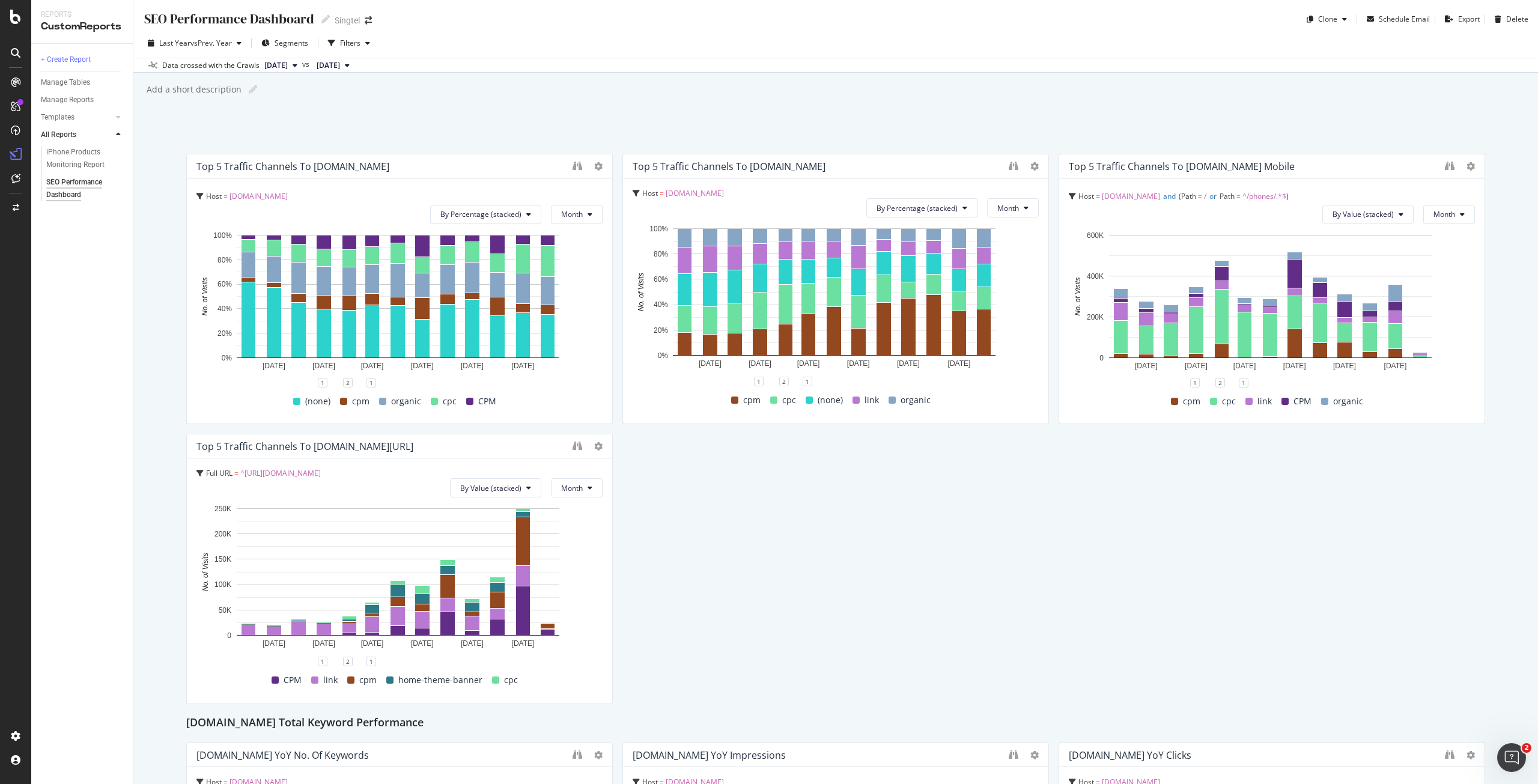
scroll to position [1681, 0]
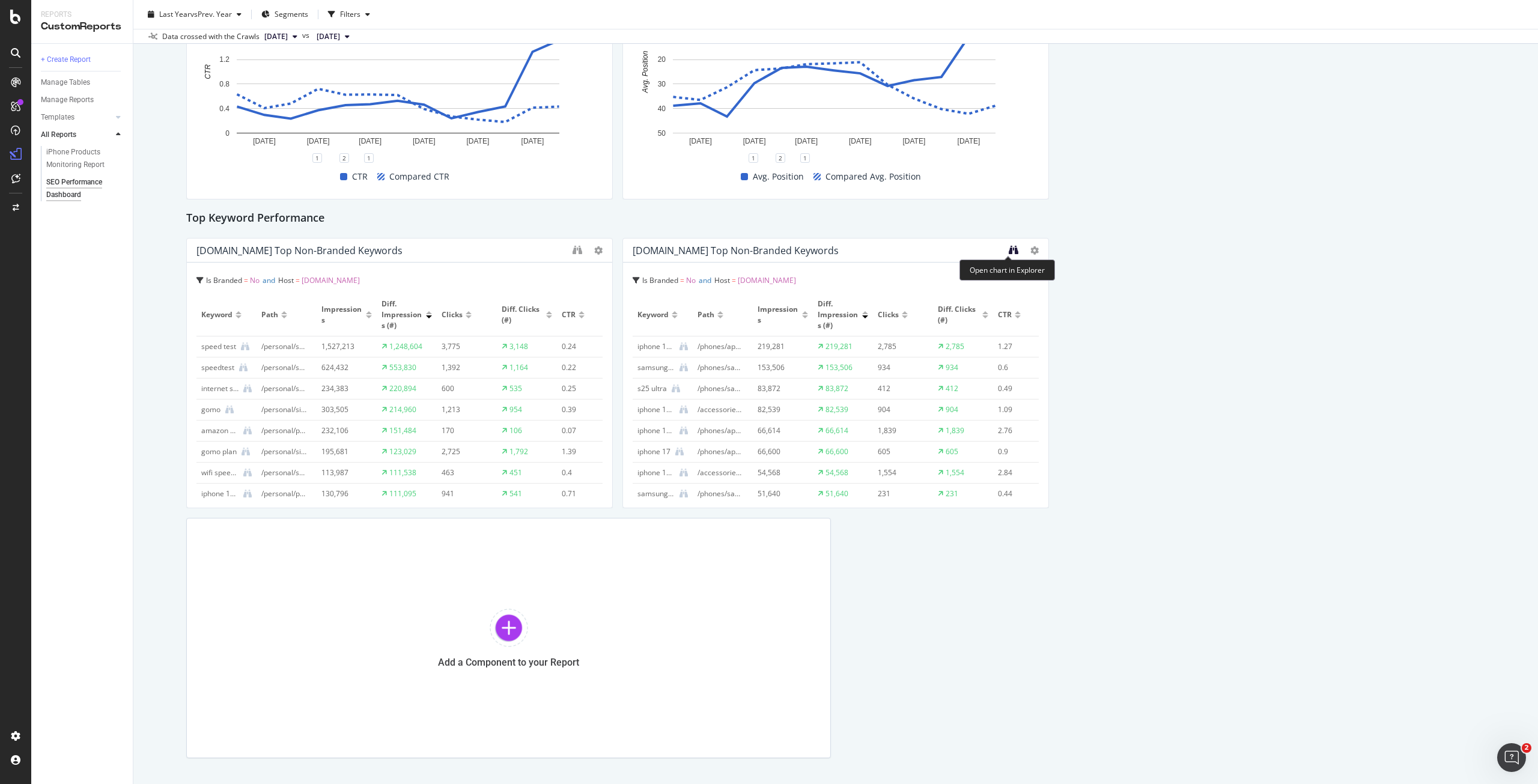
click at [1008, 247] on icon "binoculars" at bounding box center [1013, 249] width 9 height 9
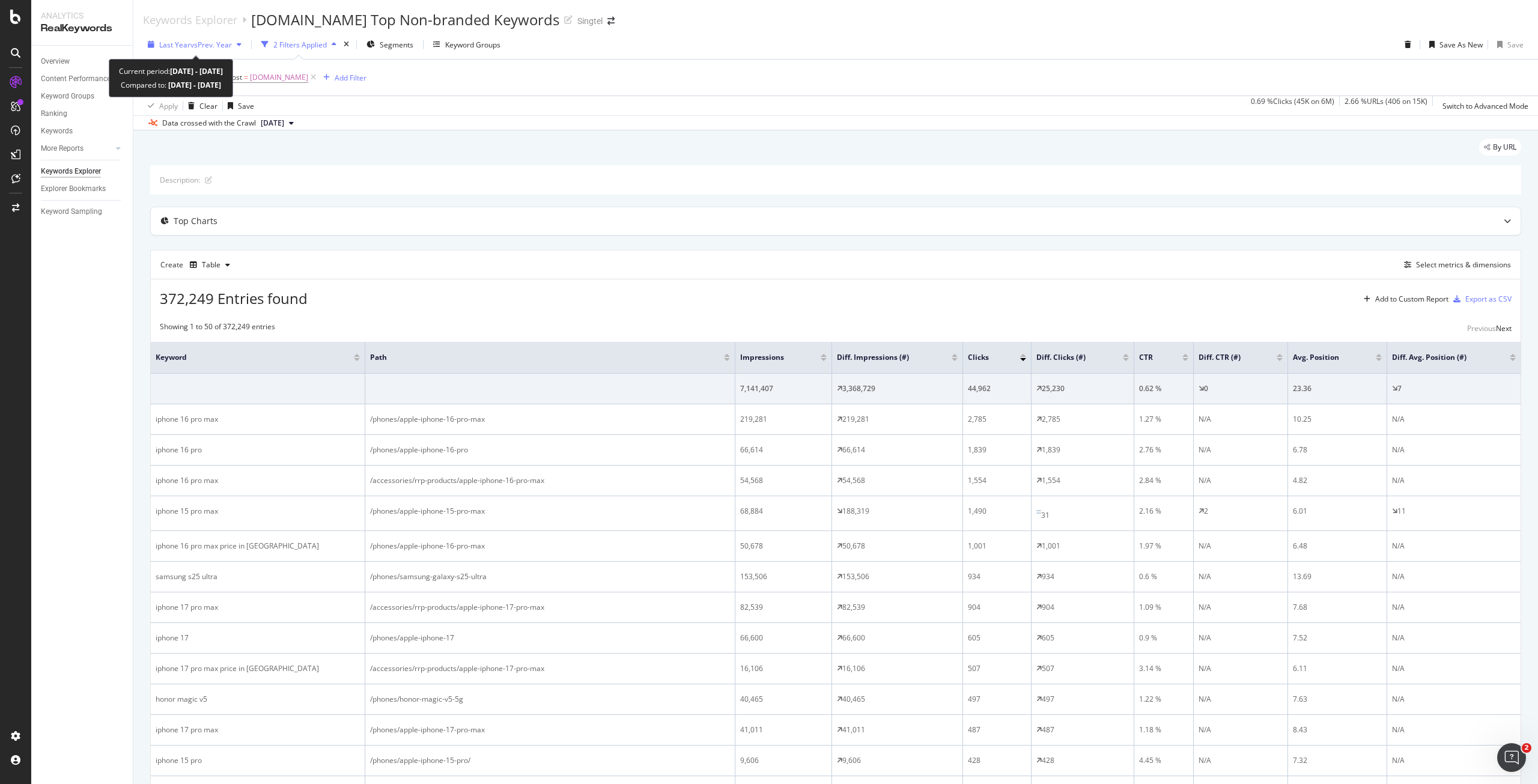
click at [200, 45] on span "vs Prev. Year" at bounding box center [211, 45] width 41 height 10
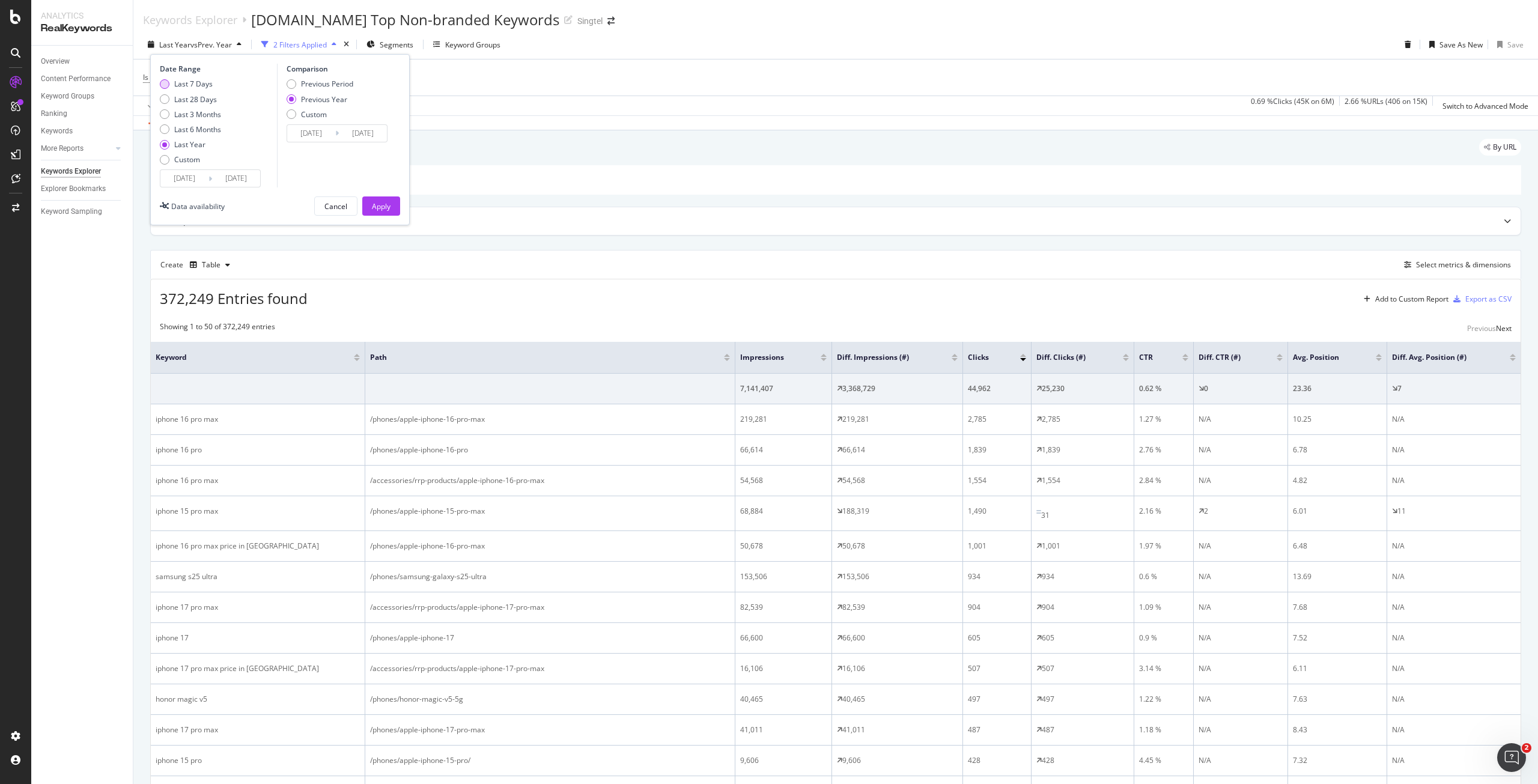
click at [200, 87] on div "Last 7 Days" at bounding box center [193, 84] width 39 height 10
type input "2025/09/28"
click at [323, 77] on div "Comparison Previous Period Previous Year Custom 2024/09/29 Navigate forward to …" at bounding box center [334, 126] width 114 height 124
click at [324, 78] on div "Comparison Previous Period Previous Year Custom 2024/09/29 Navigate forward to …" at bounding box center [334, 126] width 114 height 124
click at [324, 79] on div "Previous Period" at bounding box center [327, 84] width 52 height 10
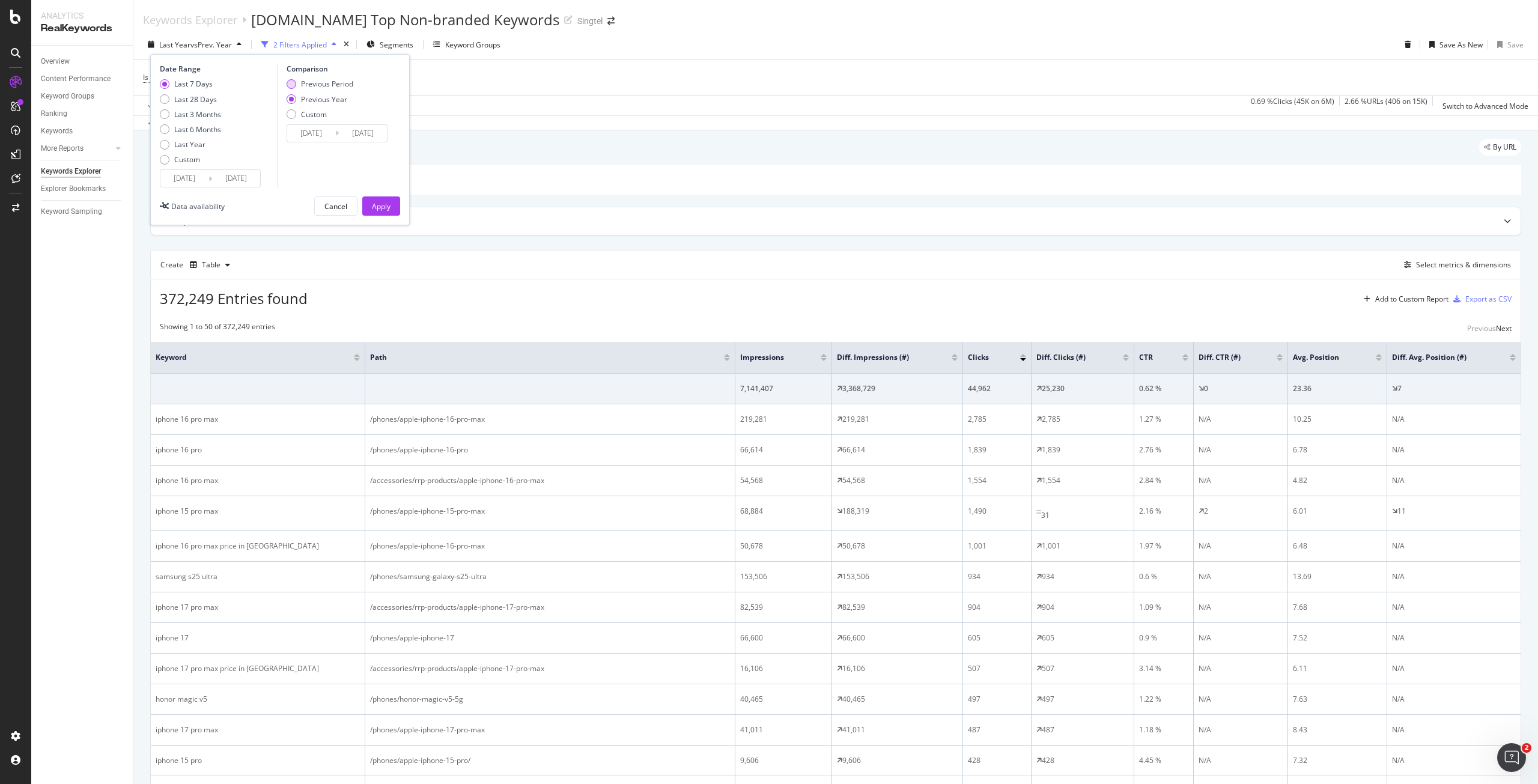
type input "2025/09/21"
type input "2025/09/27"
click at [391, 205] on button "Apply" at bounding box center [381, 205] width 38 height 19
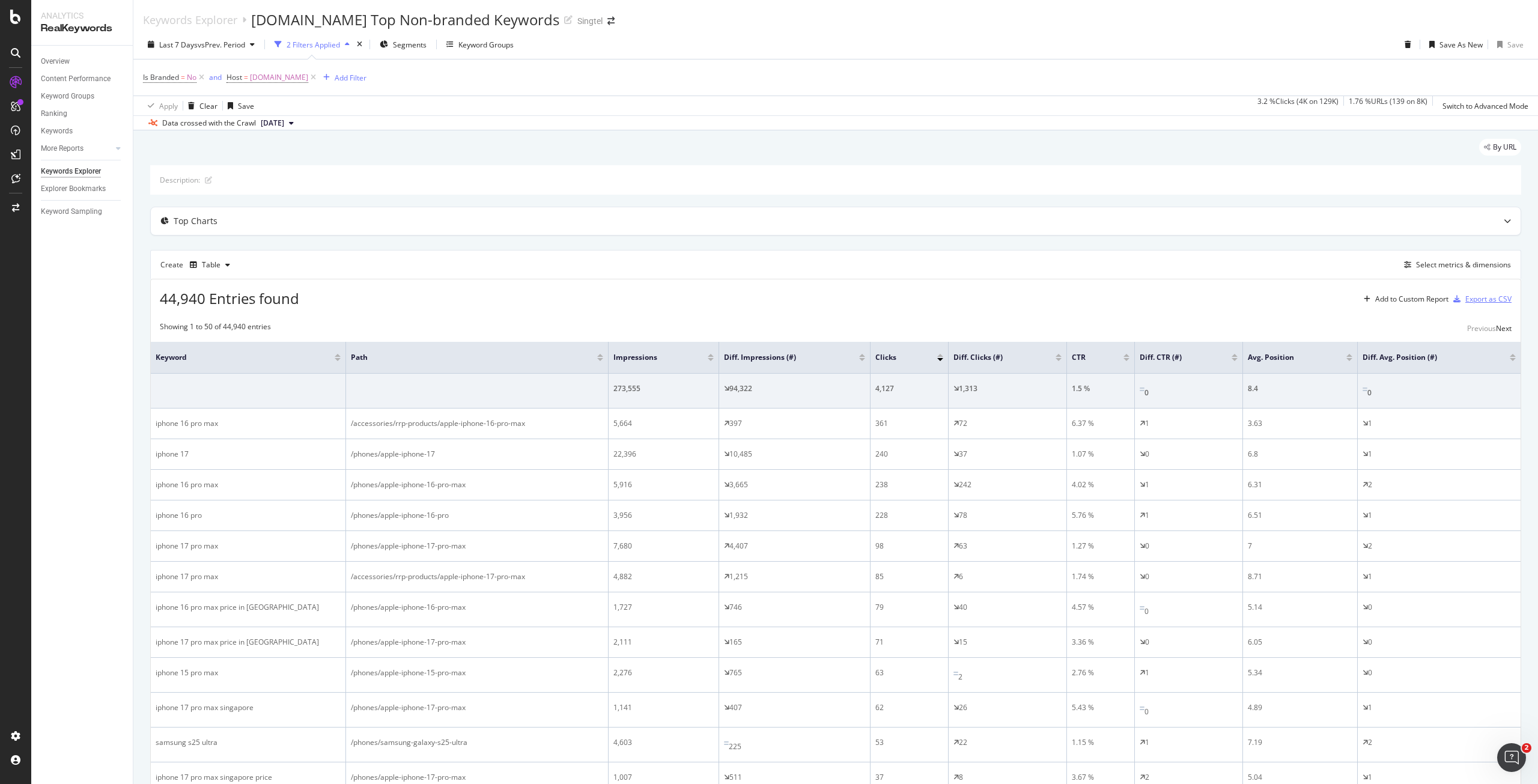
click at [1478, 297] on div "Export as CSV" at bounding box center [1488, 299] width 46 height 10
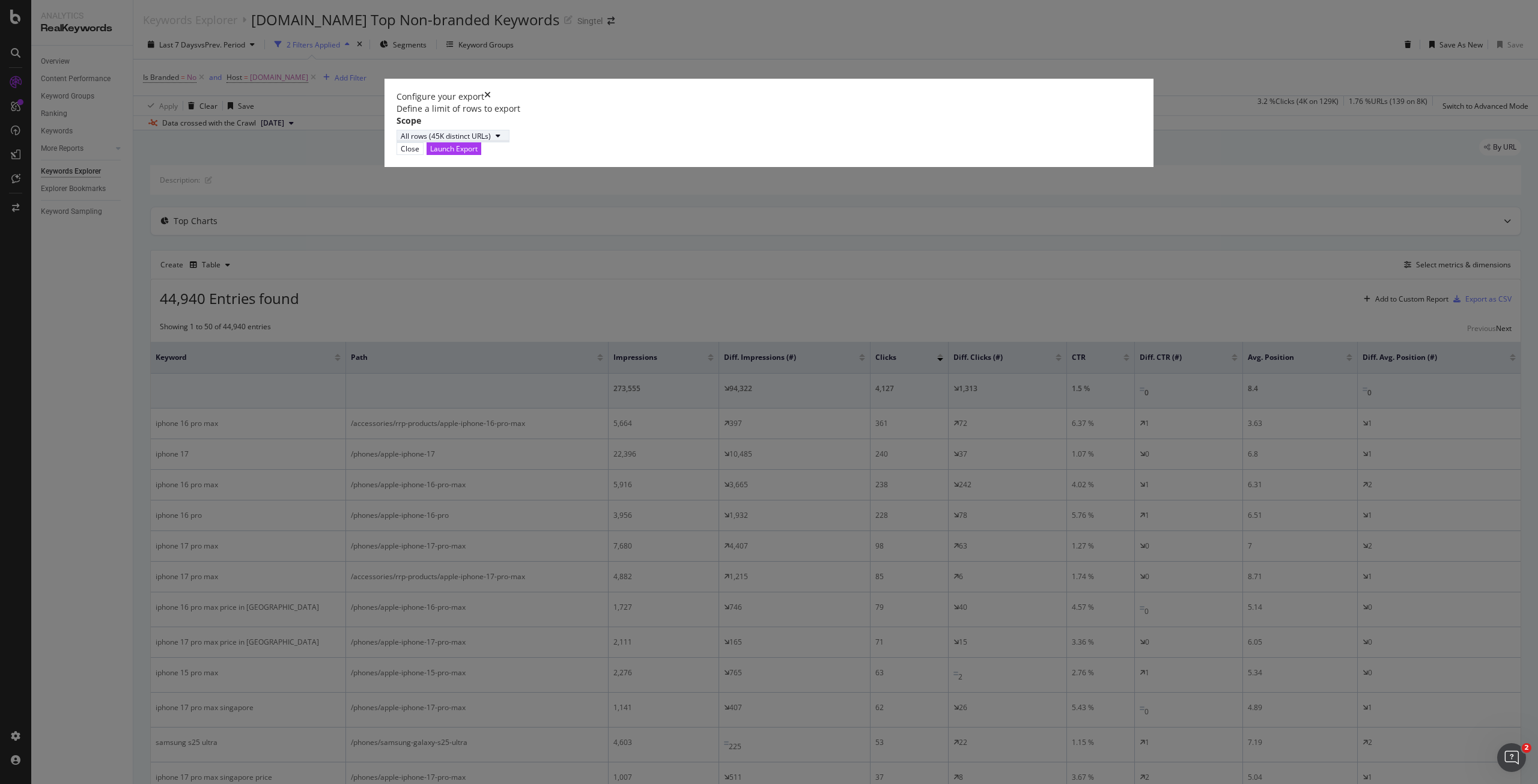
click at [491, 141] on div "All rows (45K distinct URLs)" at bounding box center [445, 136] width 90 height 10
click at [637, 457] on div "Define a limit" at bounding box center [637, 451] width 117 height 15
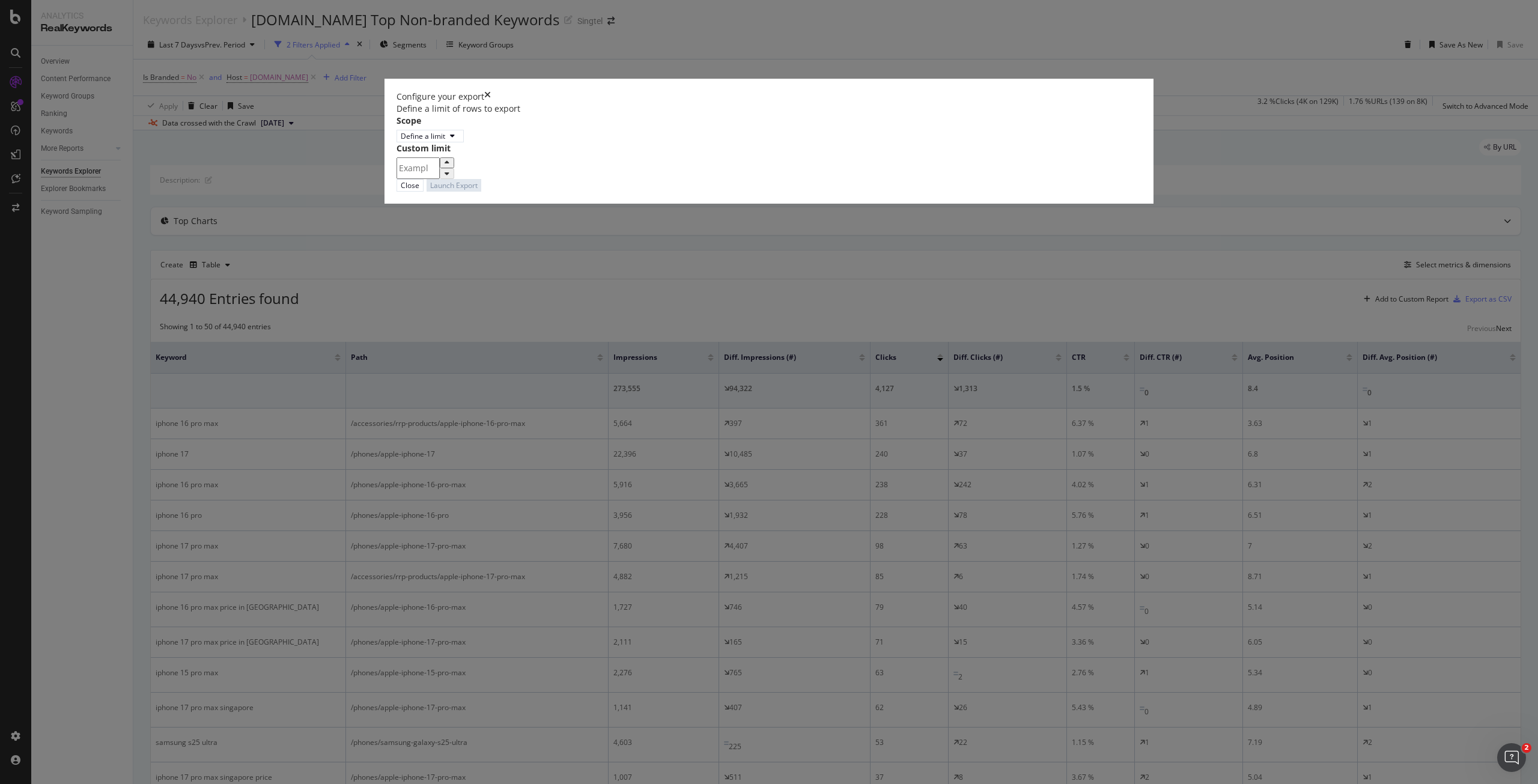
click at [439, 179] on input "modal" at bounding box center [418, 168] width 43 height 21
type input "30"
click at [477, 190] on div "Launch Export" at bounding box center [453, 186] width 47 height 10
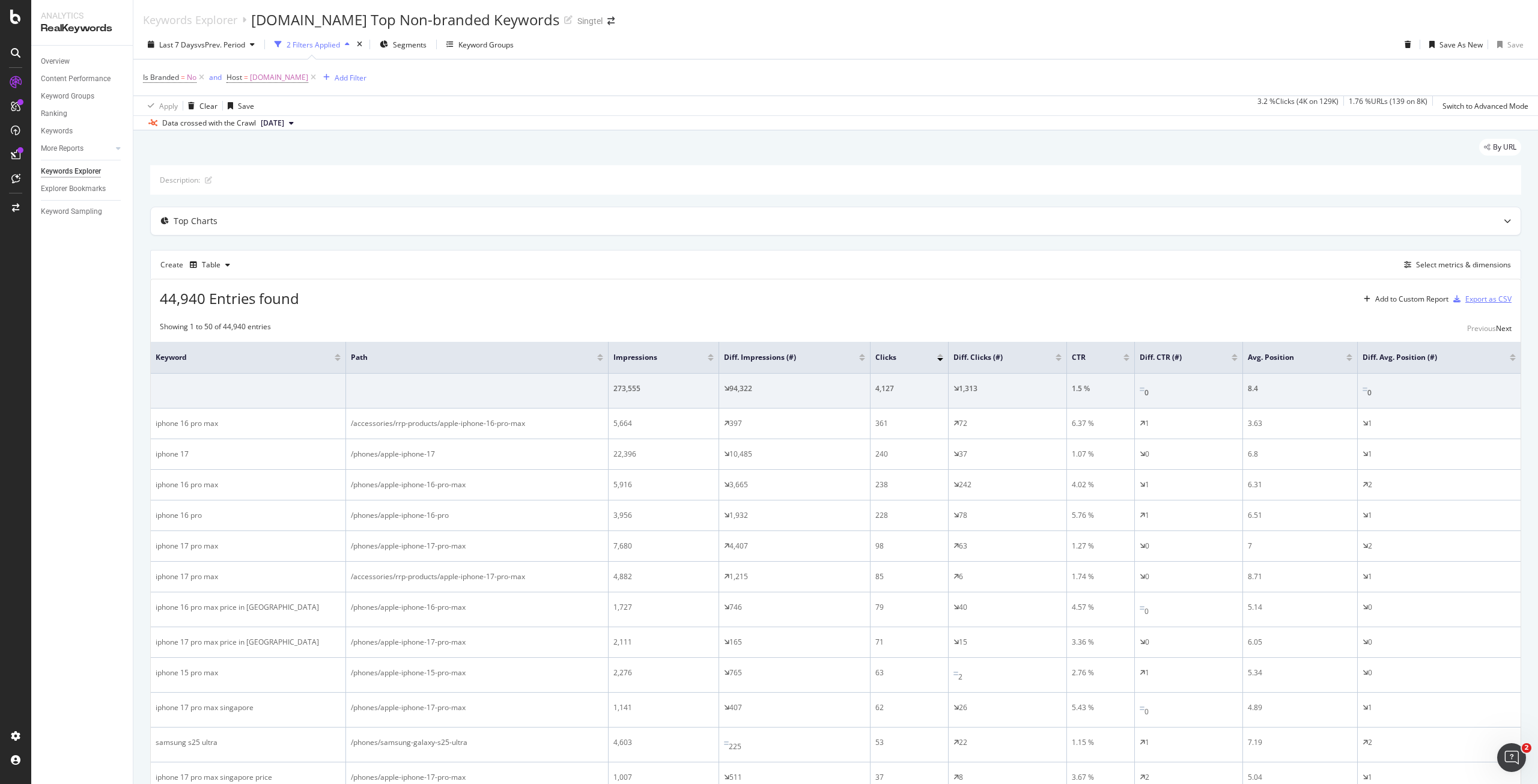
drag, startPoint x: 1456, startPoint y: 303, endPoint x: 1147, endPoint y: 289, distance: 309.3
click at [1147, 289] on div "44,940 Entries found Add to Custom Report Export as CSV" at bounding box center [835, 294] width 1369 height 29
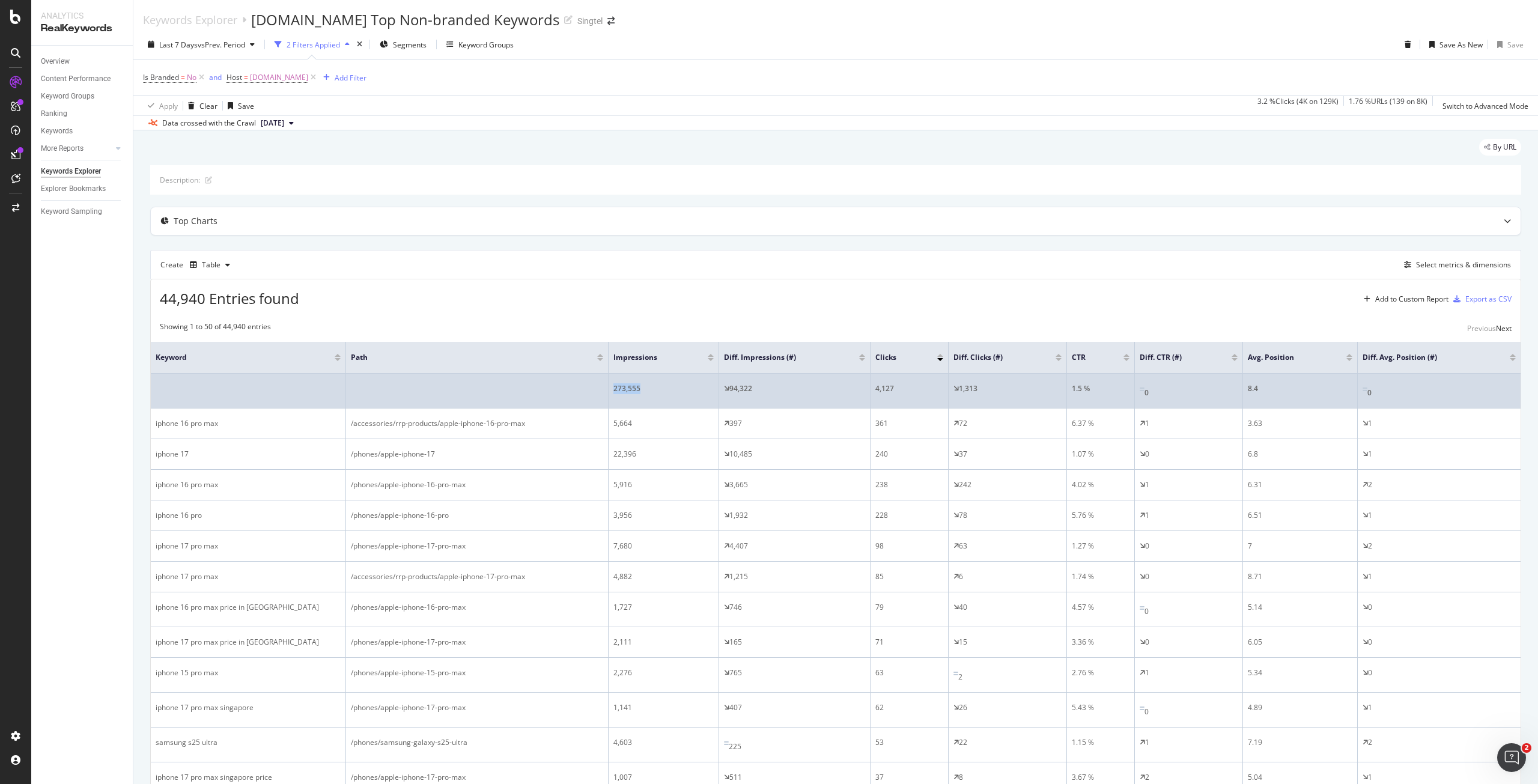
drag, startPoint x: 651, startPoint y: 389, endPoint x: 604, endPoint y: 398, distance: 47.9
click at [604, 398] on tr "273,555 94,322 4,127 1,313 1.5 % 0 8.4 0" at bounding box center [835, 391] width 1369 height 35
copy tr "273,555"
